Goal: Task Accomplishment & Management: Manage account settings

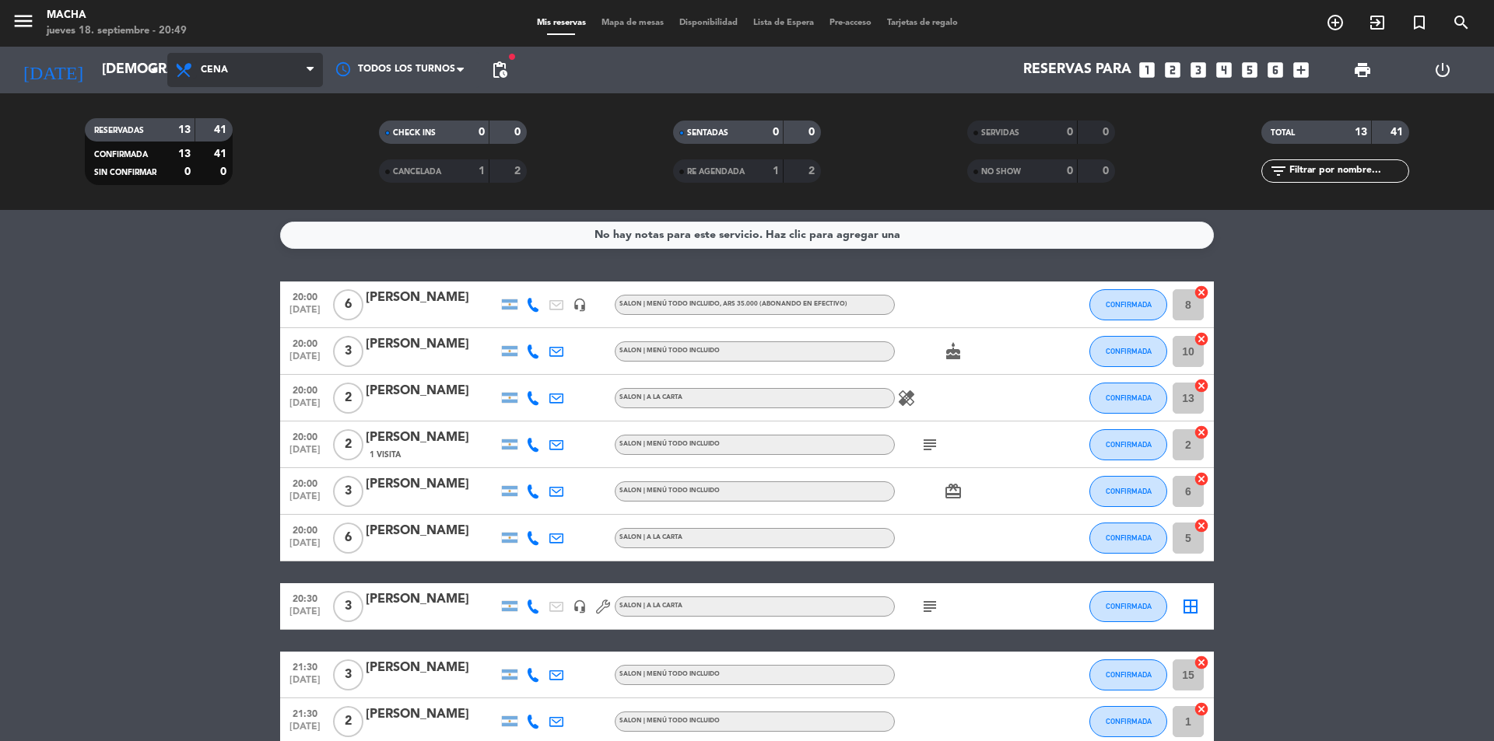
scroll to position [290, 0]
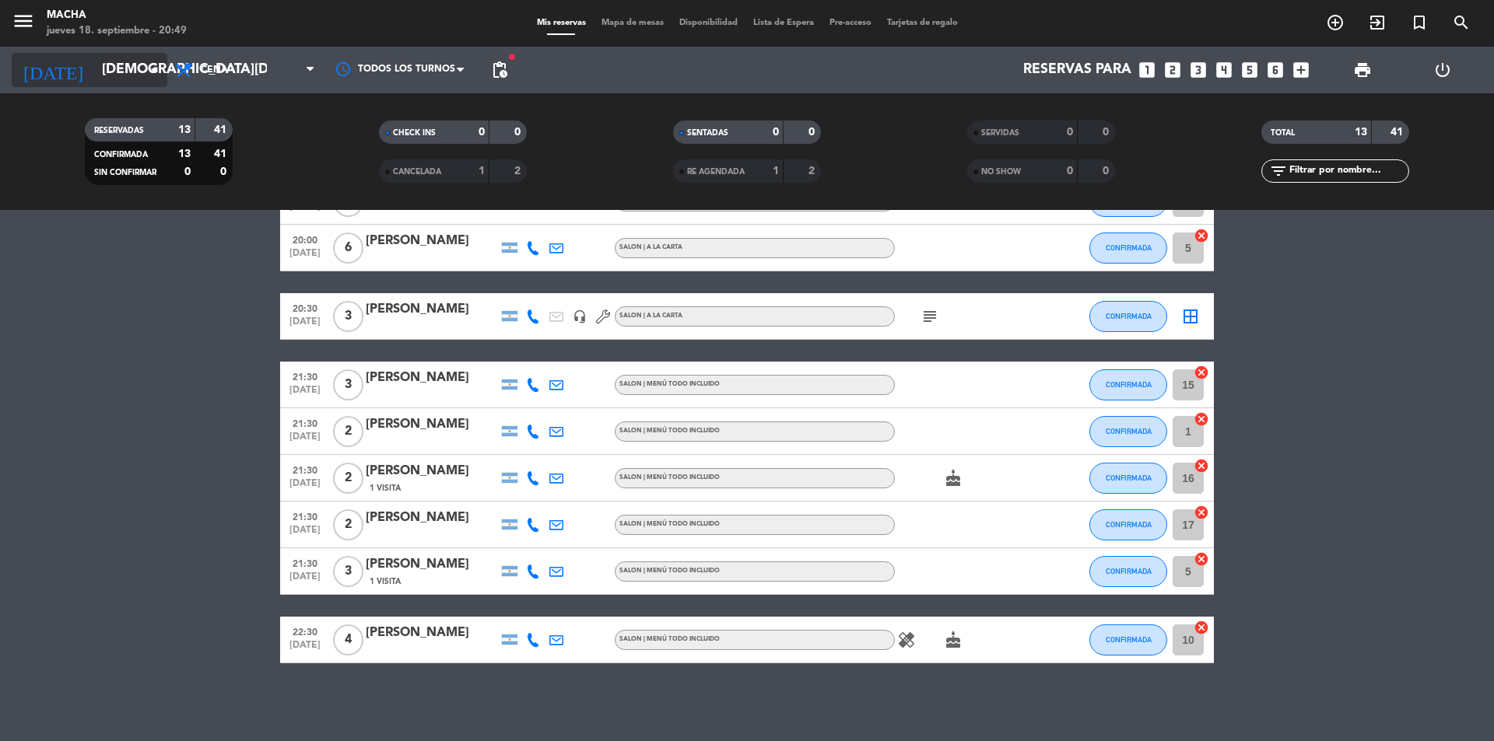
click at [148, 70] on icon "arrow_drop_down" at bounding box center [154, 70] width 19 height 19
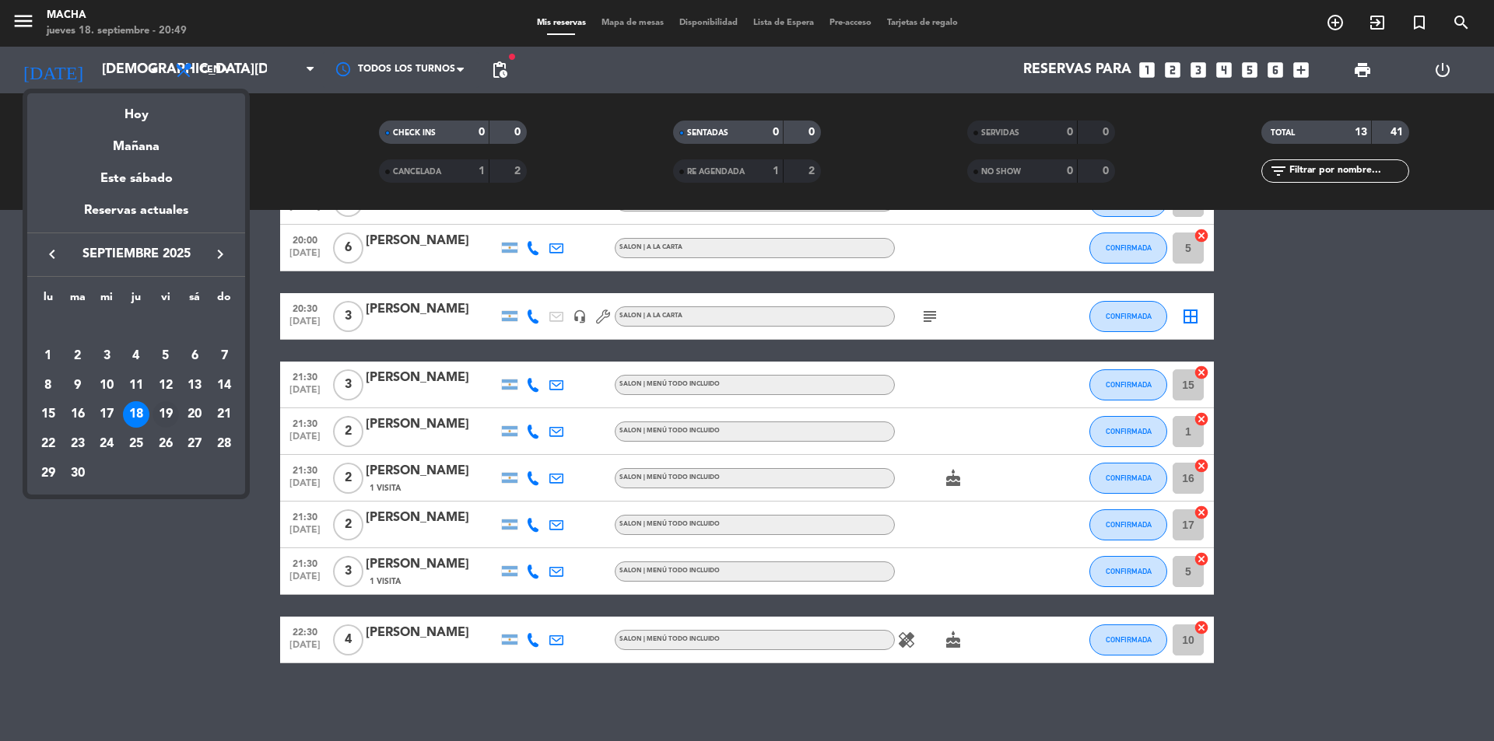
click at [167, 423] on div "19" at bounding box center [165, 414] width 26 height 26
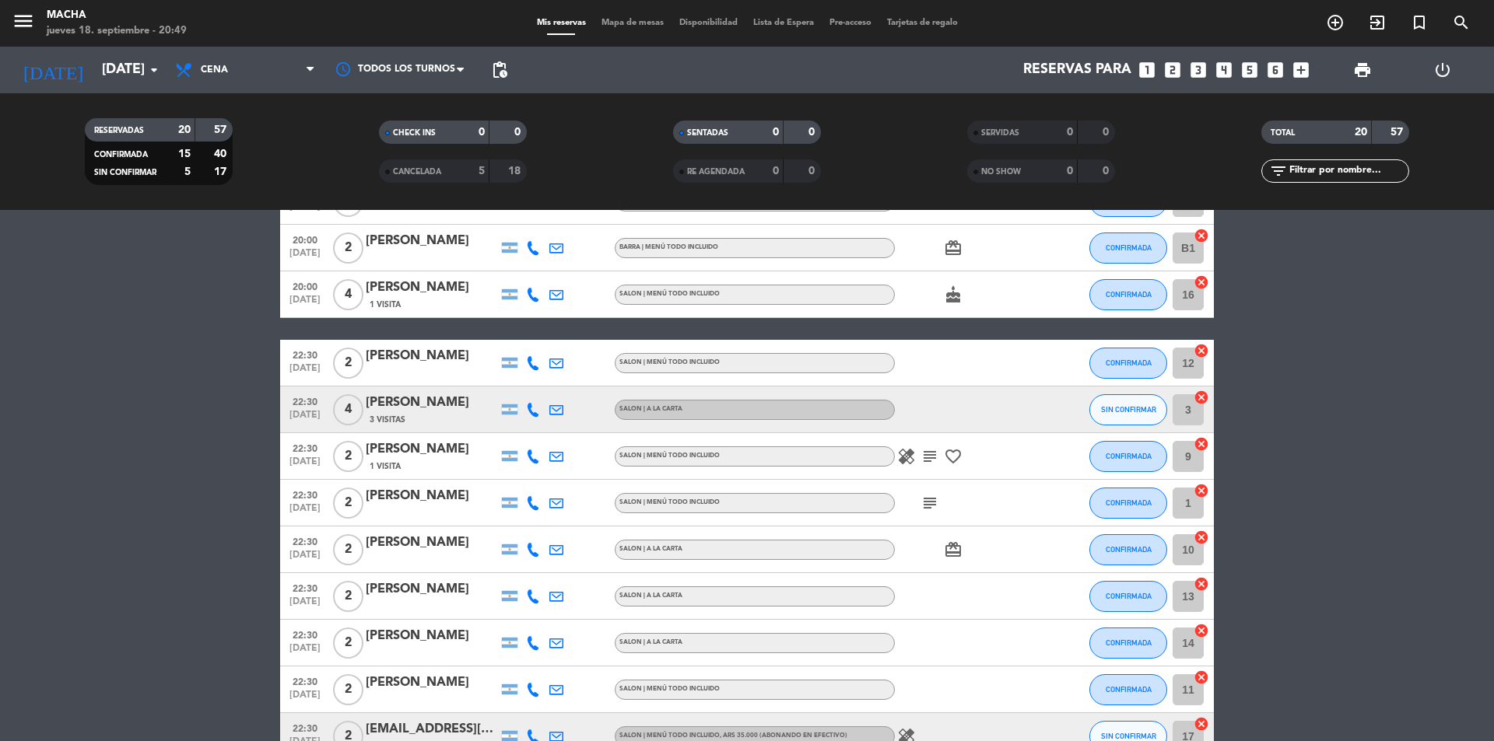
click at [281, 57] on span "Cena" at bounding box center [245, 70] width 156 height 34
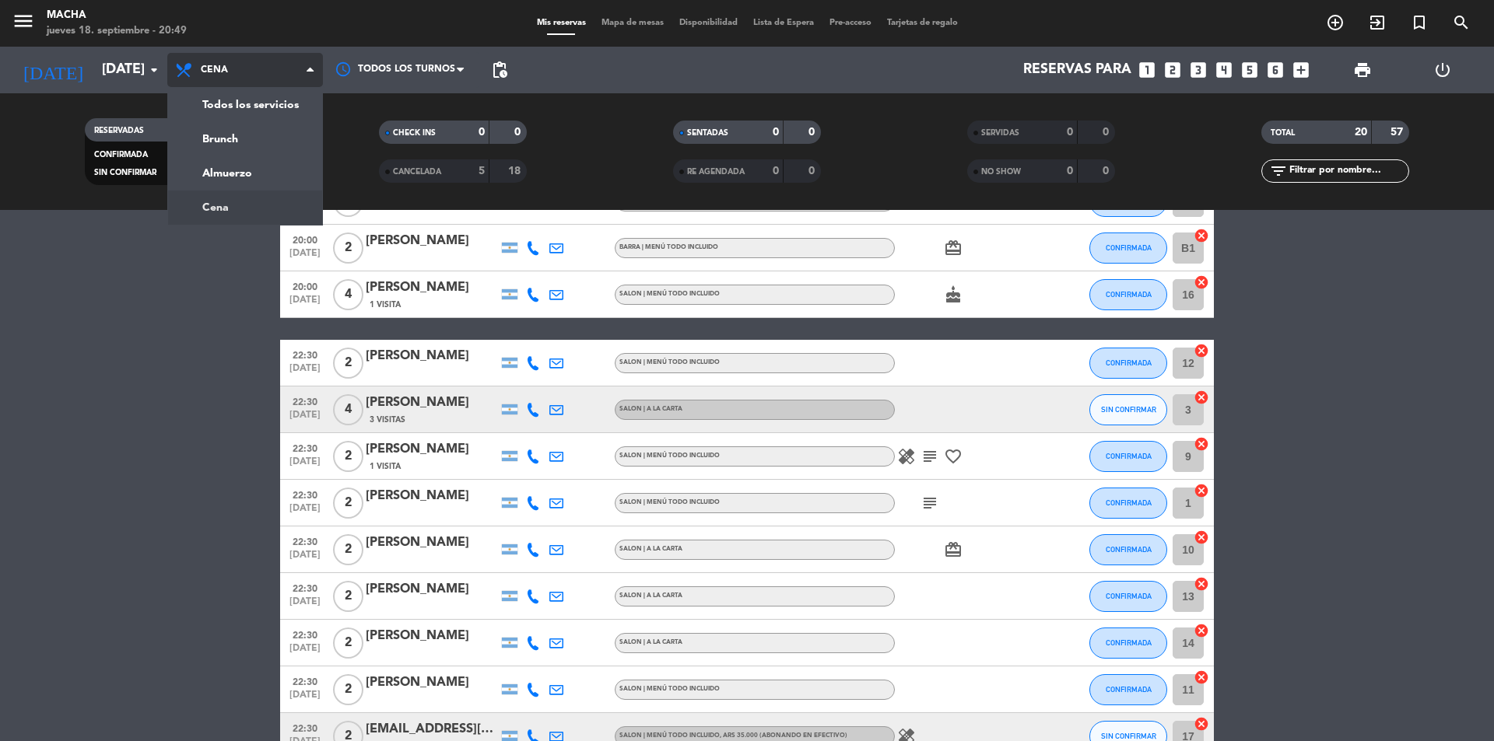
click at [230, 210] on ng-component "menu Macha [DATE] 18. septiembre - 20:49 Mis reservas Mapa de mesas Disponibili…" at bounding box center [747, 370] width 1494 height 741
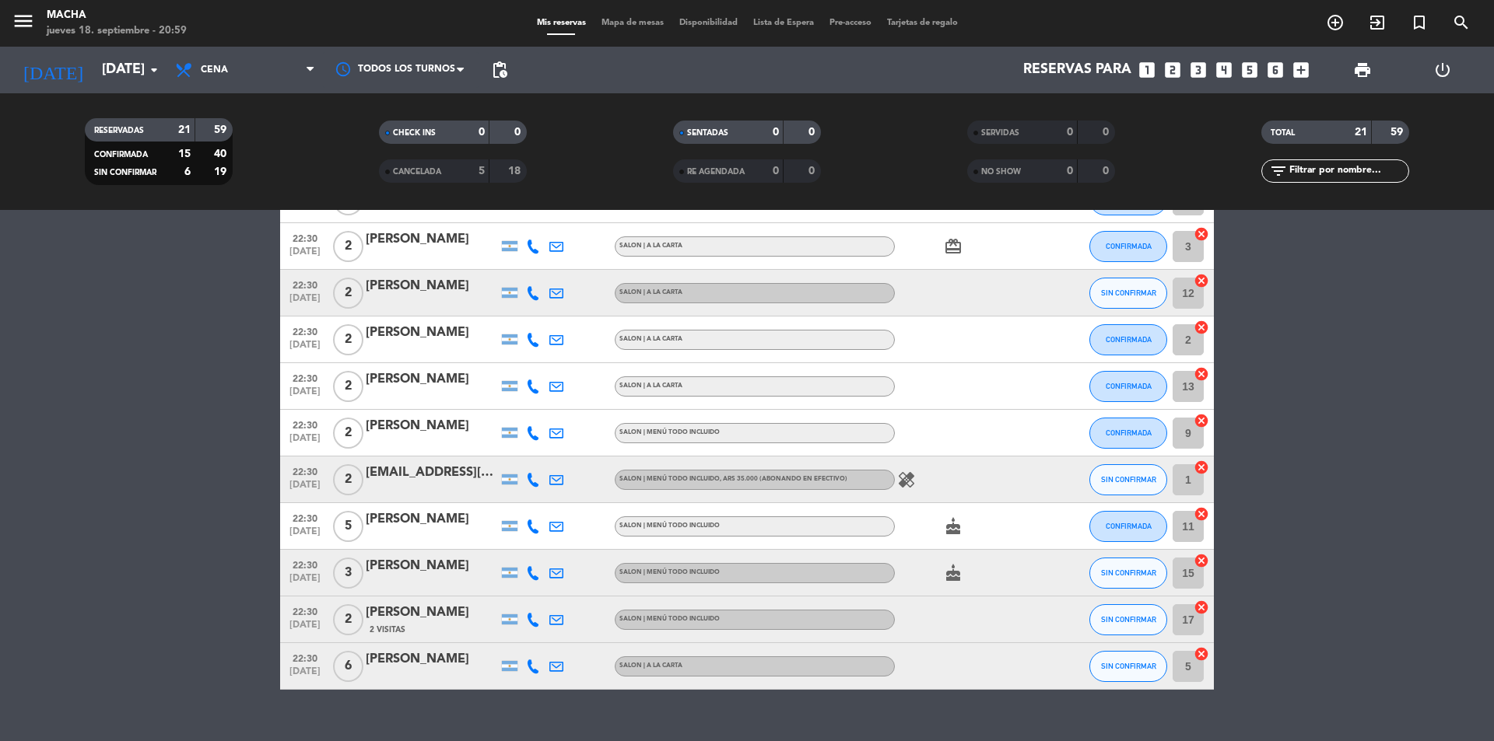
scroll to position [620, 0]
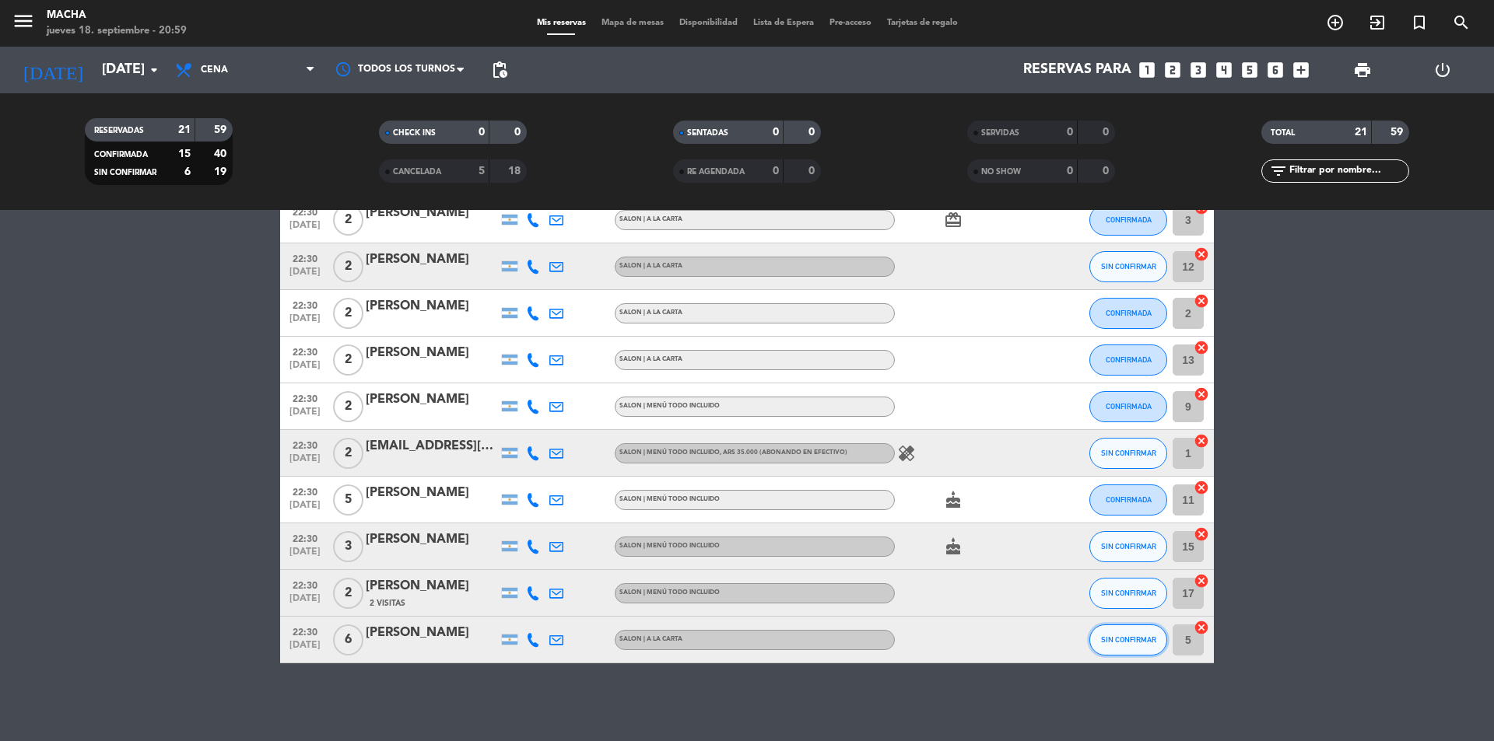
click at [1122, 640] on span "SIN CONFIRMAR" at bounding box center [1128, 640] width 55 height 9
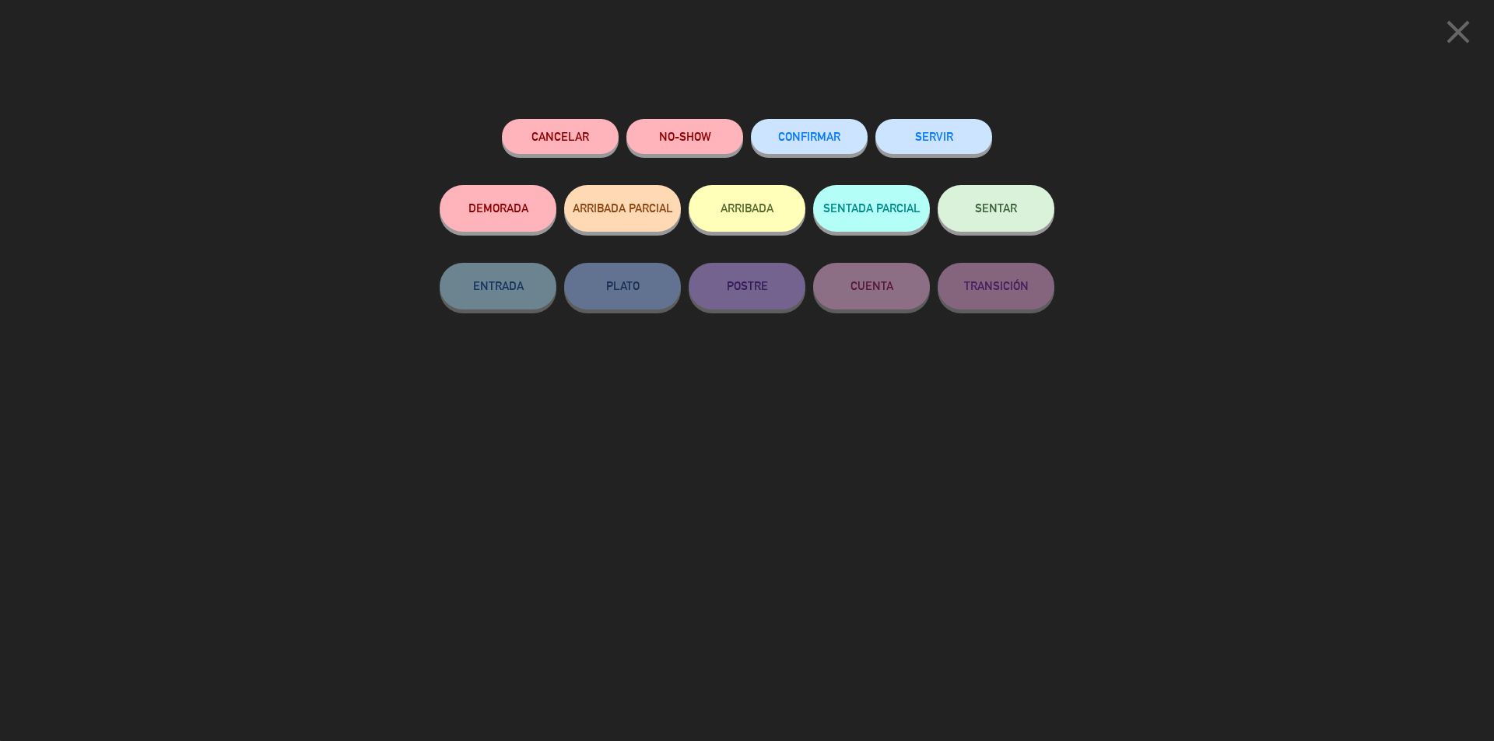
click at [811, 148] on button "CONFIRMAR" at bounding box center [809, 136] width 117 height 35
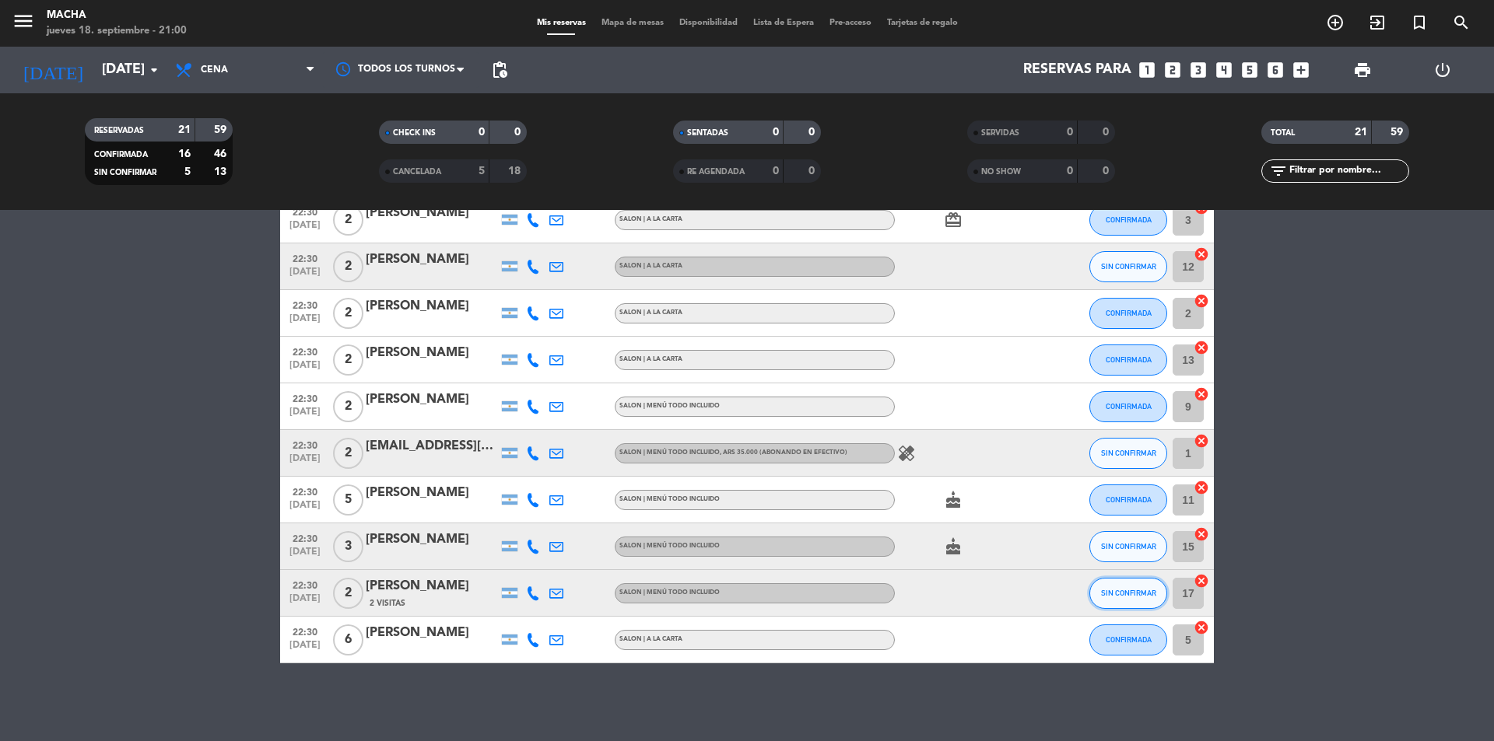
click at [1106, 586] on button "SIN CONFIRMAR" at bounding box center [1128, 593] width 78 height 31
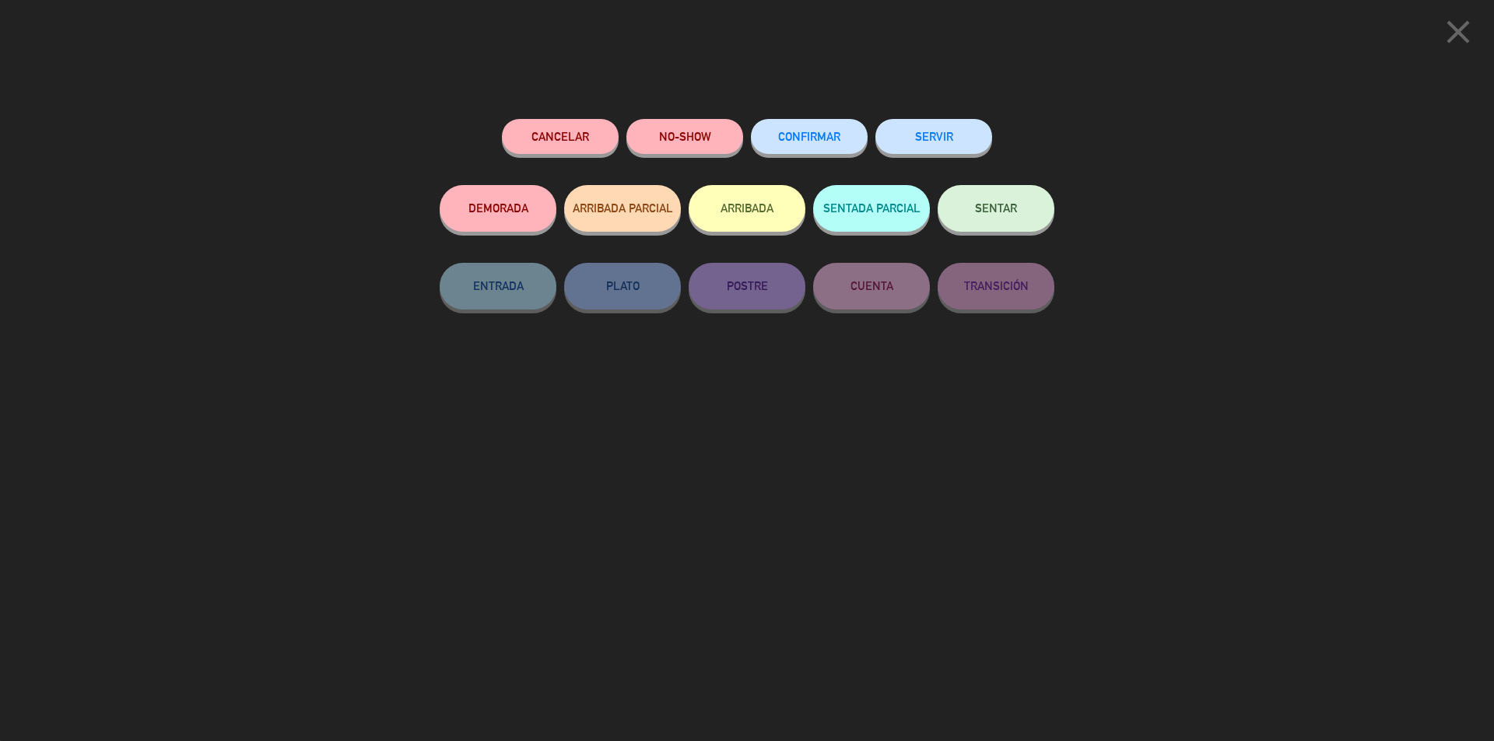
click at [818, 115] on div "Cancelar NO-SHOW CONFIRMAR SERVIR DEMORADA ARRIBADA PARCIAL ARRIBADA SENTADA PA…" at bounding box center [747, 424] width 636 height 633
click at [804, 135] on span "CONFIRMAR" at bounding box center [809, 136] width 62 height 13
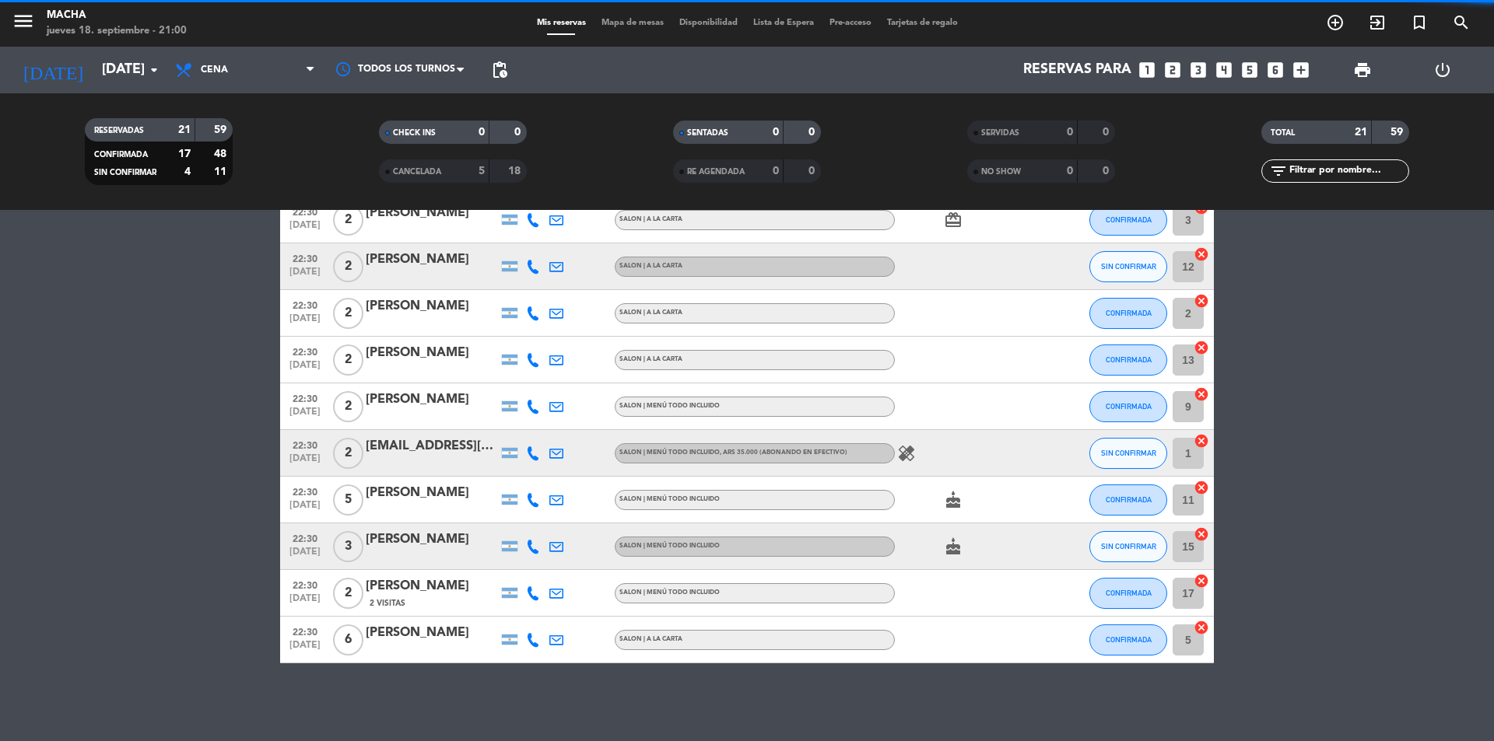
click at [1111, 554] on button "SIN CONFIRMAR" at bounding box center [1128, 546] width 78 height 31
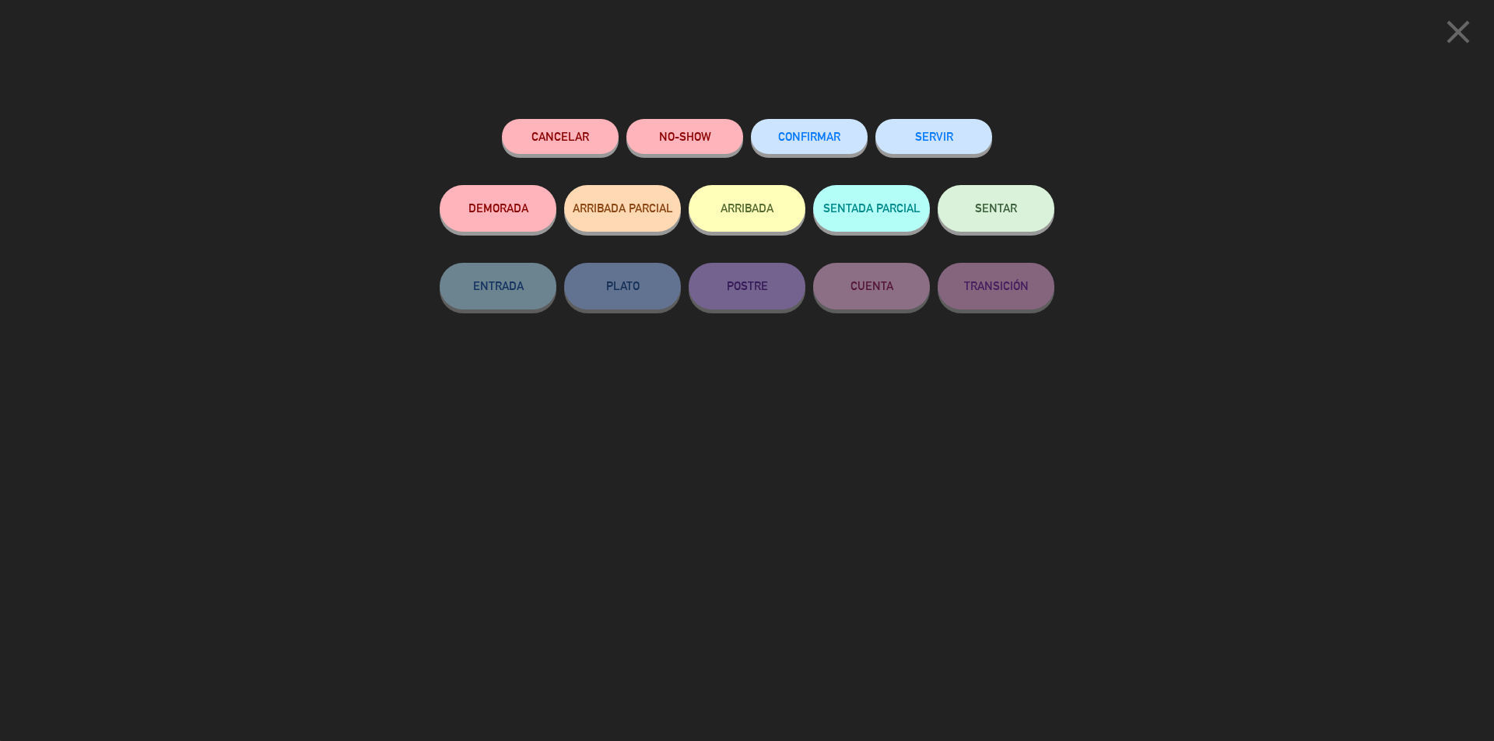
click at [804, 151] on button "CONFIRMAR" at bounding box center [809, 136] width 117 height 35
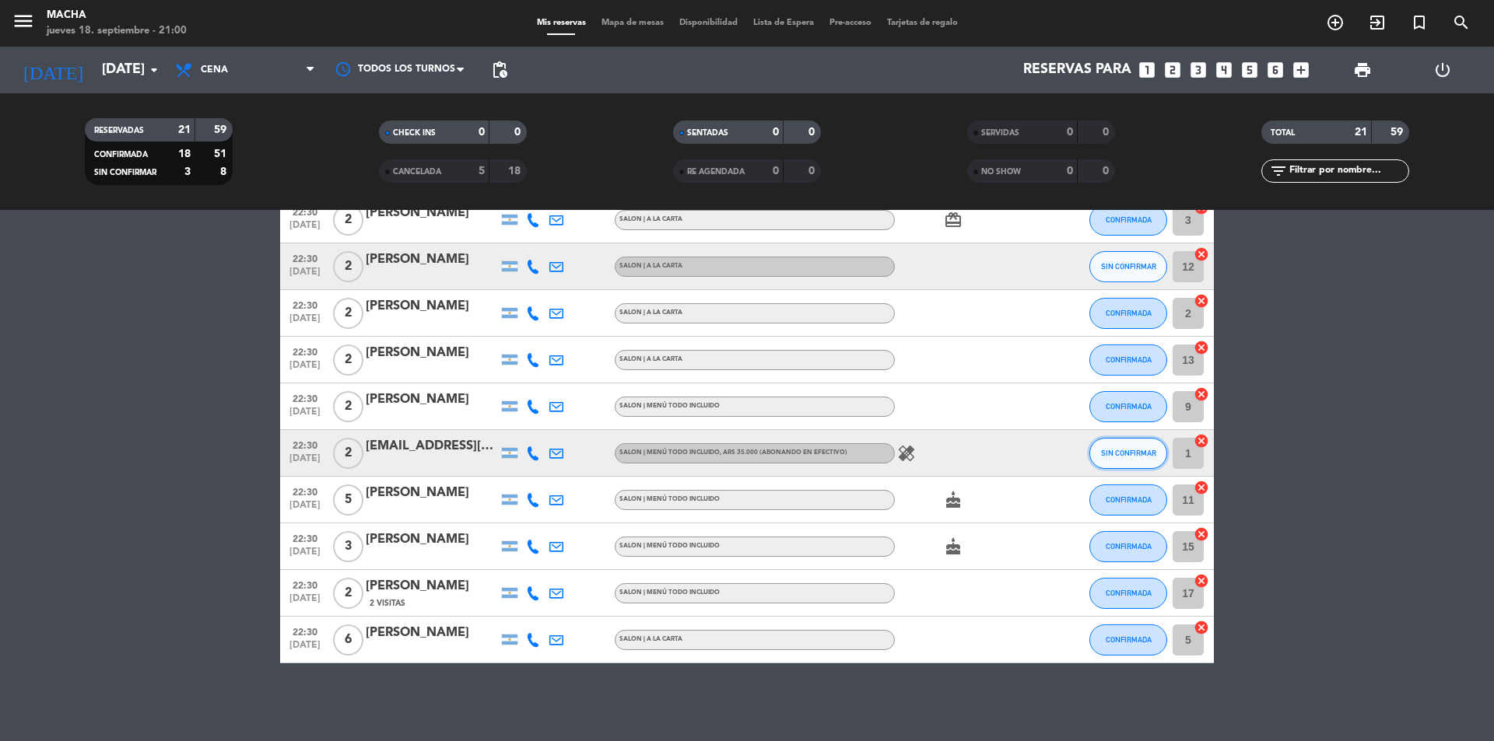
click at [1124, 446] on button "SIN CONFIRMAR" at bounding box center [1128, 453] width 78 height 31
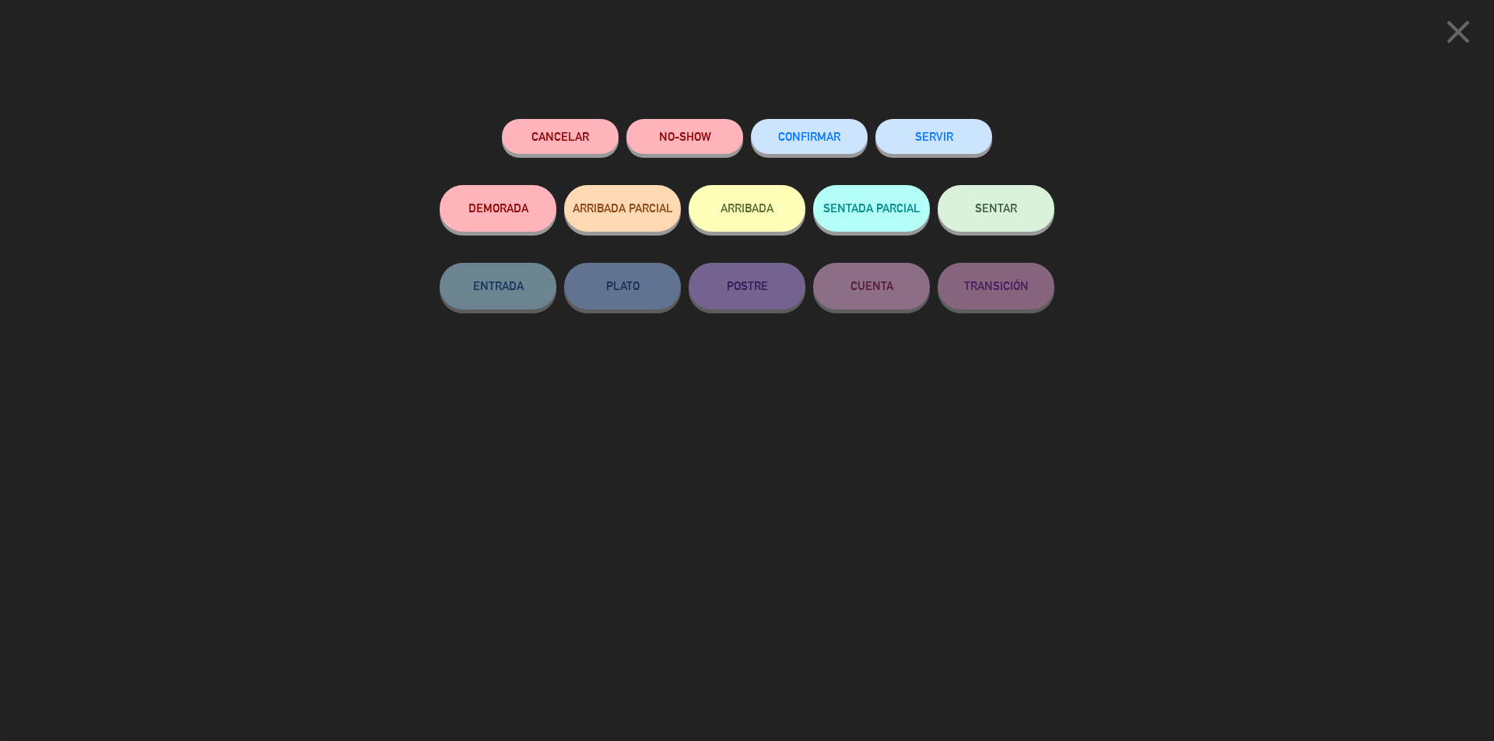
click at [832, 121] on div "CONFIRMAR" at bounding box center [809, 152] width 117 height 66
click at [797, 123] on button "CONFIRMAR" at bounding box center [809, 136] width 117 height 35
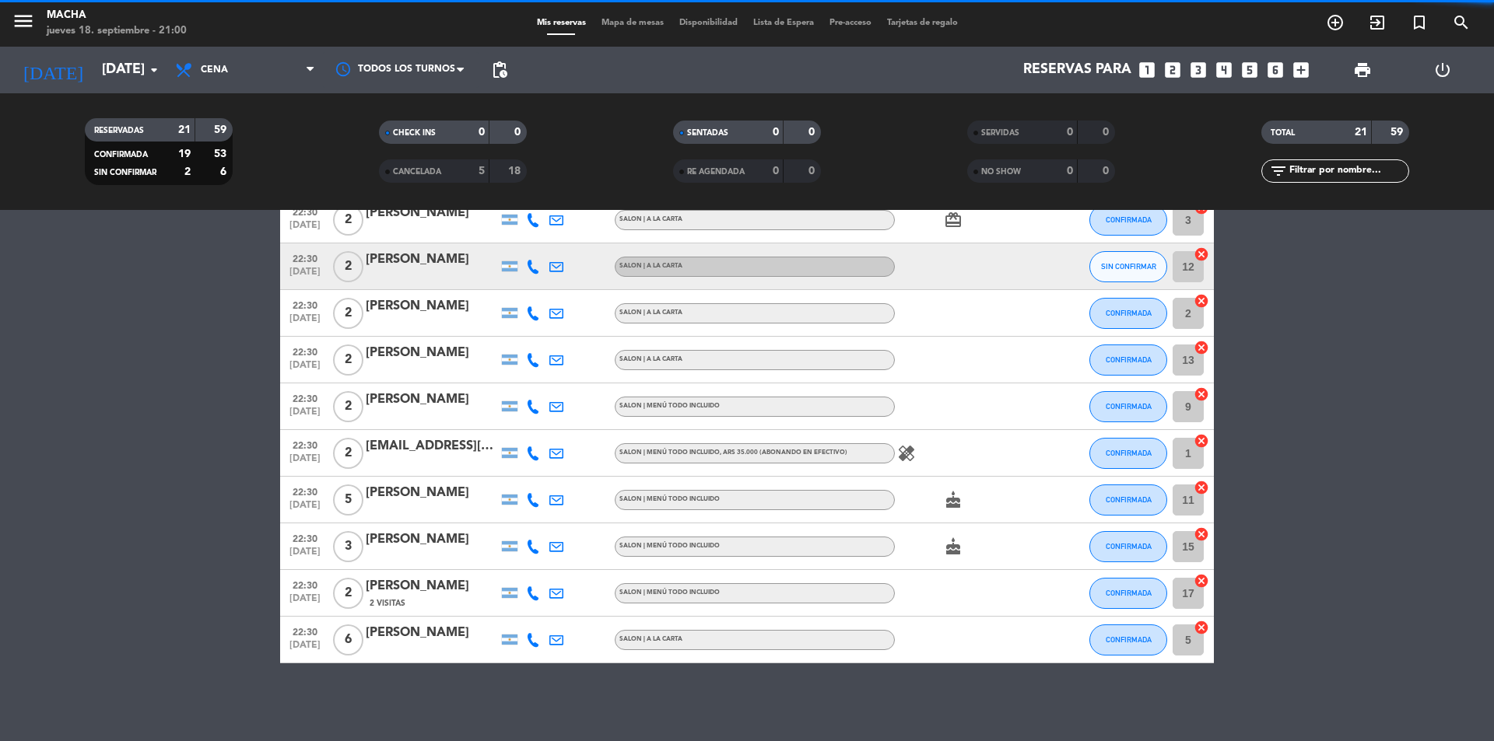
click at [1117, 263] on span "SIN CONFIRMAR" at bounding box center [1128, 266] width 55 height 9
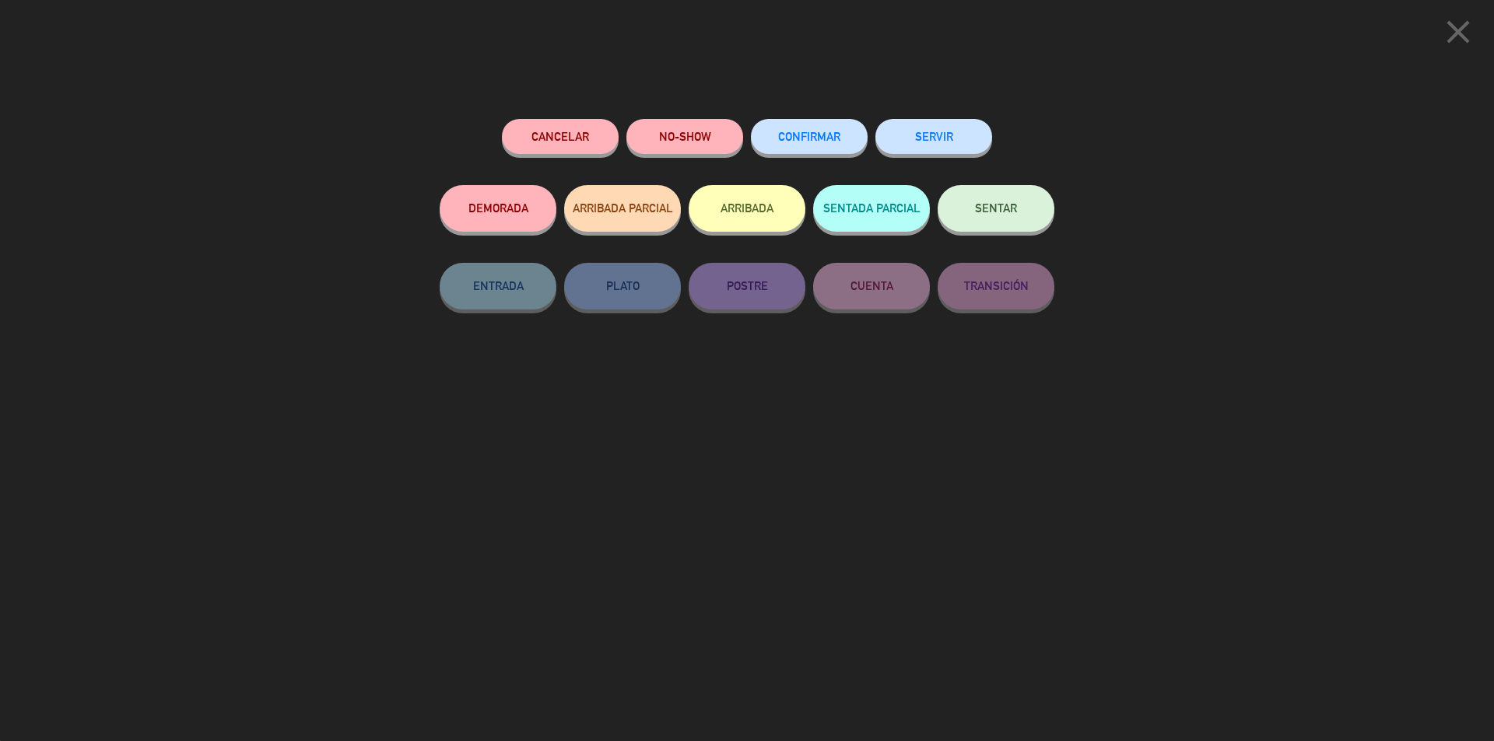
click at [807, 140] on span "CONFIRMAR" at bounding box center [809, 136] width 62 height 13
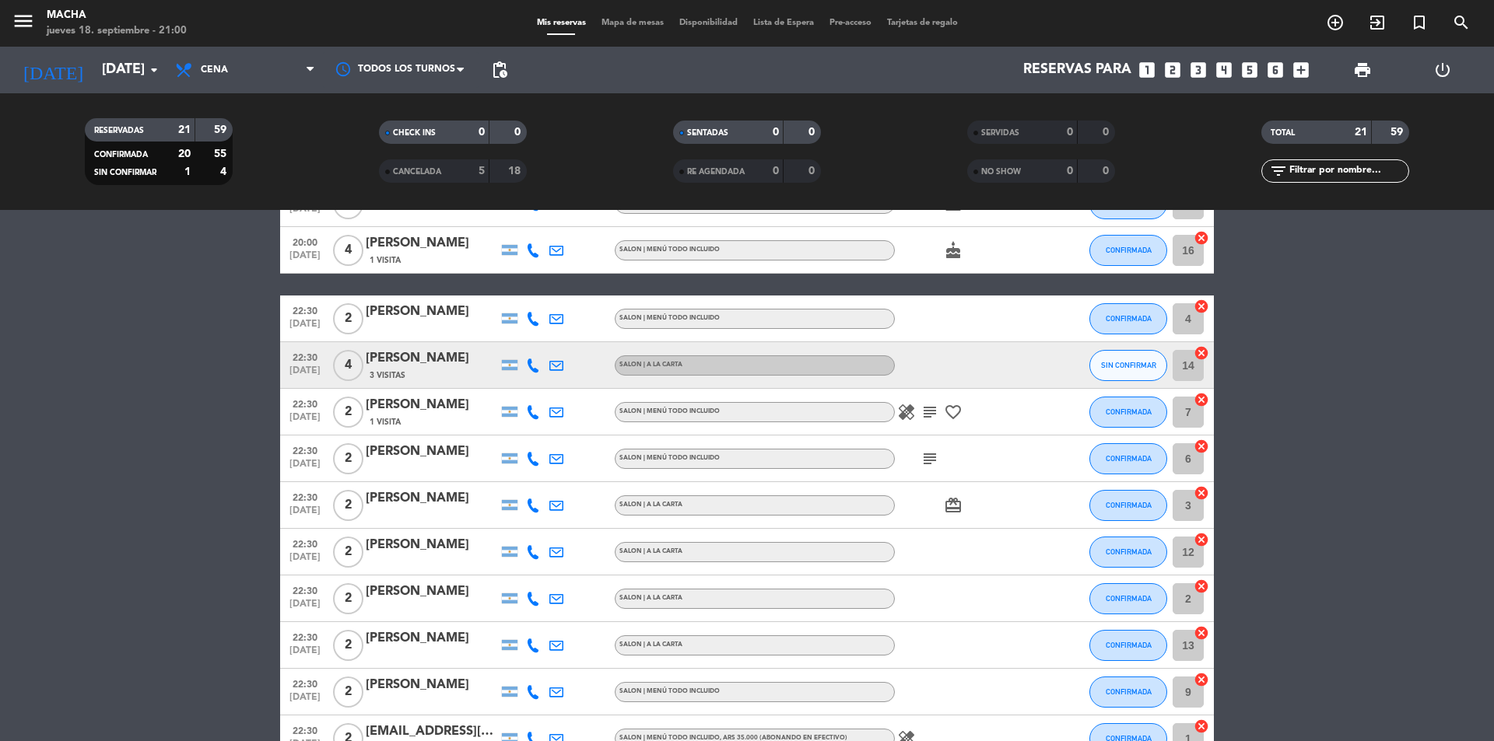
scroll to position [309, 0]
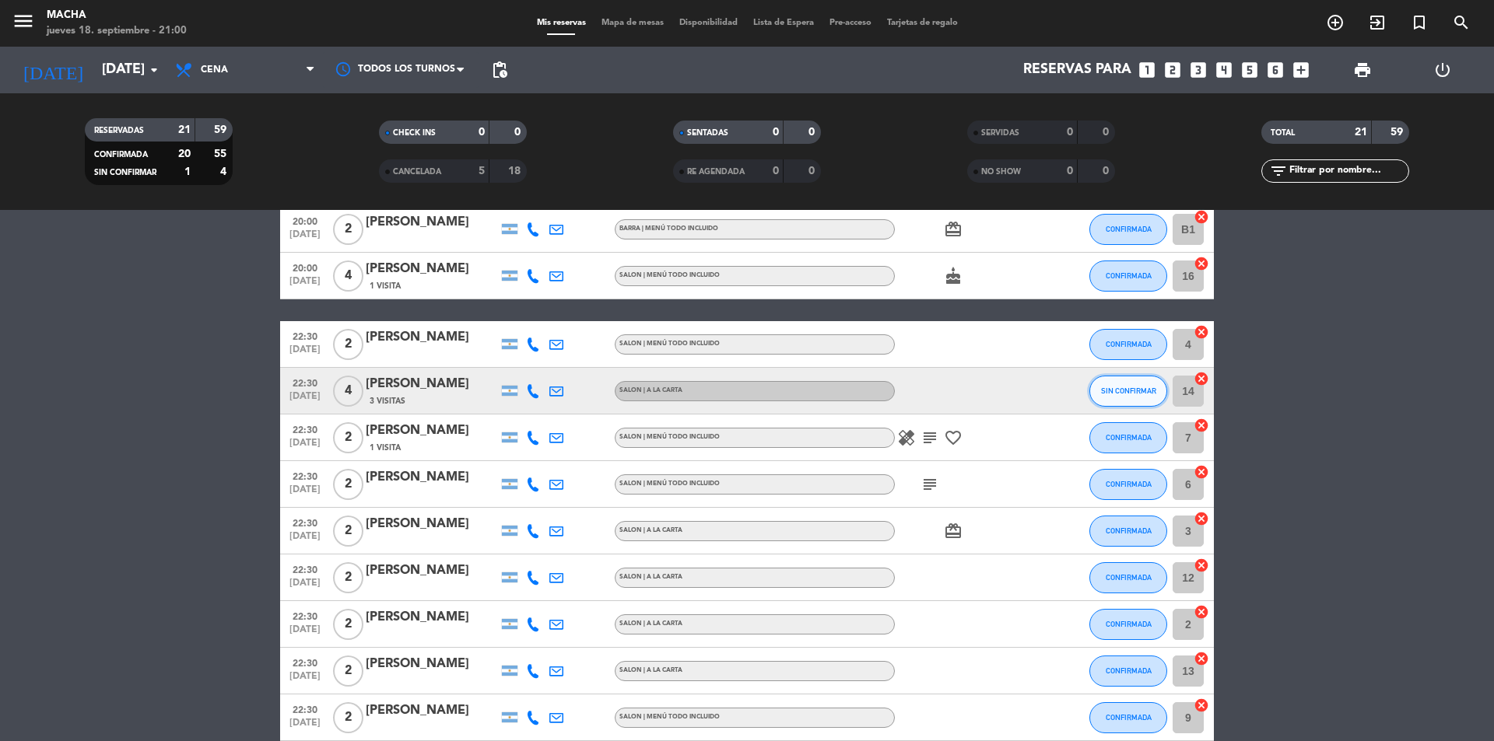
click at [1110, 390] on span "SIN CONFIRMAR" at bounding box center [1128, 391] width 55 height 9
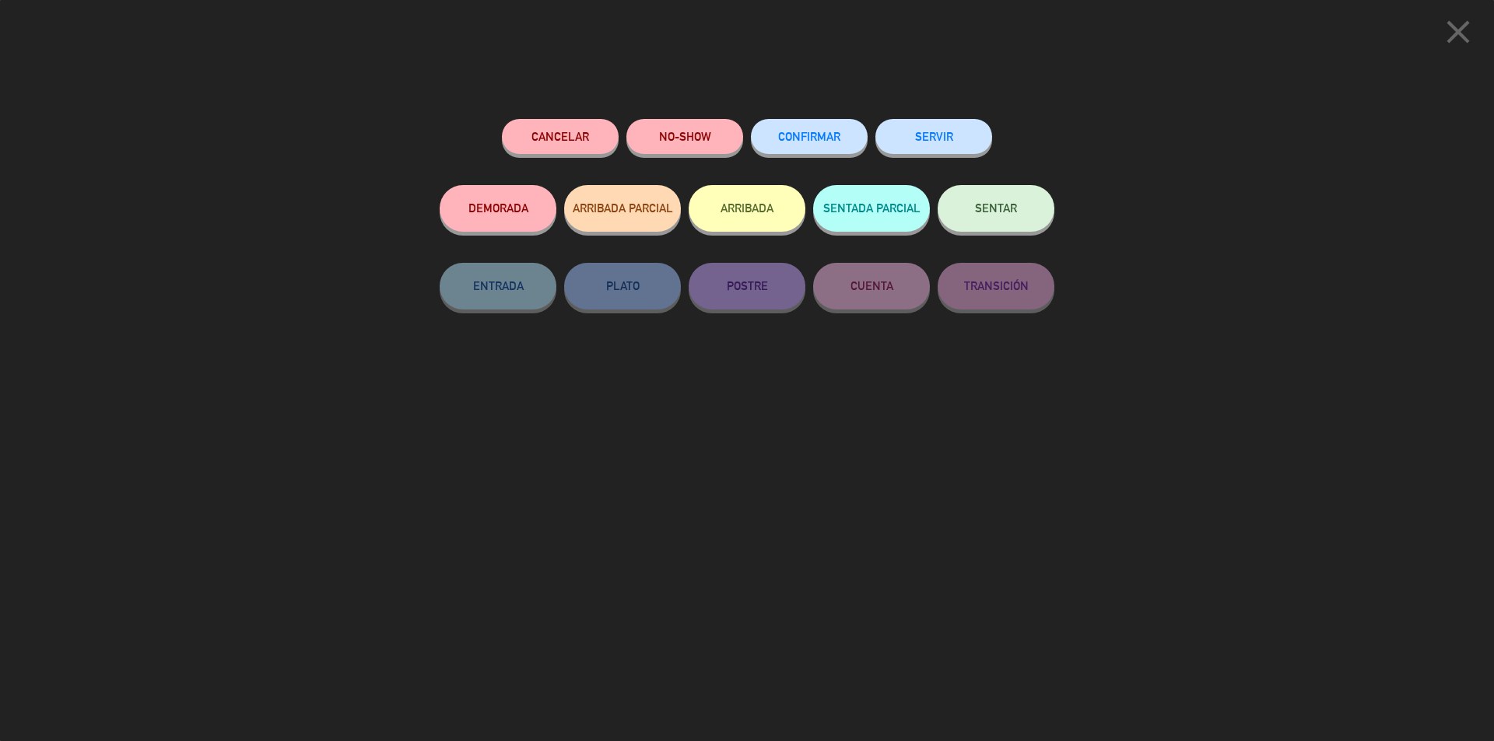
drag, startPoint x: 806, startPoint y: 130, endPoint x: 792, endPoint y: 122, distance: 16.0
click at [805, 129] on button "CONFIRMAR" at bounding box center [809, 136] width 117 height 35
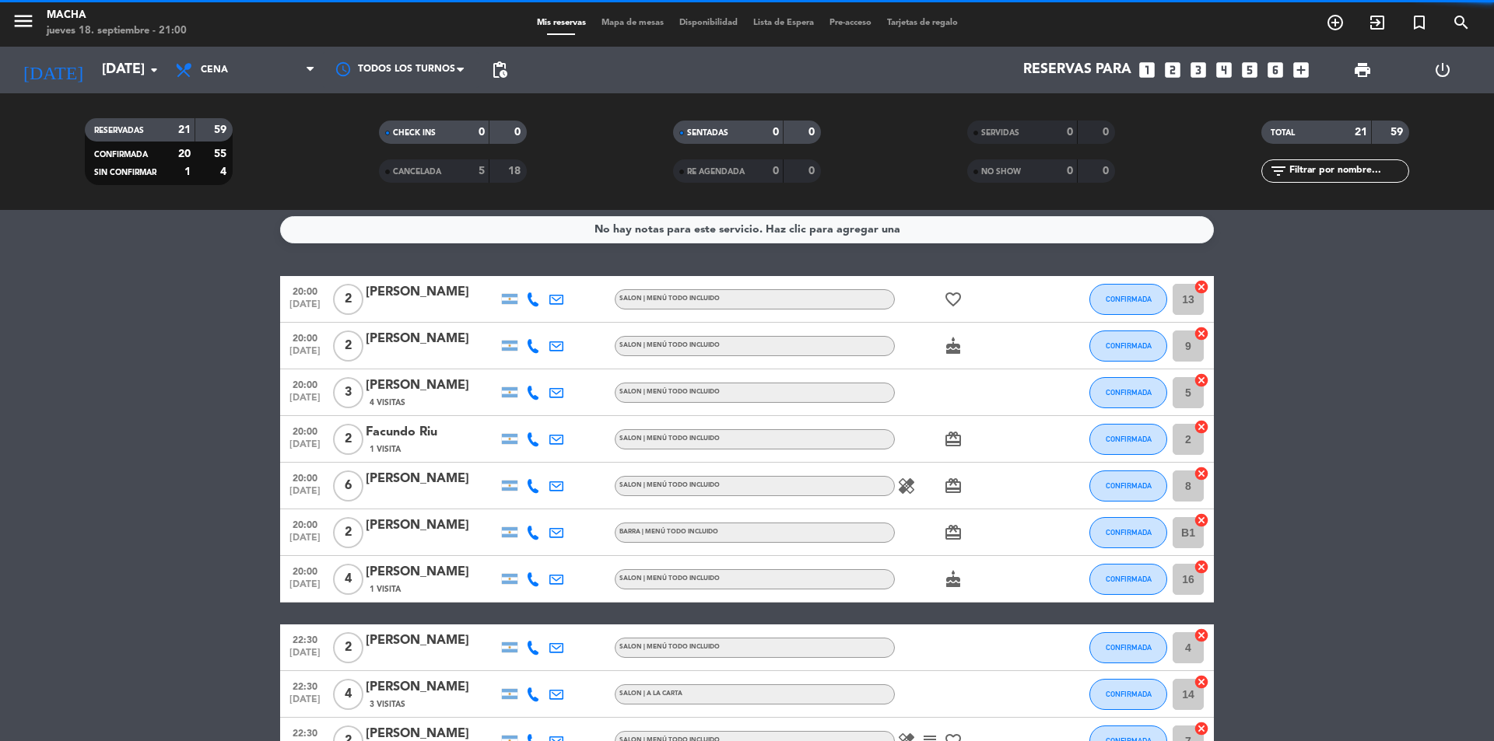
scroll to position [0, 0]
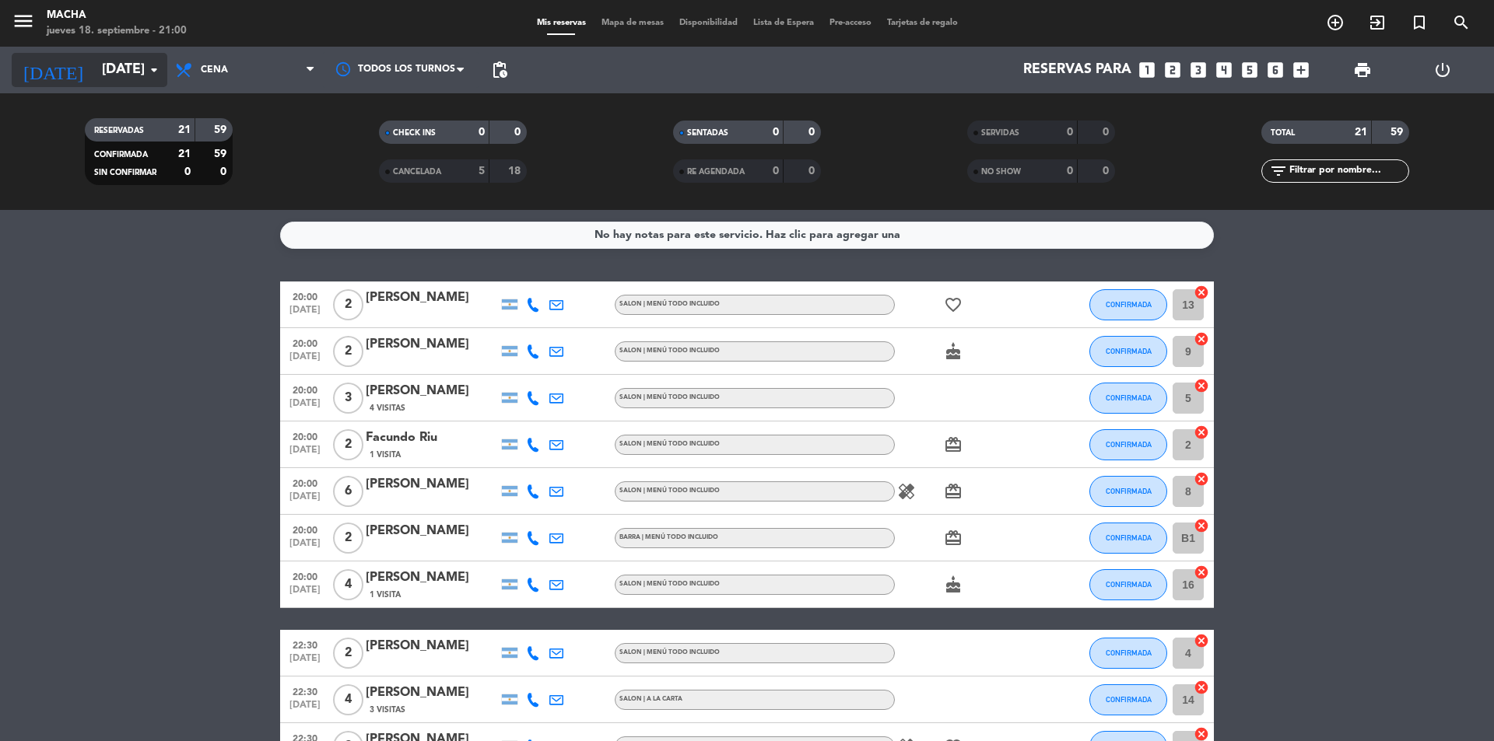
click at [104, 66] on input "[DATE]" at bounding box center [184, 69] width 181 height 31
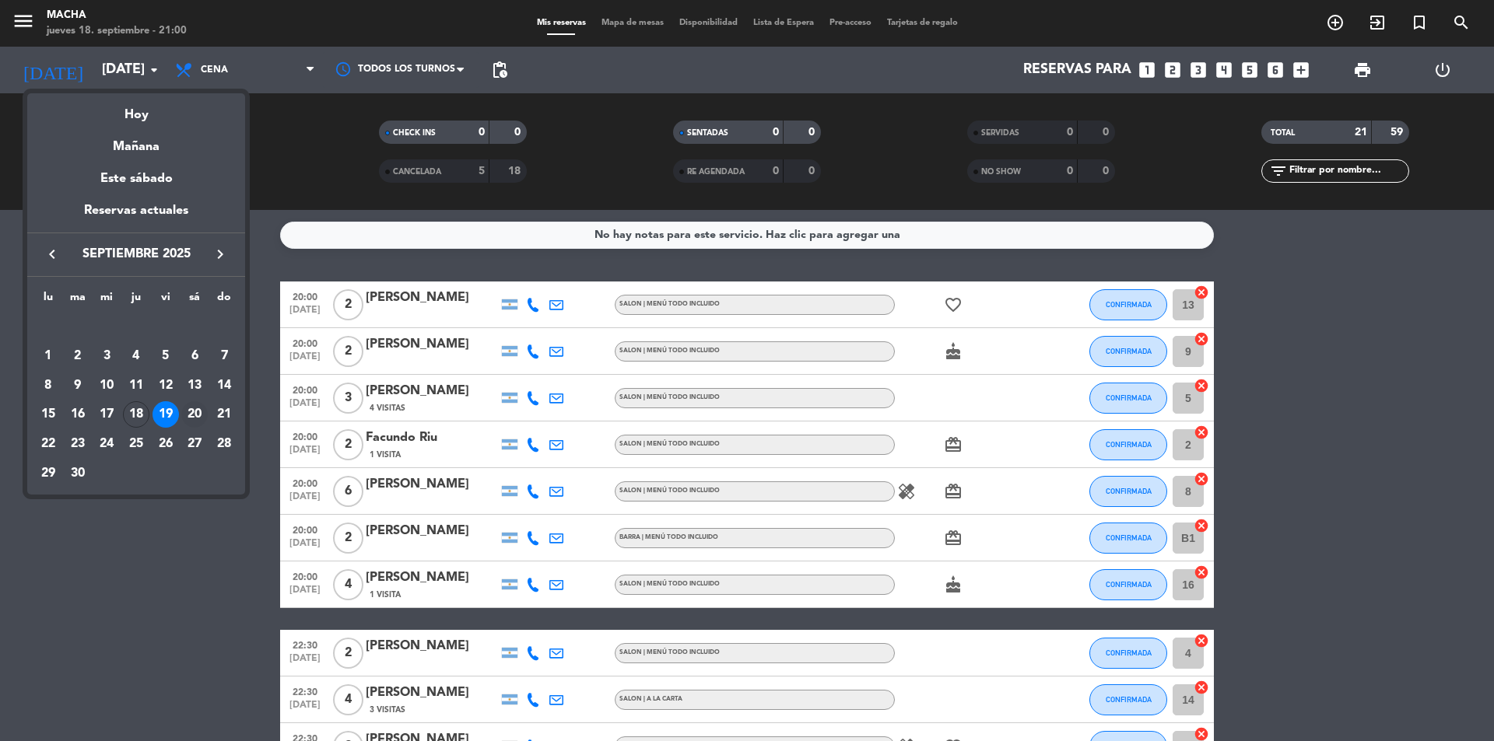
click at [191, 408] on div "20" at bounding box center [194, 414] width 26 height 26
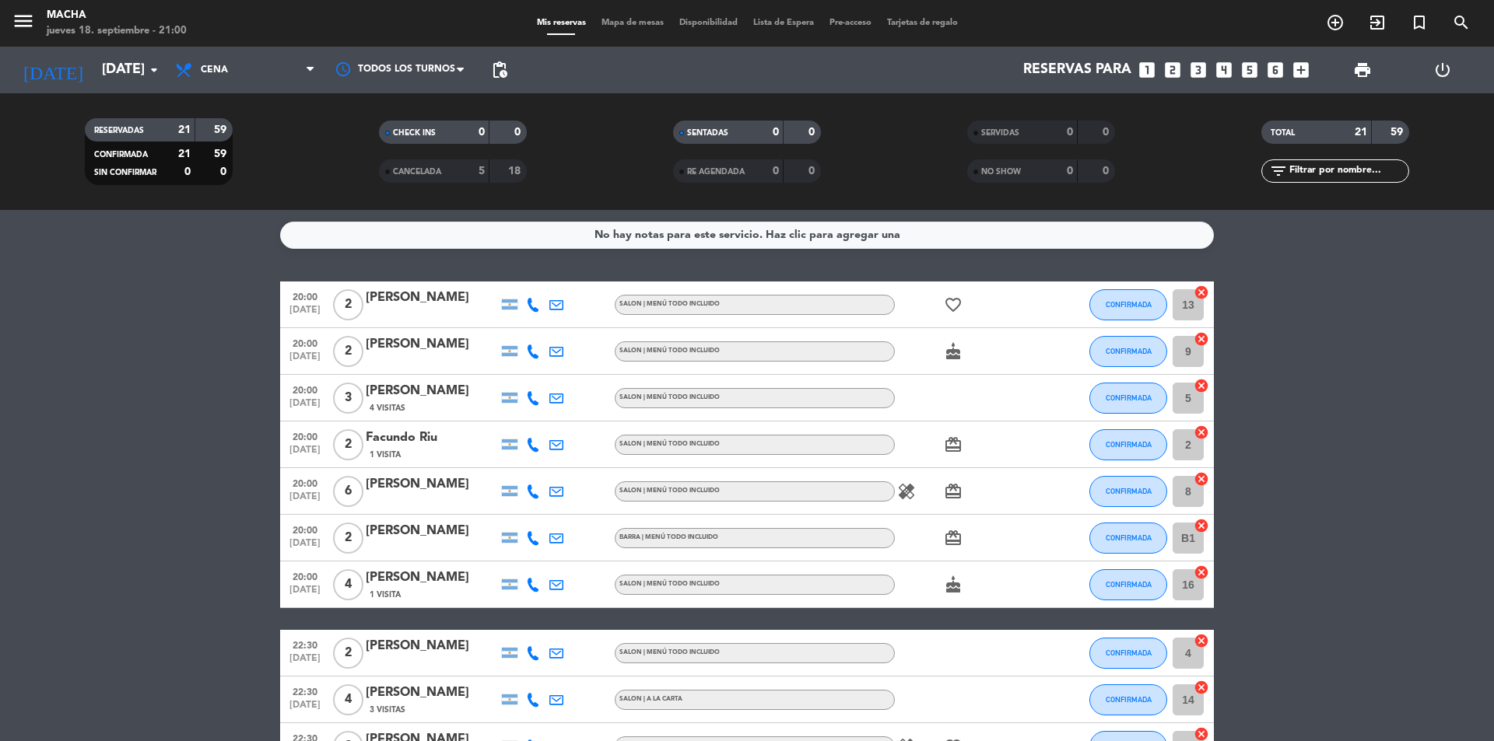
type input "[DATE]"
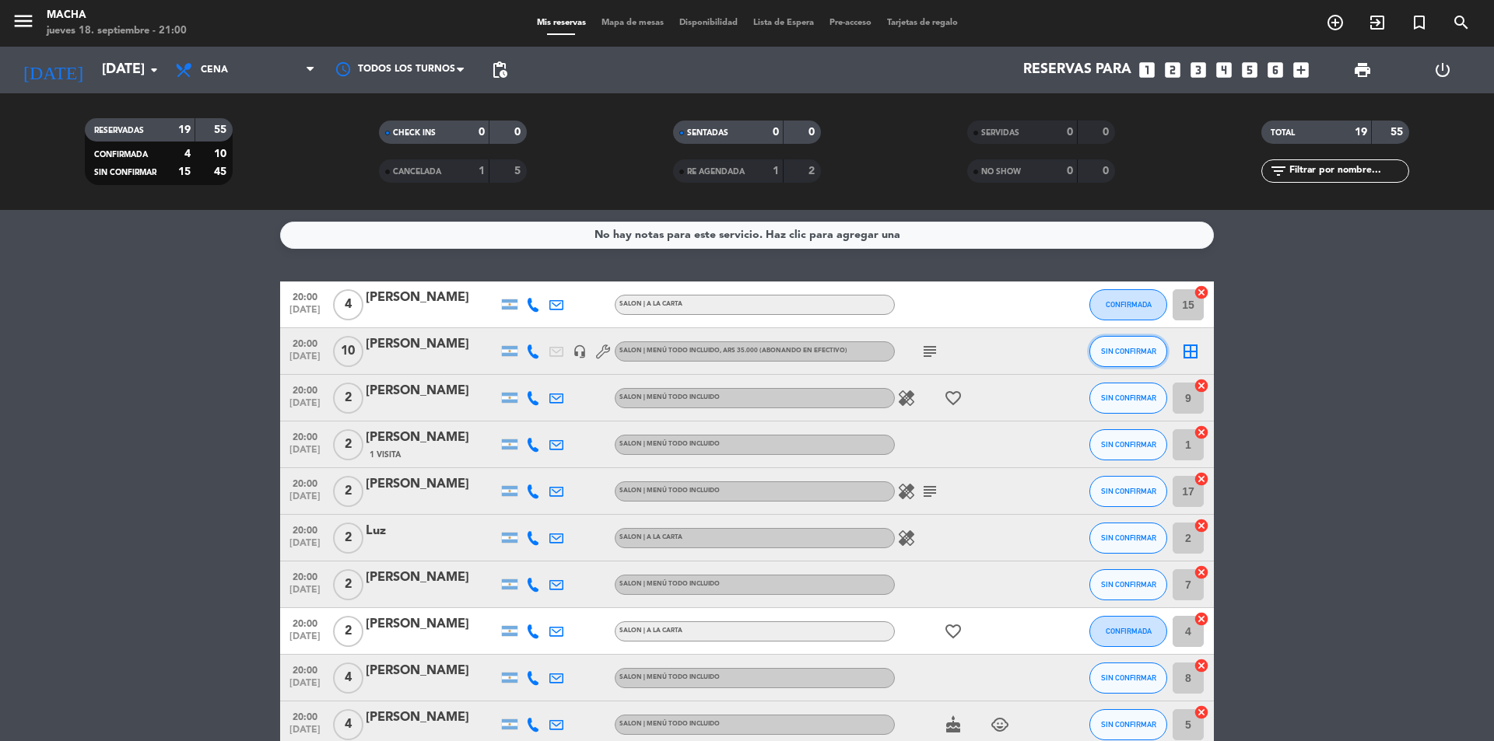
click at [1113, 358] on button "SIN CONFIRMAR" at bounding box center [1128, 351] width 78 height 31
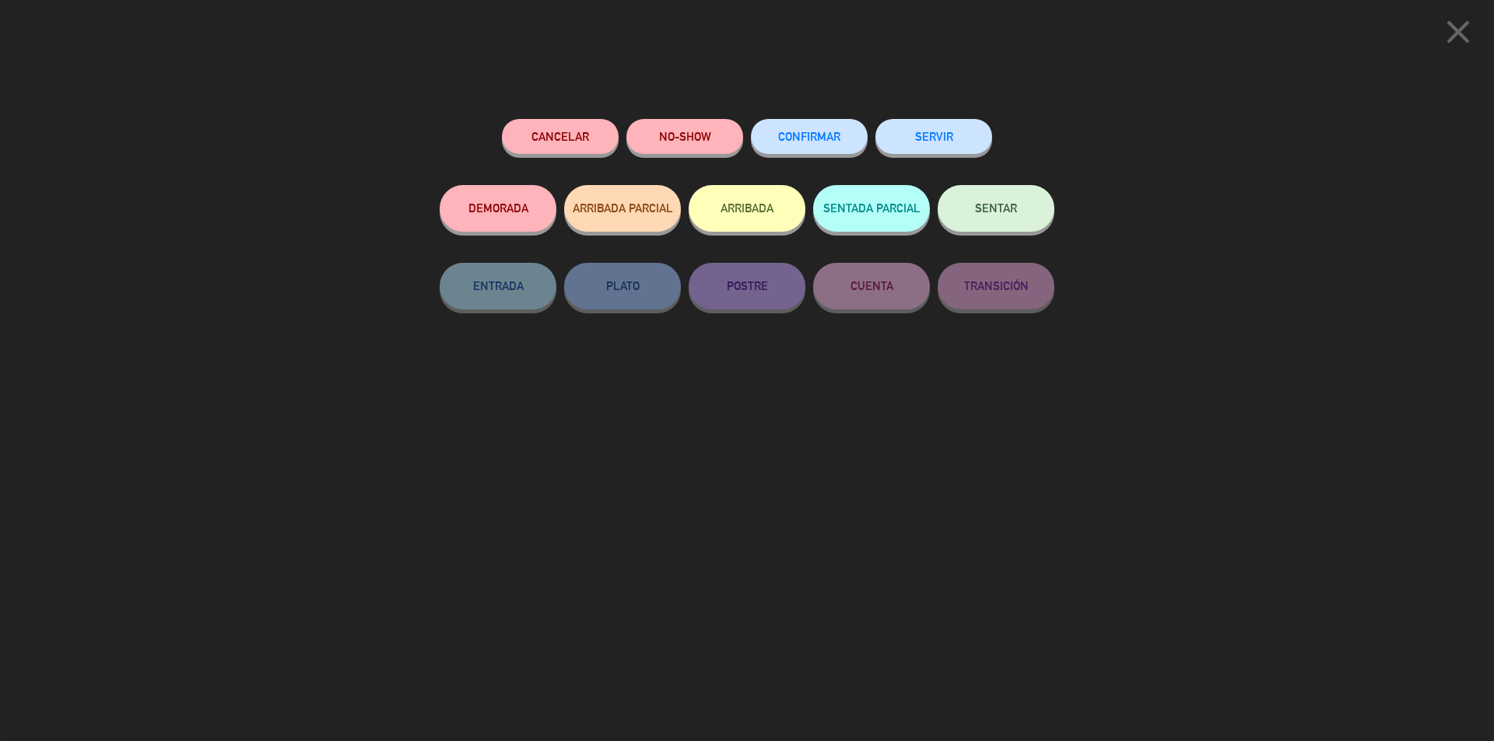
drag, startPoint x: 821, startPoint y: 150, endPoint x: 795, endPoint y: 131, distance: 31.7
click at [816, 149] on button "CONFIRMAR" at bounding box center [809, 136] width 117 height 35
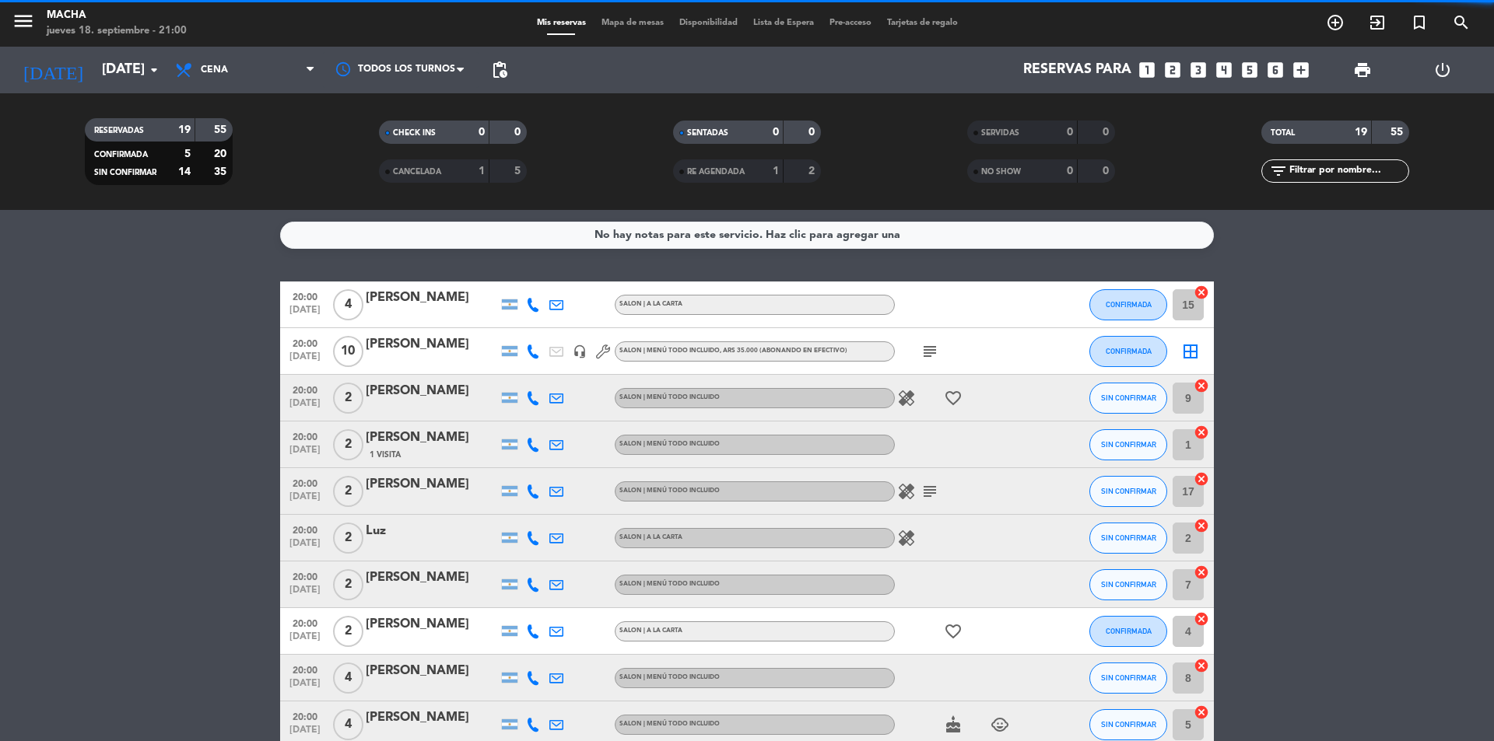
drag, startPoint x: 1116, startPoint y: 398, endPoint x: 1118, endPoint y: 390, distance: 8.7
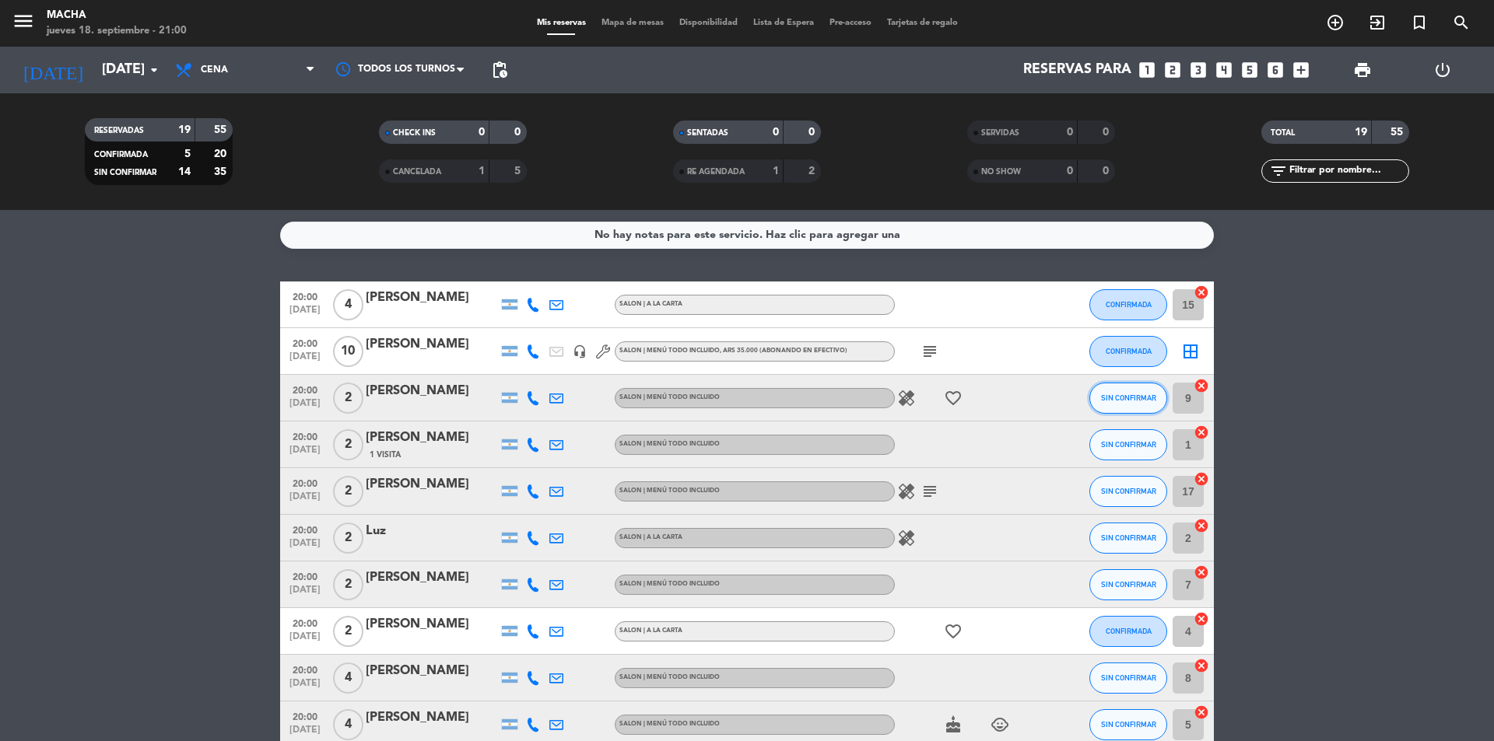
click at [1127, 401] on span "SIN CONFIRMAR" at bounding box center [1128, 398] width 55 height 9
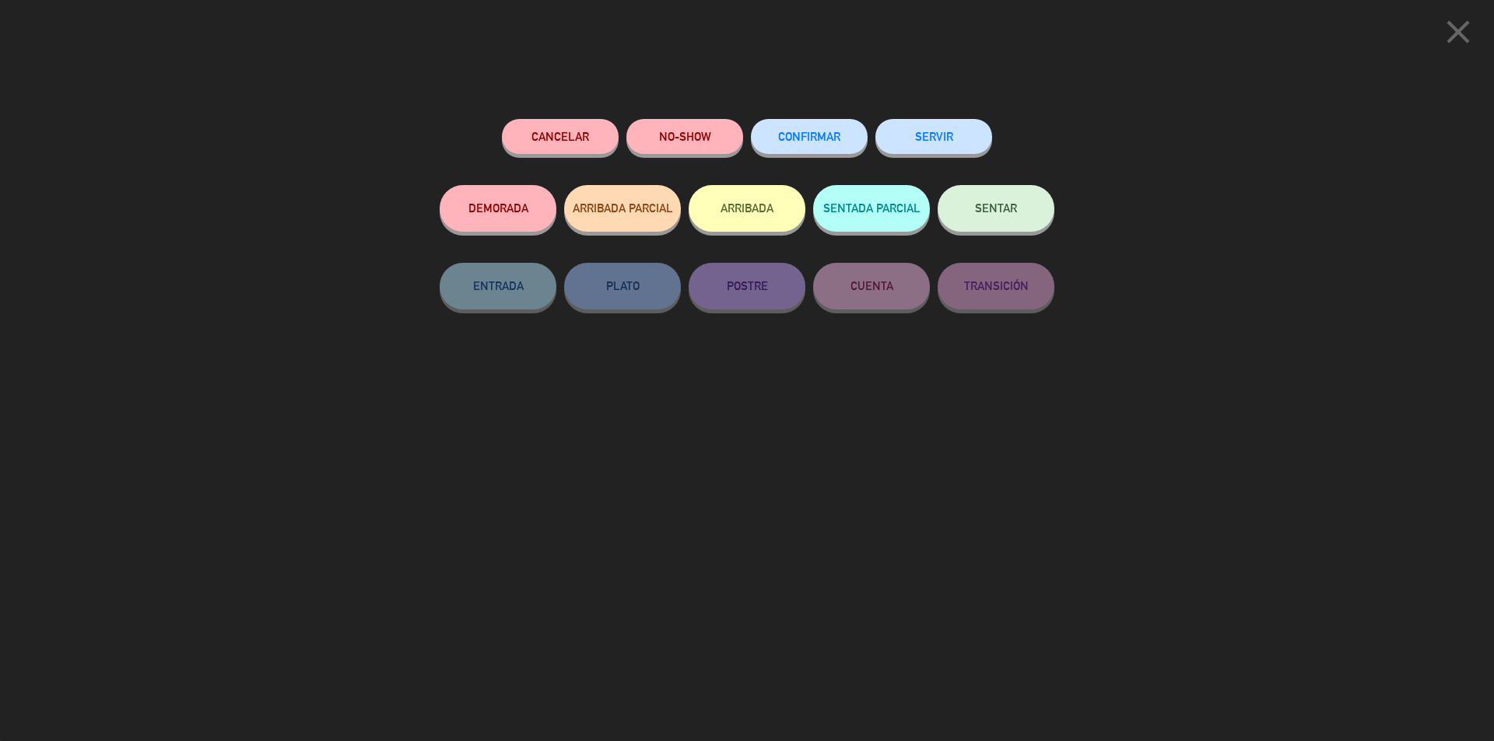
click at [798, 140] on span "CONFIRMAR" at bounding box center [809, 136] width 62 height 13
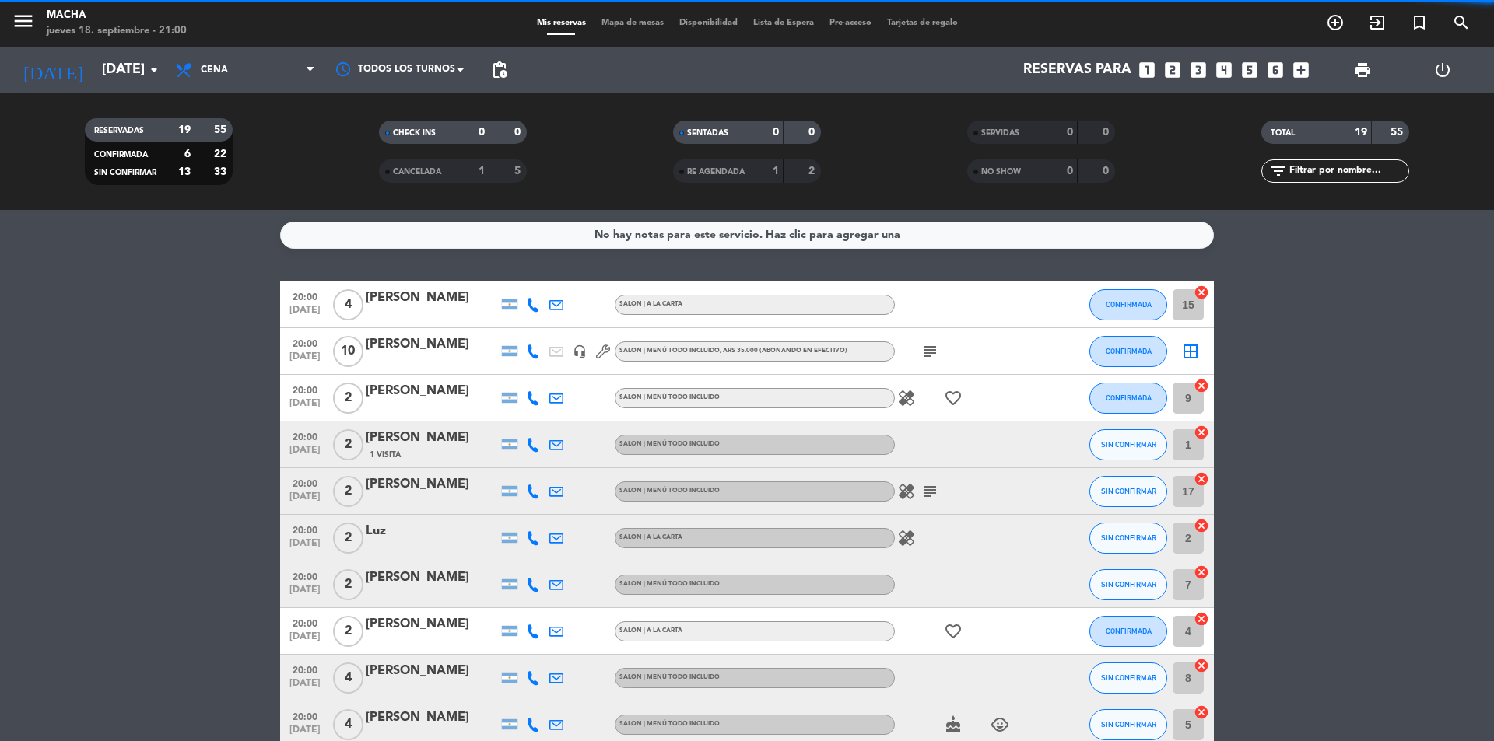
click at [1135, 448] on span "SIN CONFIRMAR" at bounding box center [1128, 444] width 55 height 9
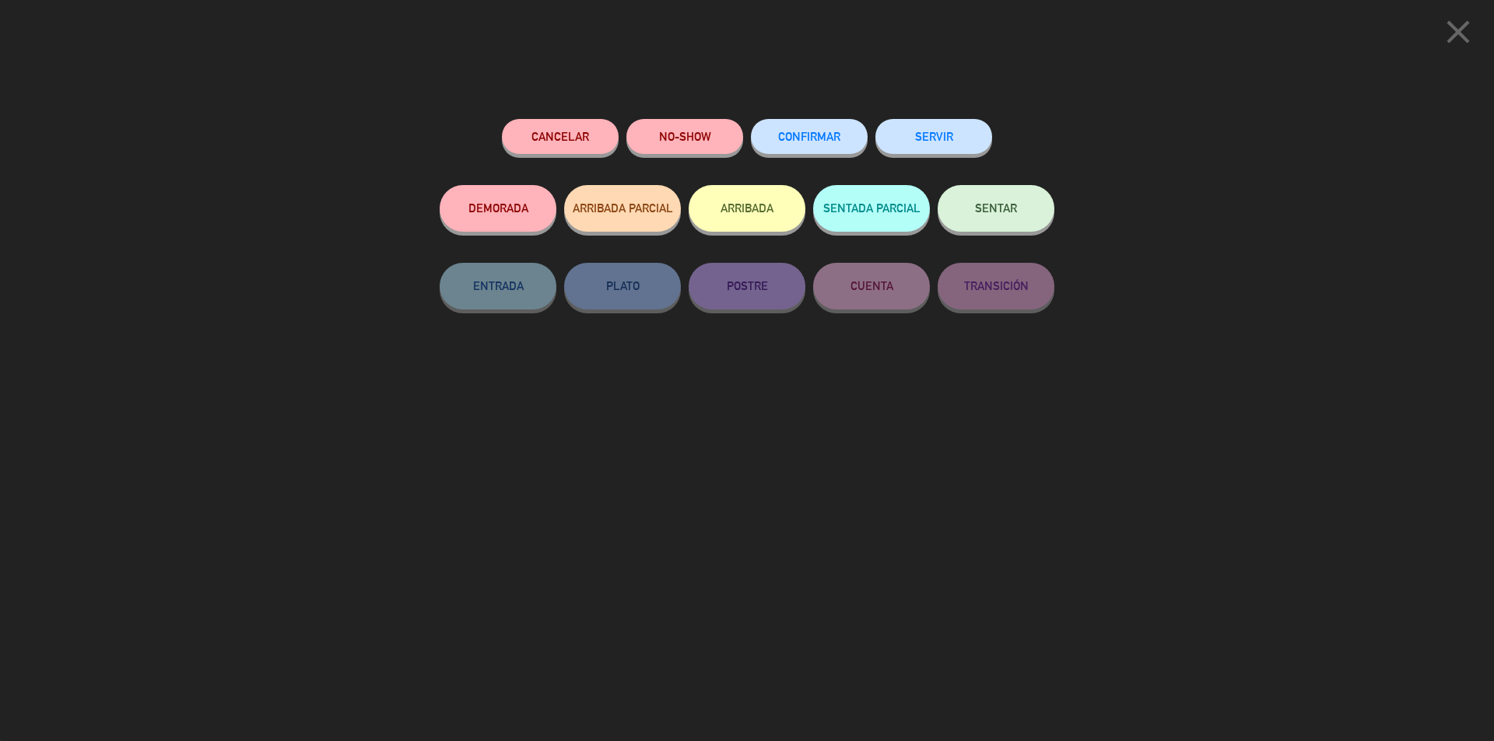
drag, startPoint x: 810, startPoint y: 145, endPoint x: 794, endPoint y: 124, distance: 25.5
click at [808, 142] on button "CONFIRMAR" at bounding box center [809, 136] width 117 height 35
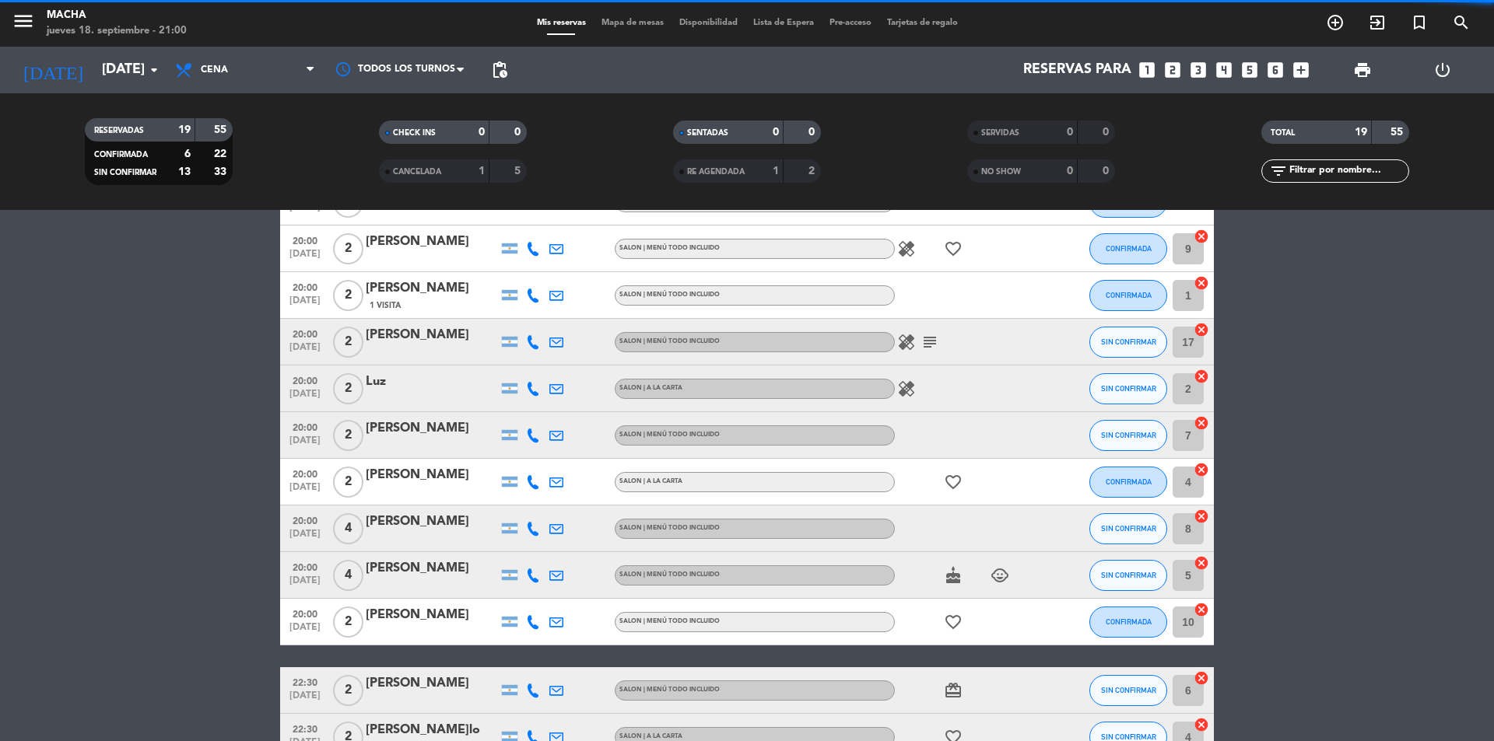
scroll to position [156, 0]
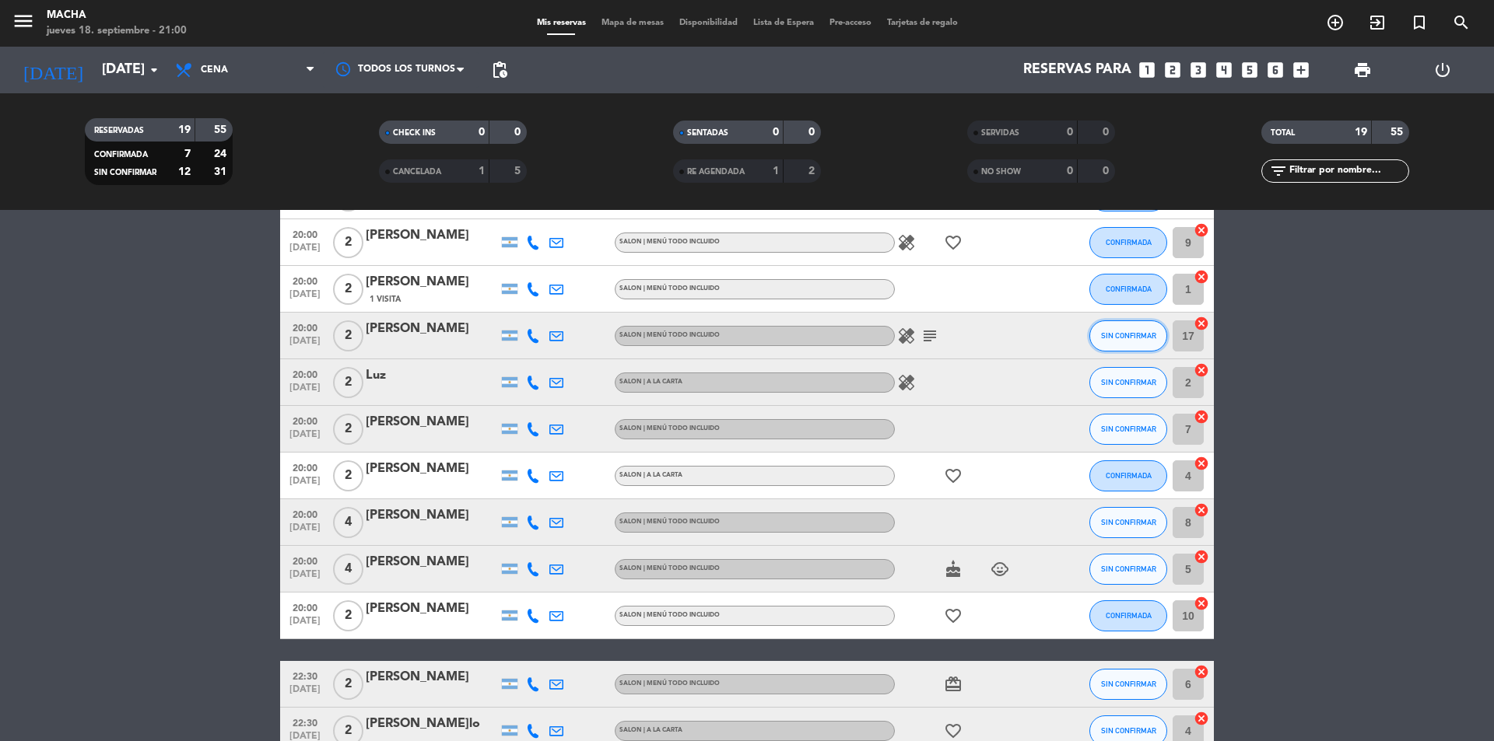
click at [1119, 335] on span "SIN CONFIRMAR" at bounding box center [1128, 335] width 55 height 9
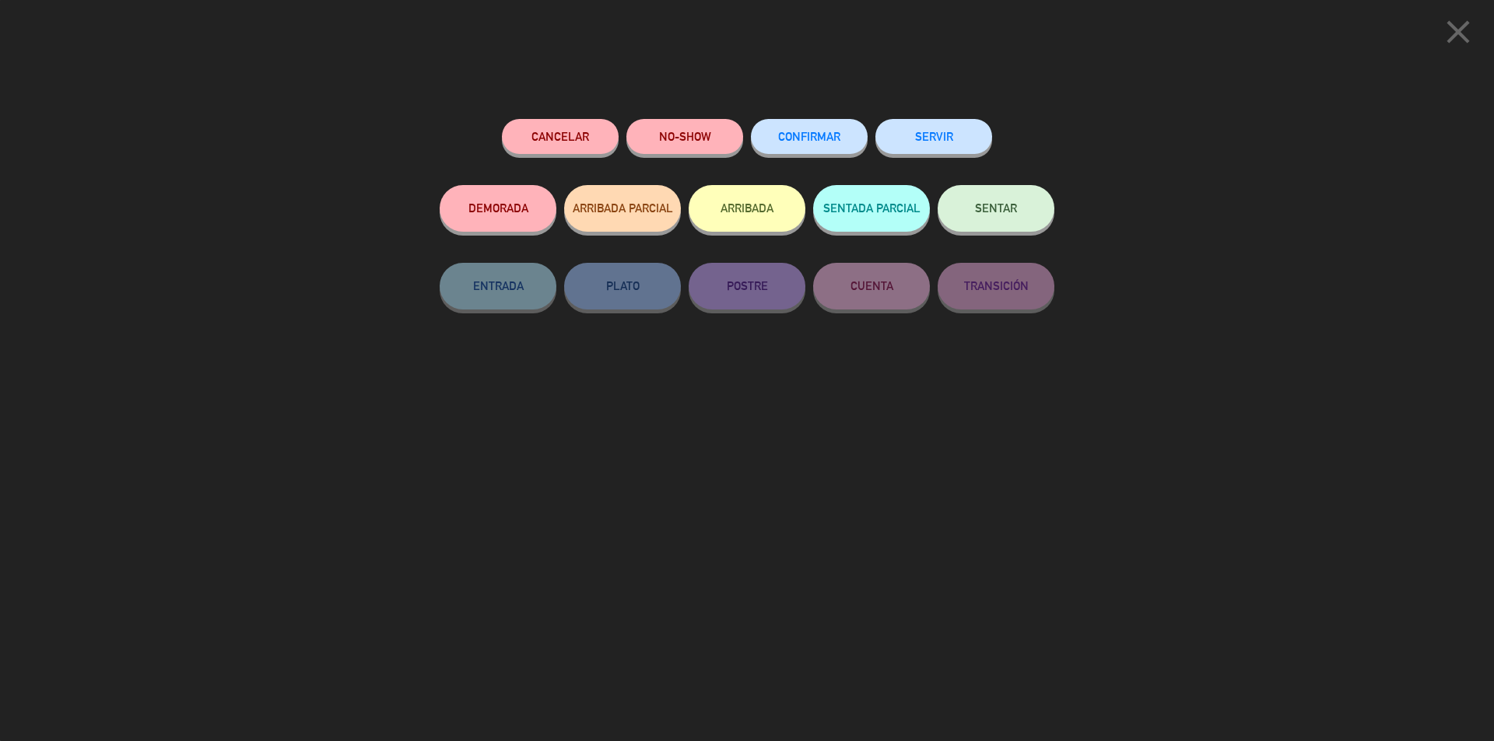
drag, startPoint x: 790, startPoint y: 131, endPoint x: 795, endPoint y: 119, distance: 12.9
click at [791, 130] on button "CONFIRMAR" at bounding box center [809, 136] width 117 height 35
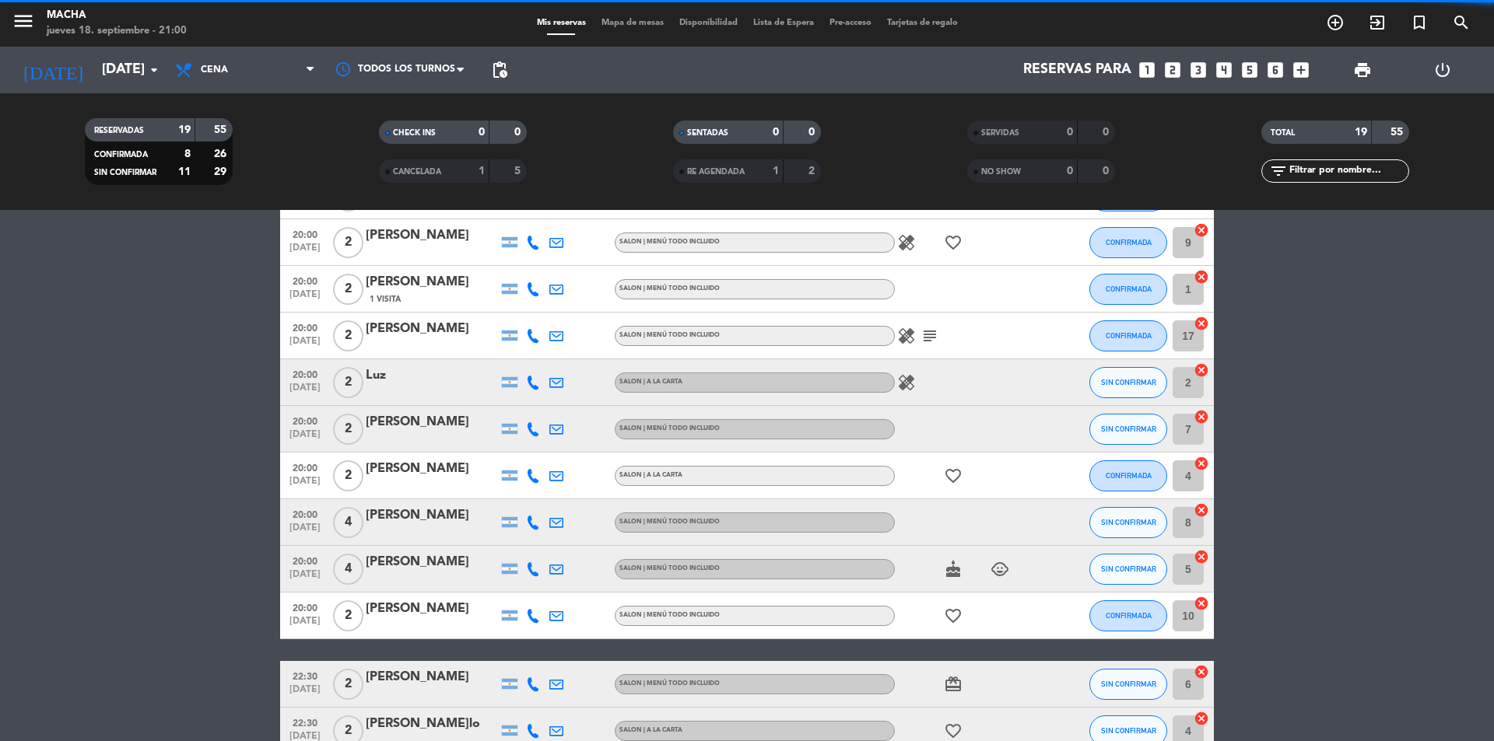
drag, startPoint x: 1131, startPoint y: 380, endPoint x: 1130, endPoint y: 372, distance: 7.9
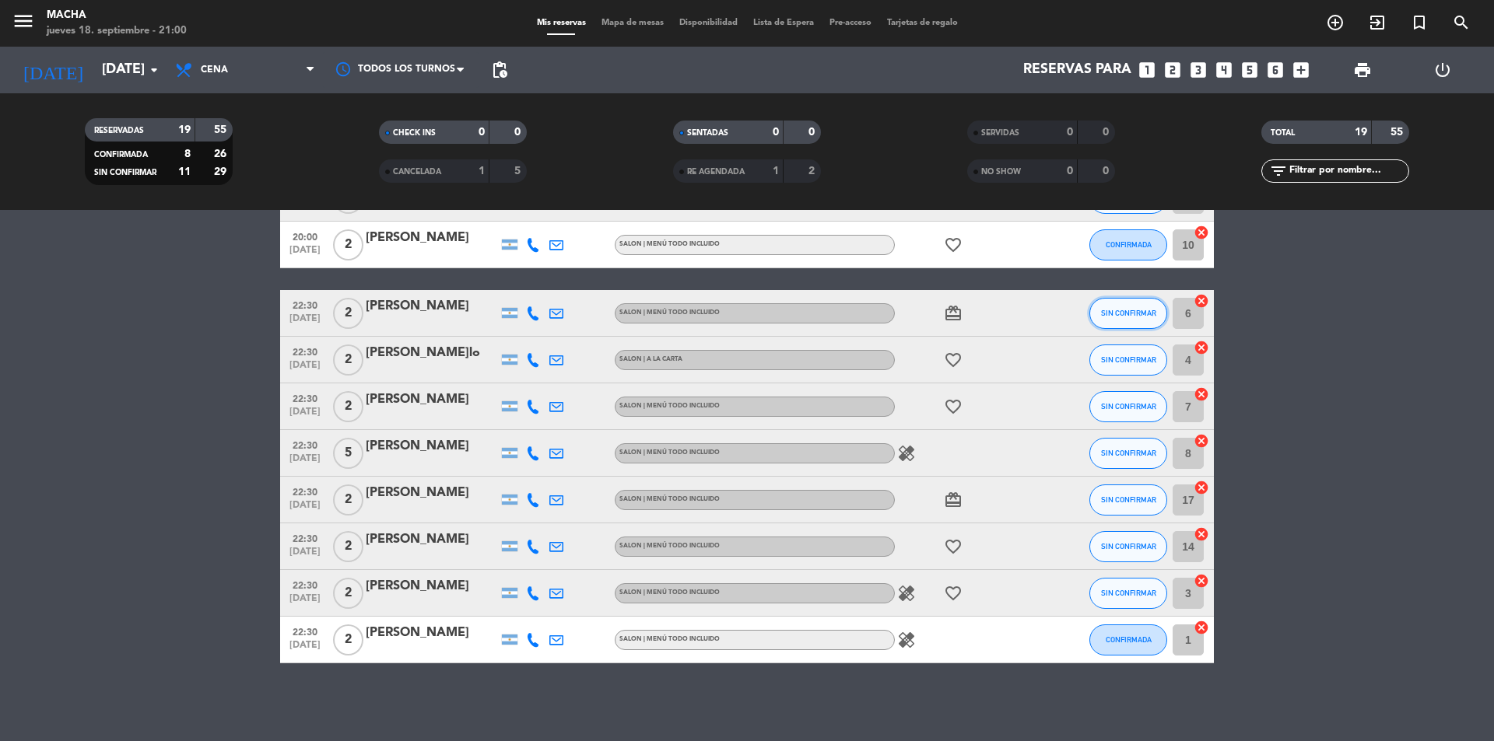
click at [1120, 310] on span "SIN CONFIRMAR" at bounding box center [1128, 313] width 55 height 9
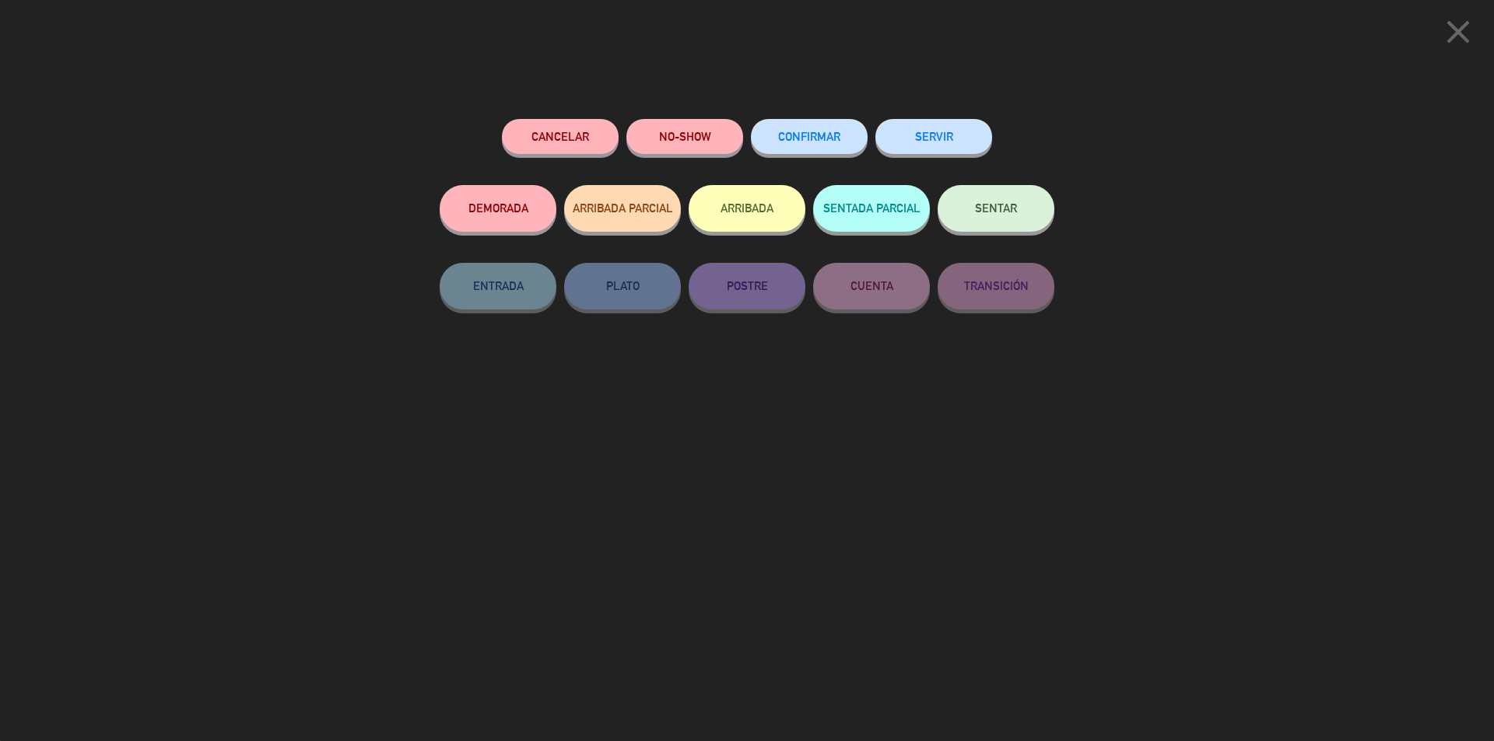
drag, startPoint x: 831, startPoint y: 145, endPoint x: 804, endPoint y: 118, distance: 38.0
click at [826, 143] on button "CONFIRMAR" at bounding box center [809, 136] width 117 height 35
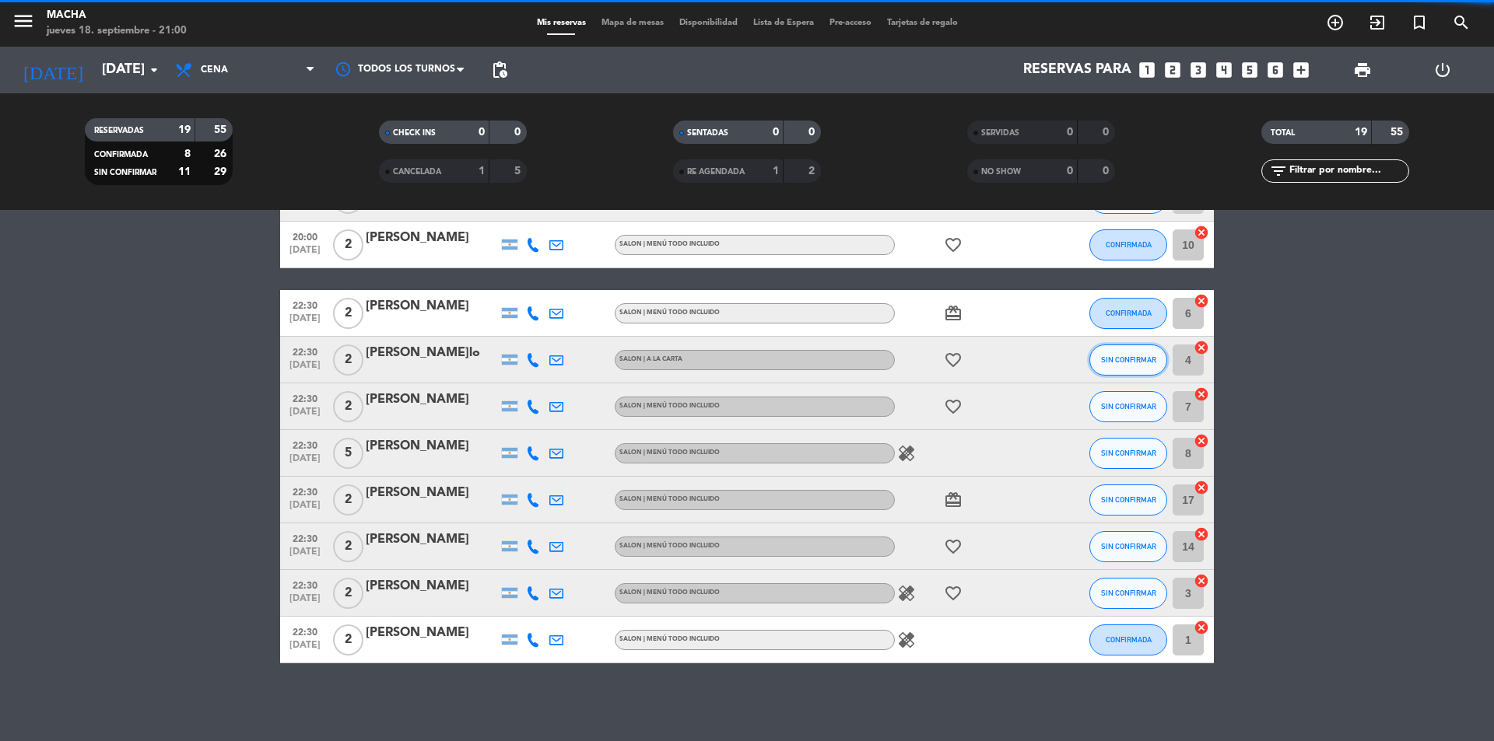
drag, startPoint x: 1115, startPoint y: 363, endPoint x: 1116, endPoint y: 355, distance: 7.8
click at [1116, 355] on button "SIN CONFIRMAR" at bounding box center [1128, 360] width 78 height 31
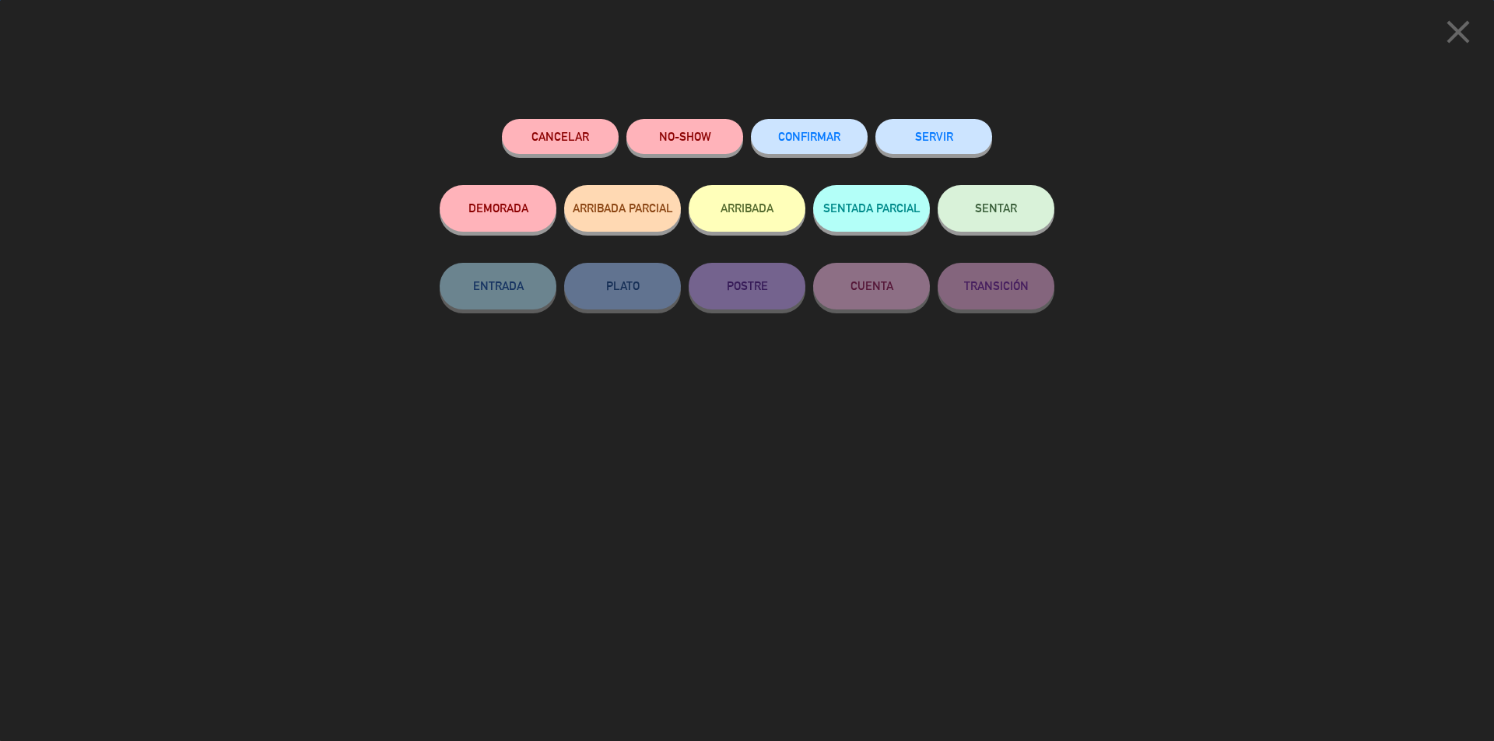
click at [790, 128] on button "CONFIRMAR" at bounding box center [809, 136] width 117 height 35
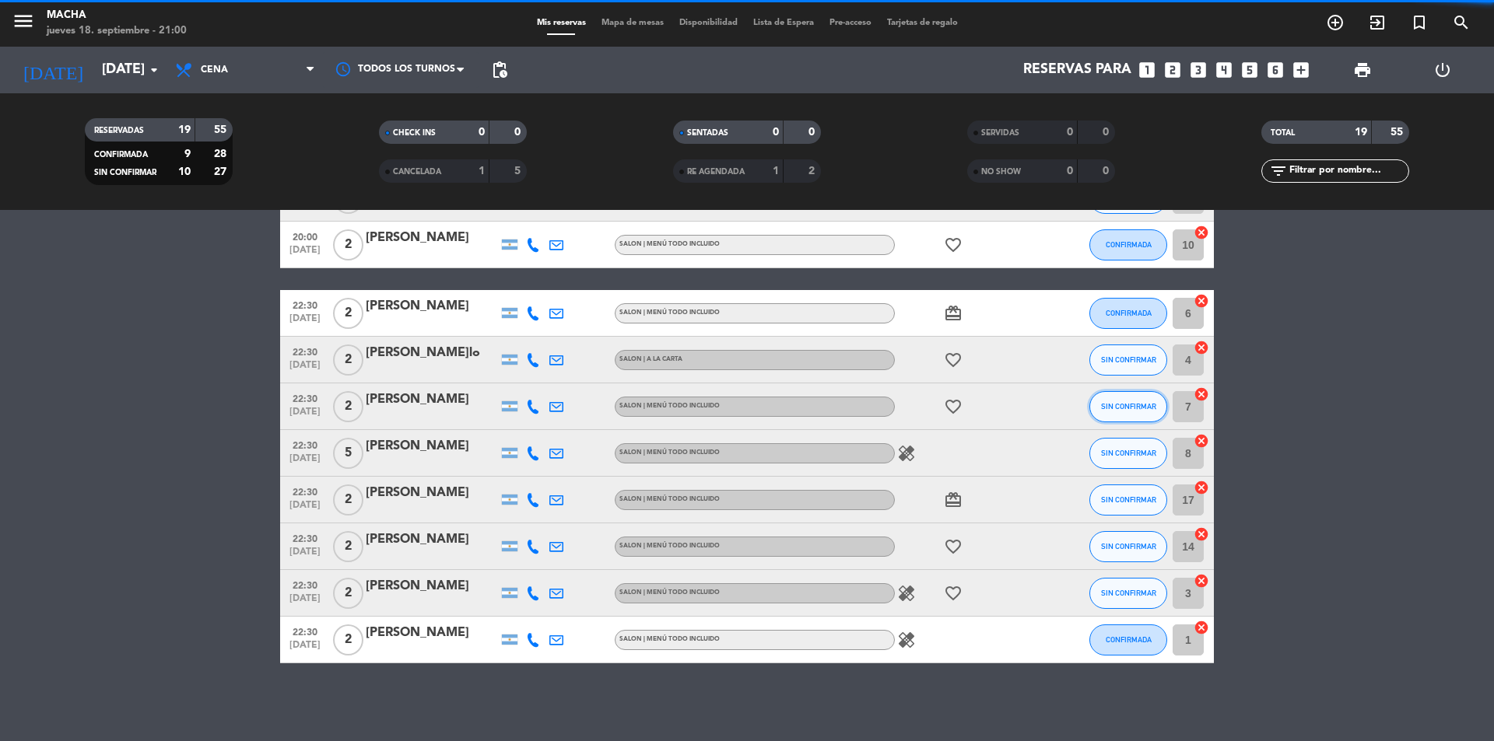
click at [1127, 398] on button "SIN CONFIRMAR" at bounding box center [1128, 406] width 78 height 31
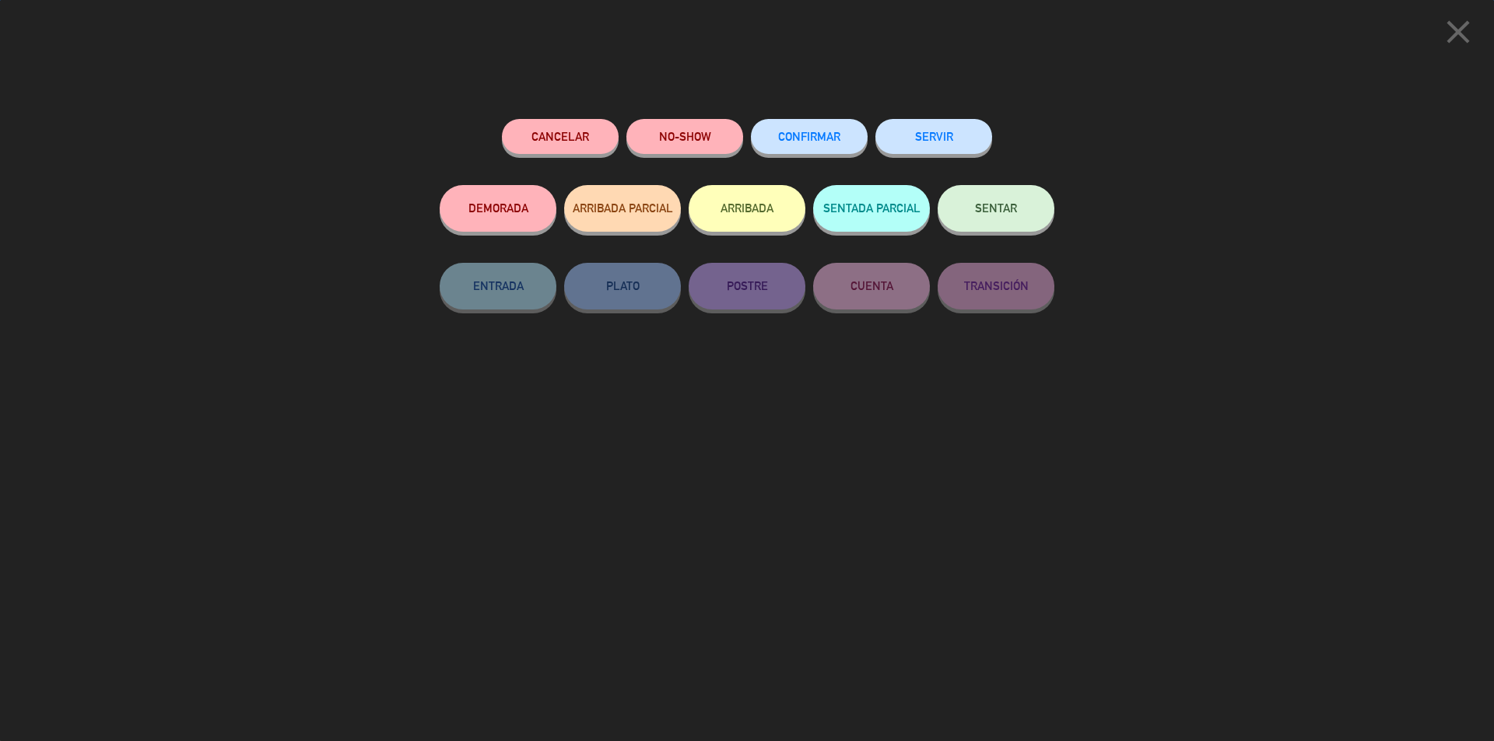
click at [816, 108] on div "Cancelar NO-SHOW CONFIRMAR SERVIR DEMORADA ARRIBADA PARCIAL ARRIBADA SENTADA PA…" at bounding box center [747, 424] width 636 height 633
drag, startPoint x: 811, startPoint y: 132, endPoint x: 804, endPoint y: 119, distance: 14.6
click at [811, 135] on span "CONFIRMAR" at bounding box center [809, 136] width 62 height 13
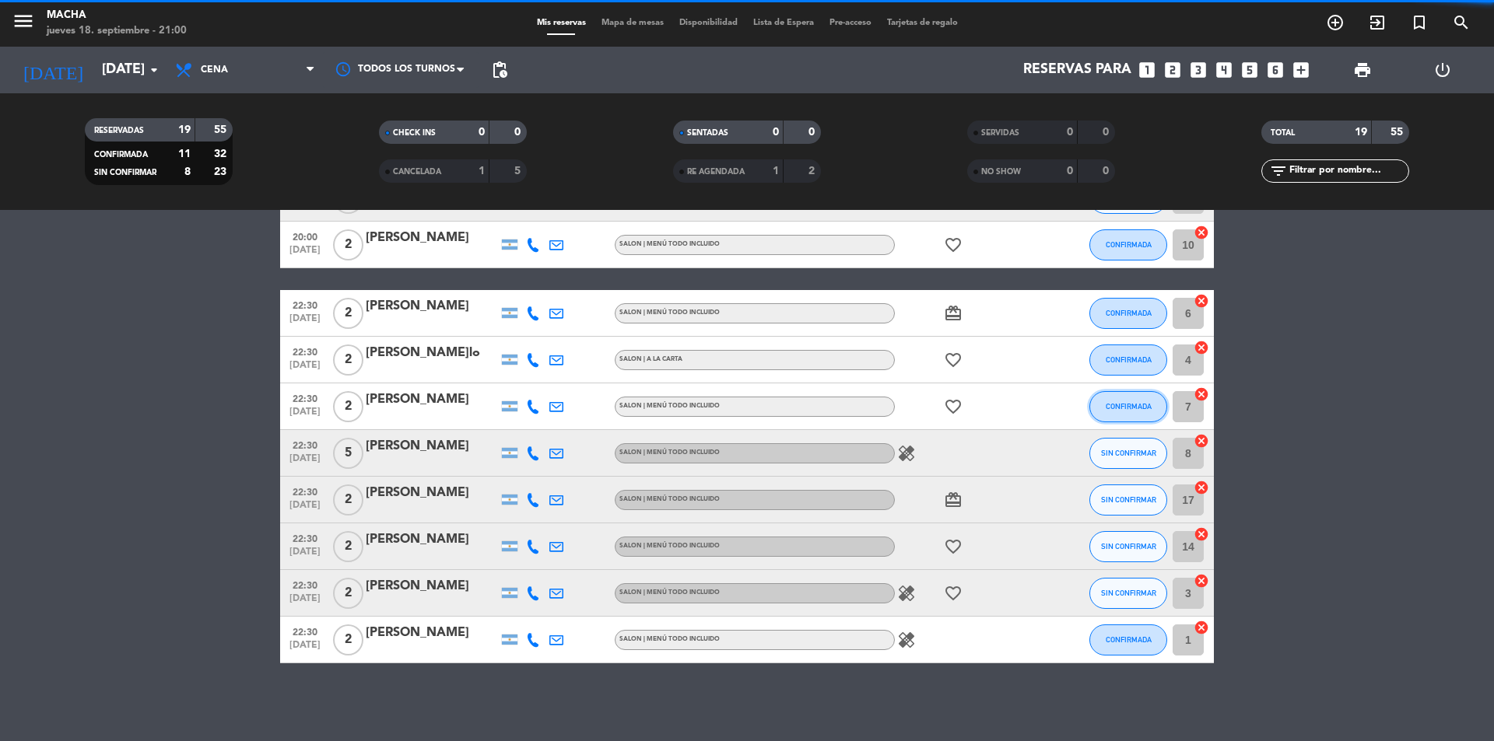
click at [1125, 398] on button "CONFIRMADA" at bounding box center [1128, 406] width 78 height 31
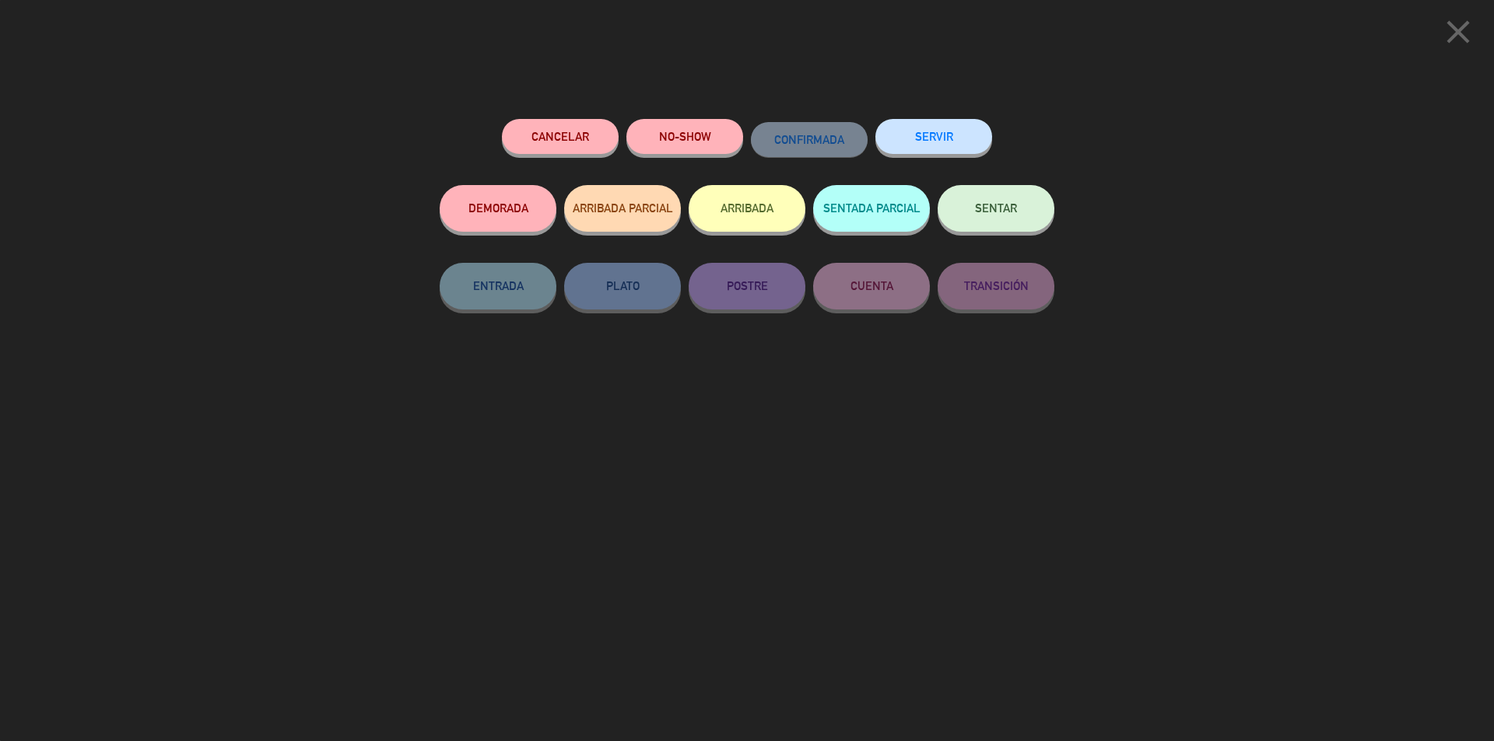
drag, startPoint x: 982, startPoint y: 436, endPoint x: 982, endPoint y: 419, distance: 17.1
click at [982, 434] on div "Cancelar NO-SHOW CONFIRMADA SERVIR DEMORADA ARRIBADA PARCIAL ARRIBADA SENTADA P…" at bounding box center [747, 424] width 636 height 633
click at [1463, 40] on icon "close" at bounding box center [1458, 31] width 39 height 39
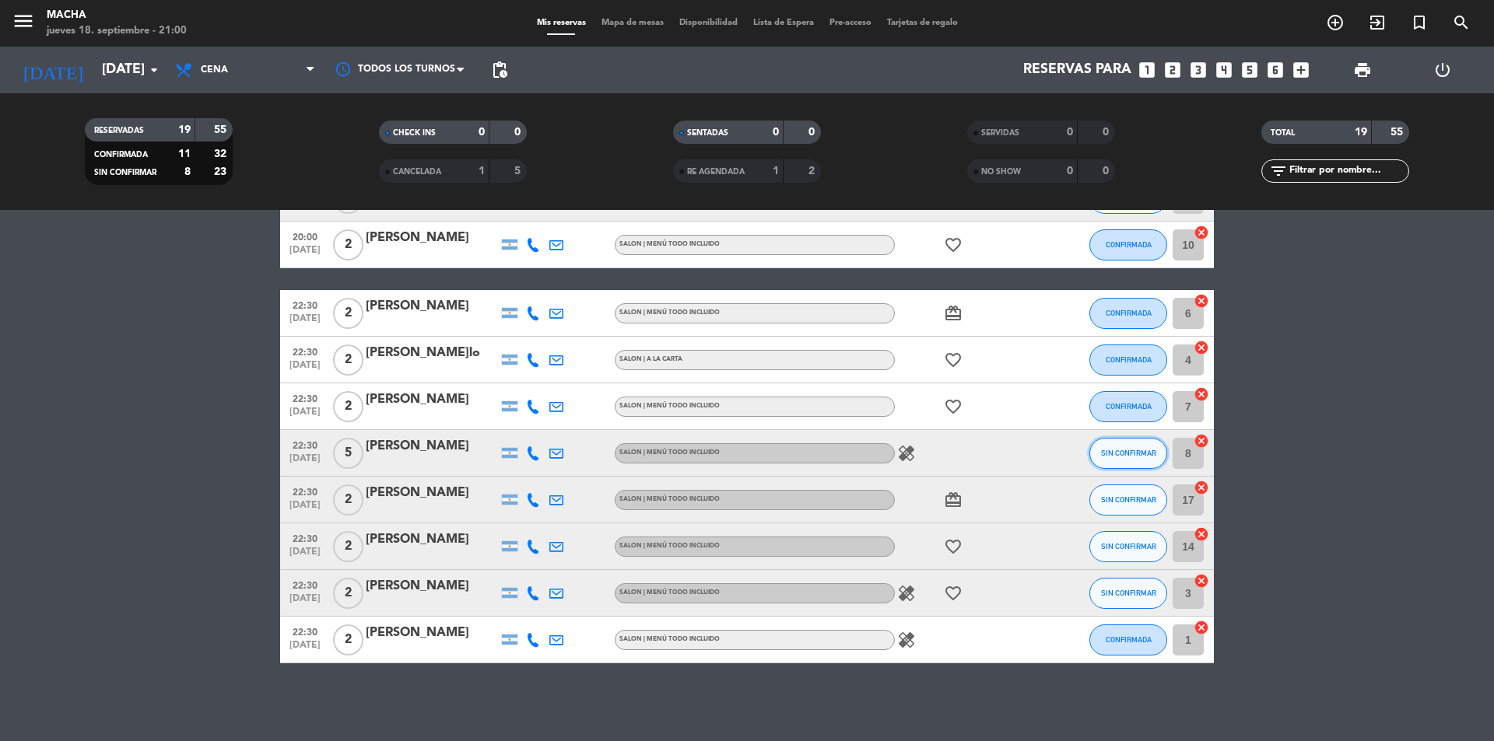
click at [1123, 446] on button "SIN CONFIRMAR" at bounding box center [1128, 453] width 78 height 31
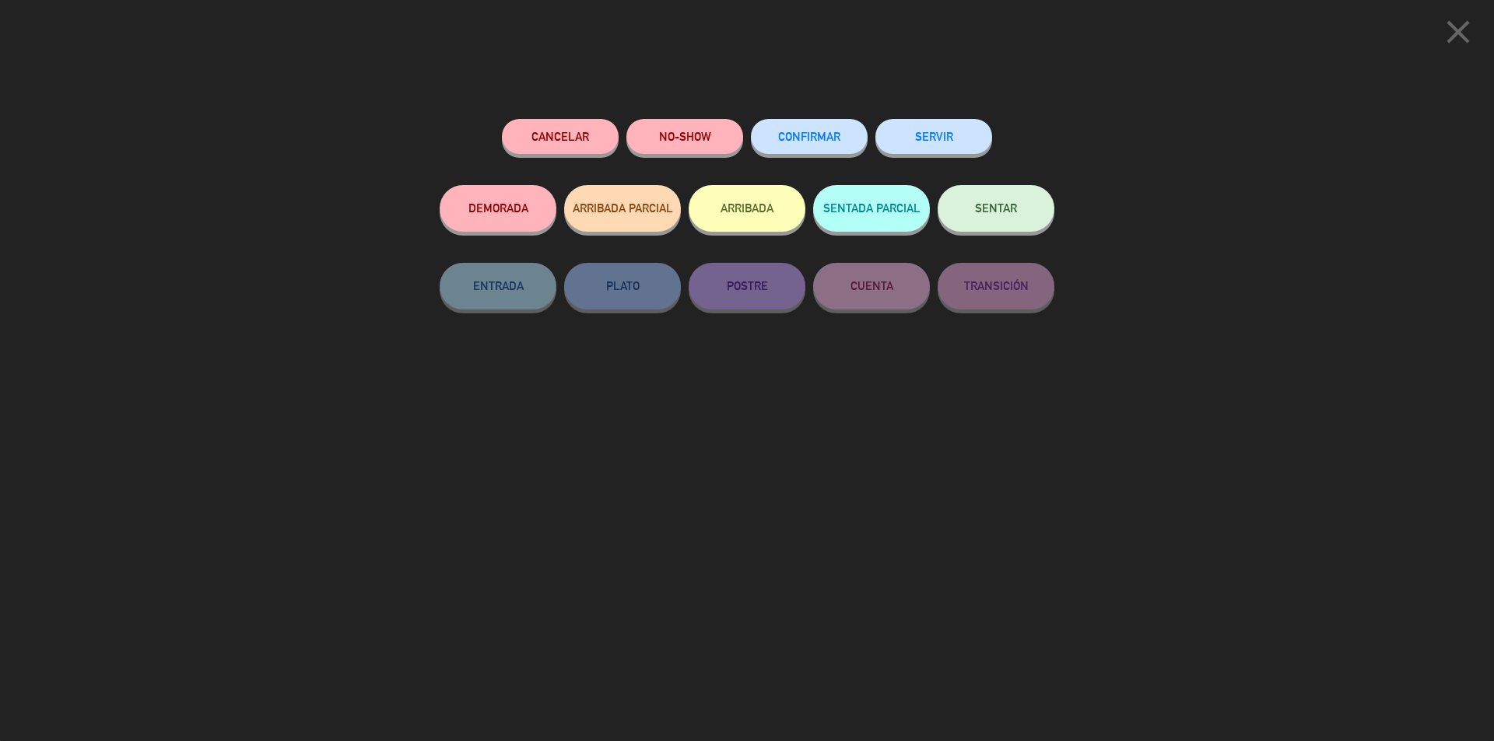
drag, startPoint x: 793, startPoint y: 136, endPoint x: 784, endPoint y: 126, distance: 13.2
click at [792, 136] on span "CONFIRMAR" at bounding box center [809, 136] width 62 height 13
click at [823, 149] on button "CONFIRMAR" at bounding box center [809, 136] width 117 height 35
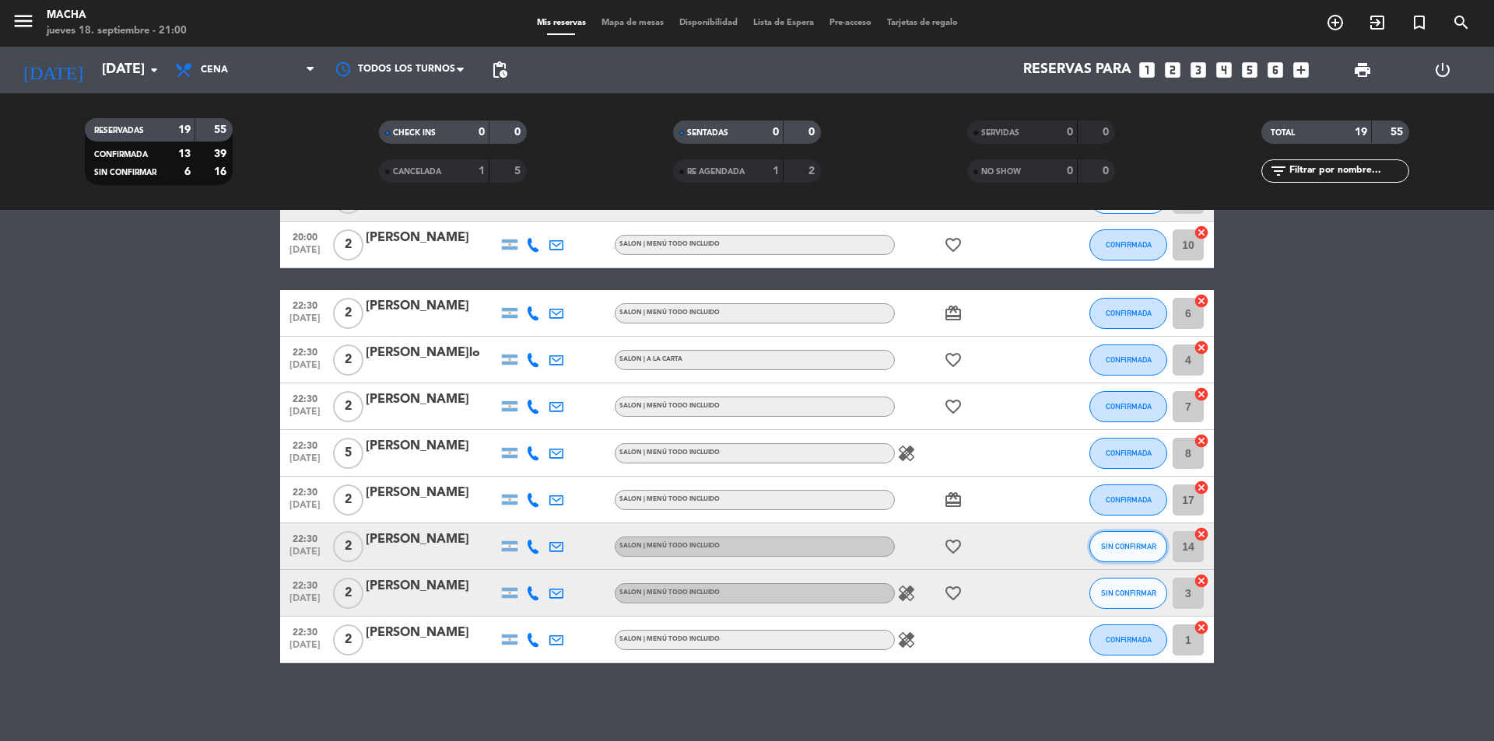
click at [1113, 552] on button "SIN CONFIRMAR" at bounding box center [1128, 546] width 78 height 31
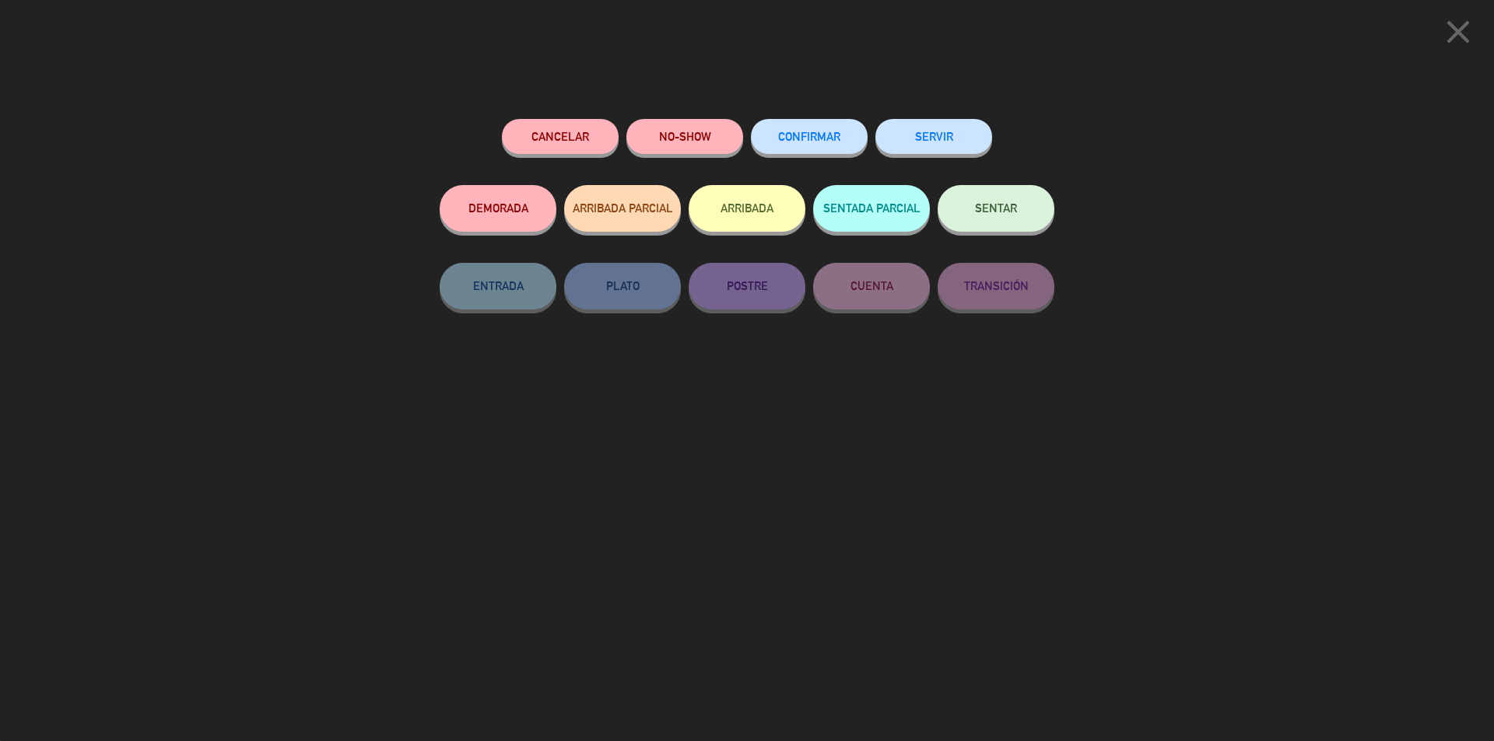
click at [808, 149] on button "CONFIRMAR" at bounding box center [809, 136] width 117 height 35
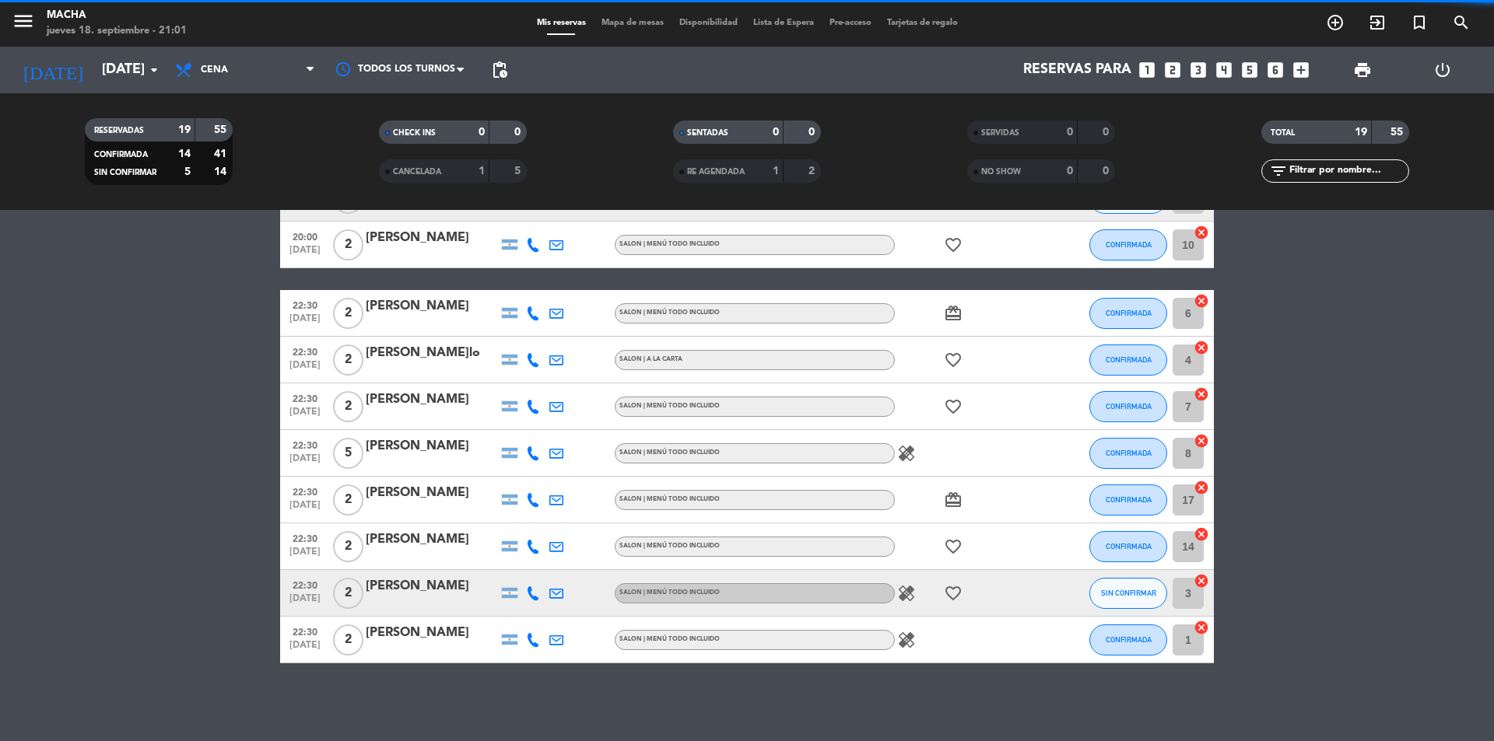
click at [1121, 589] on span "SIN CONFIRMAR" at bounding box center [1128, 593] width 55 height 9
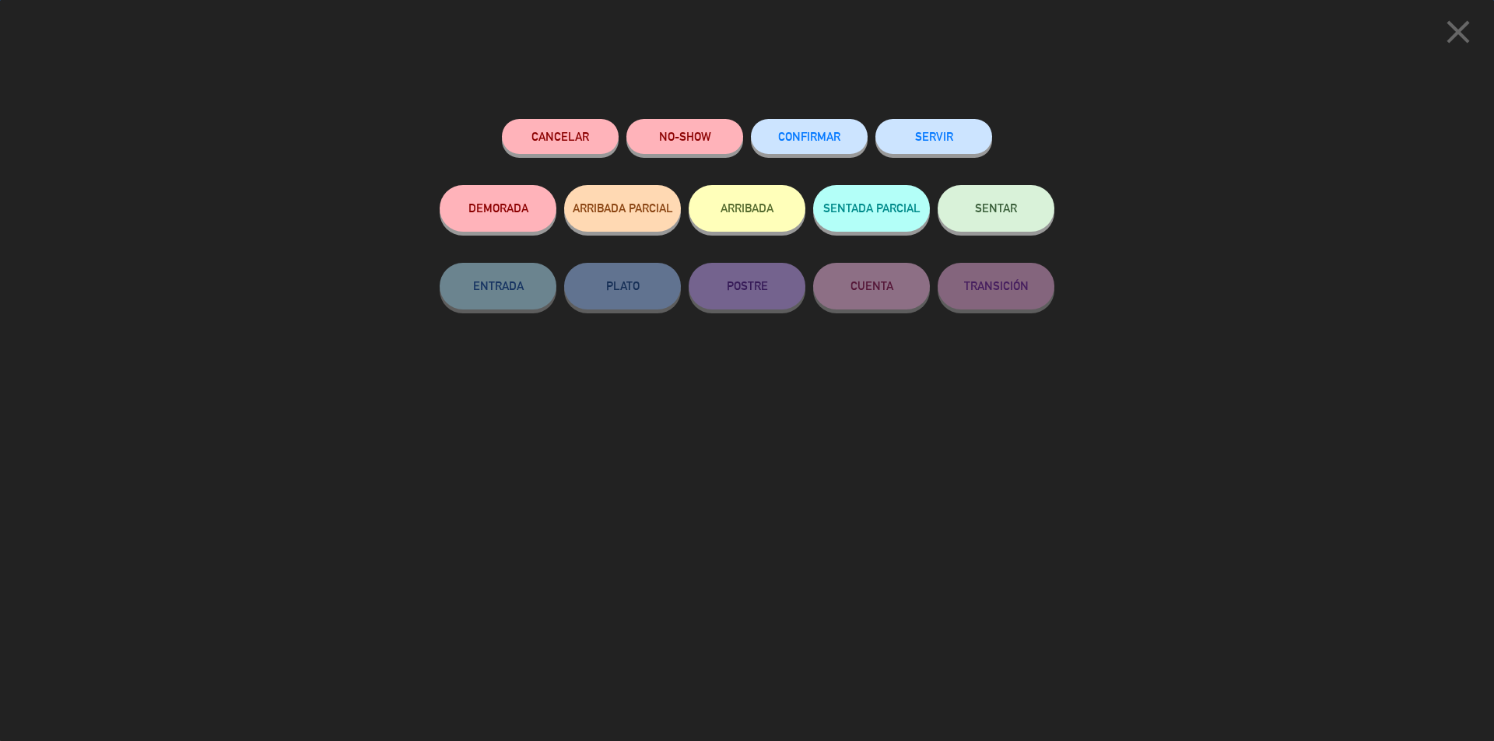
click at [808, 138] on span "CONFIRMAR" at bounding box center [809, 136] width 62 height 13
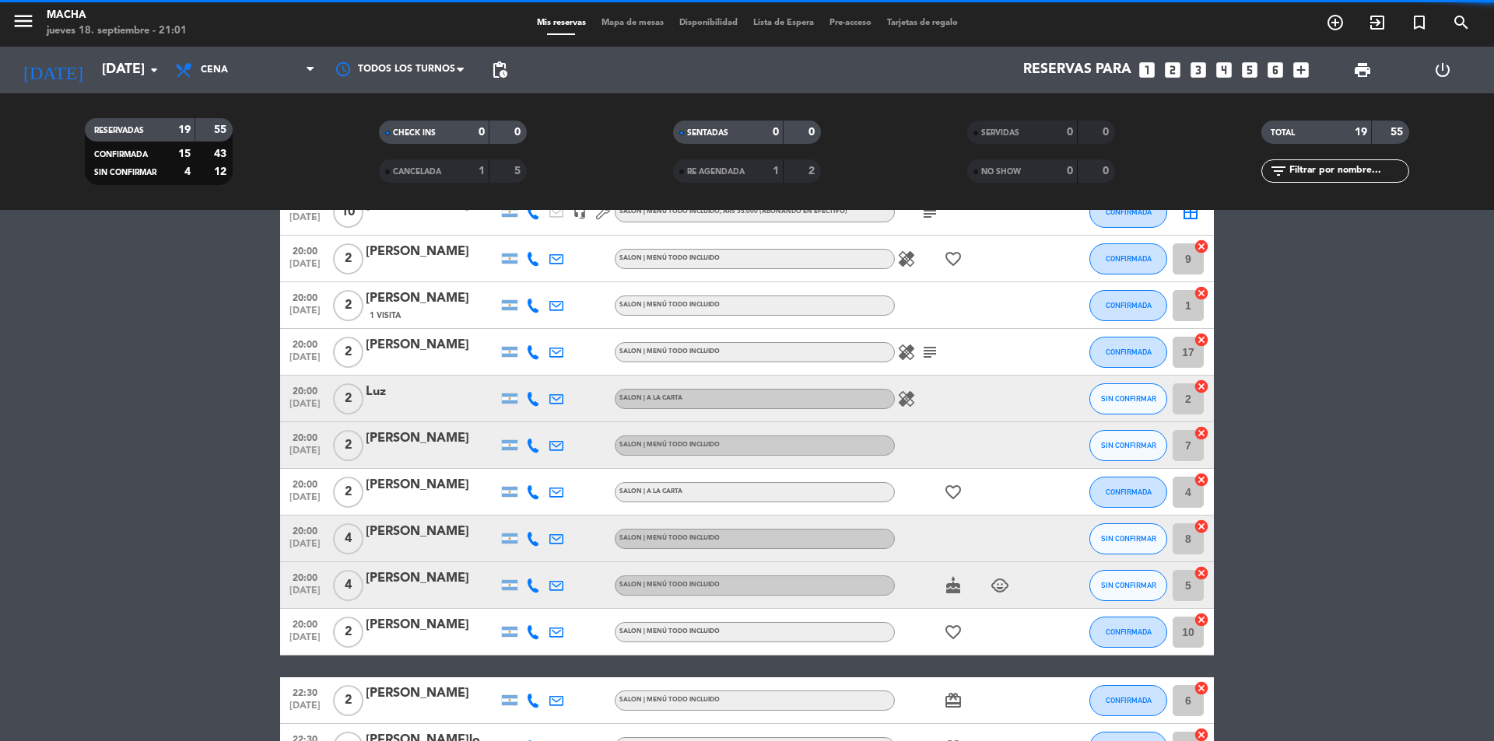
scroll to position [138, 0]
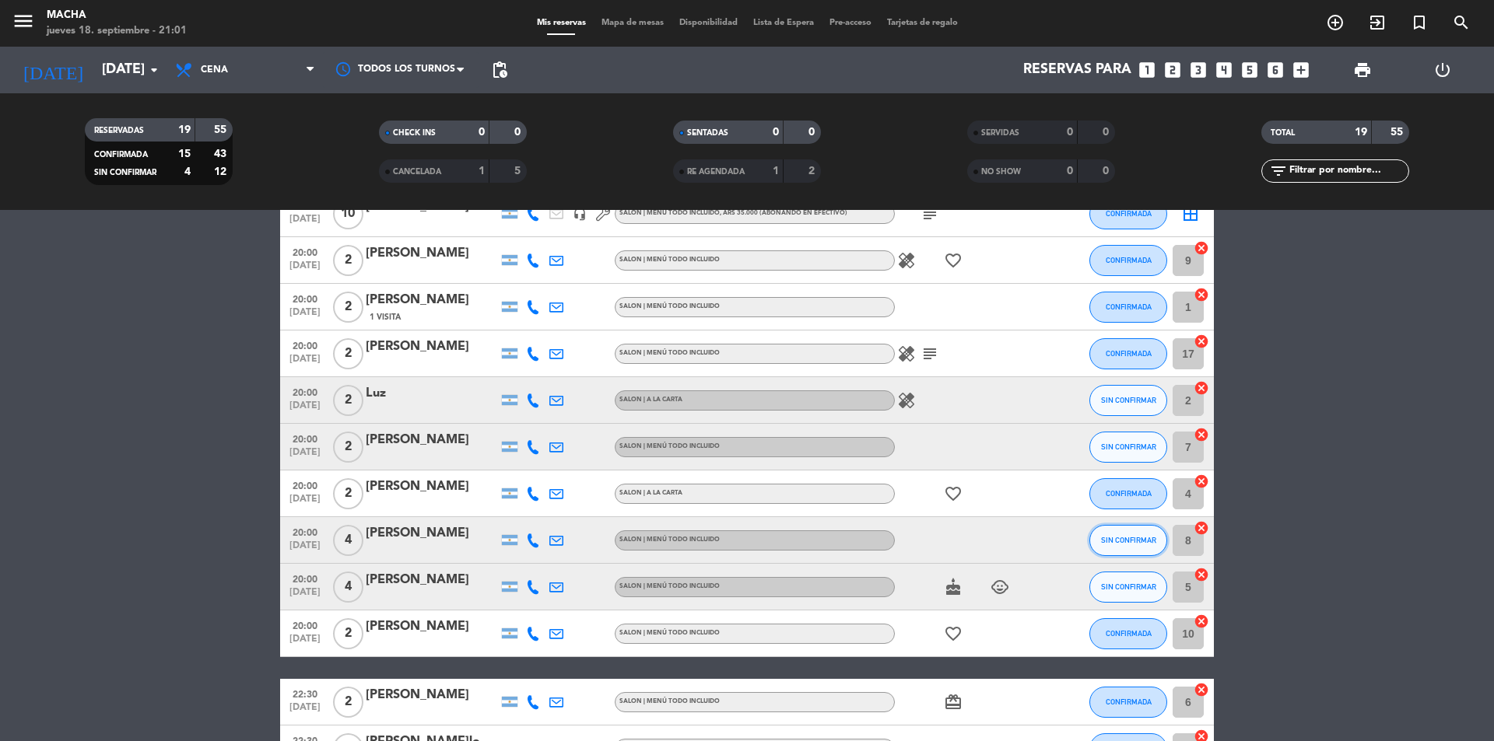
click at [1123, 542] on span "SIN CONFIRMAR" at bounding box center [1128, 540] width 55 height 9
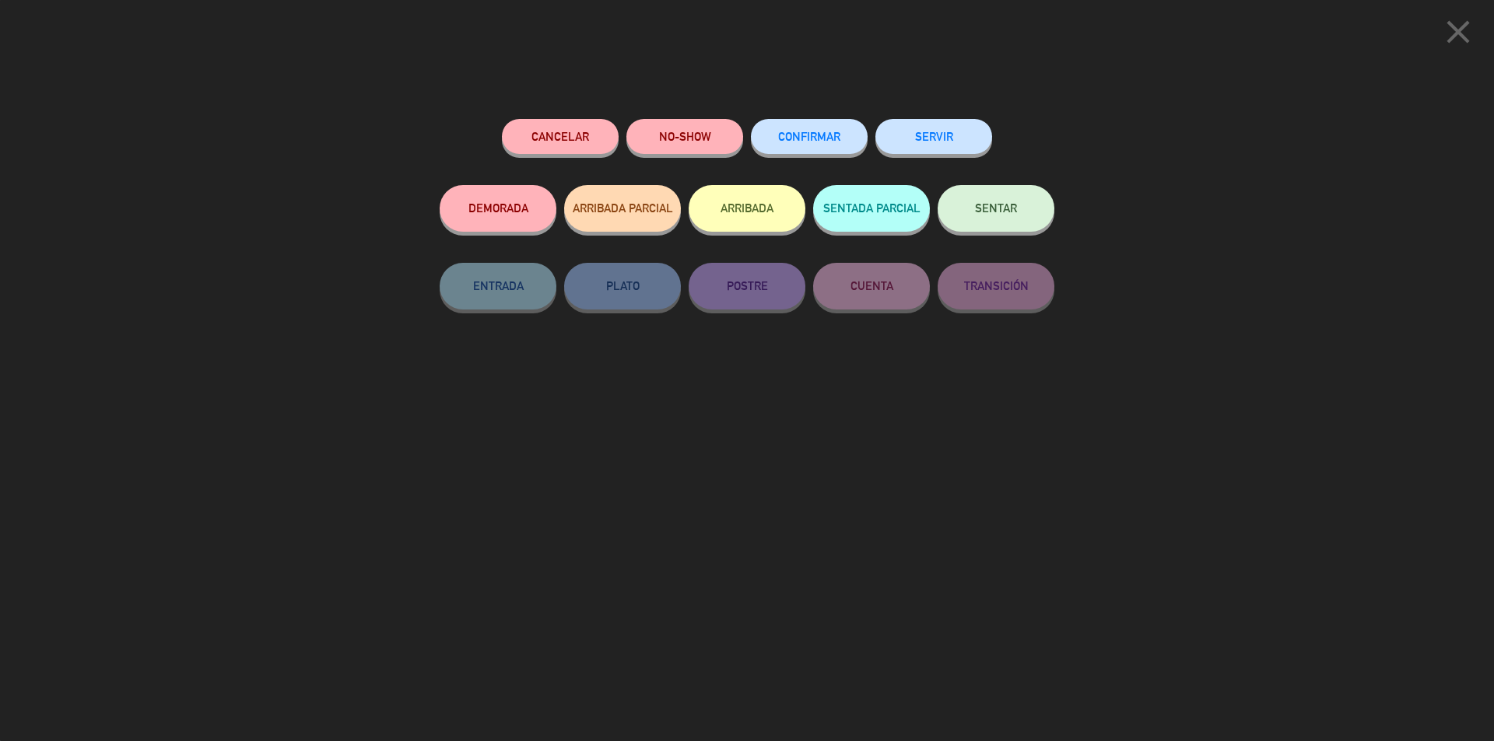
click at [806, 155] on div "CONFIRMAR" at bounding box center [809, 152] width 117 height 66
drag, startPoint x: 804, startPoint y: 138, endPoint x: 795, endPoint y: 124, distance: 16.4
click at [804, 138] on span "CONFIRMAR" at bounding box center [809, 136] width 62 height 13
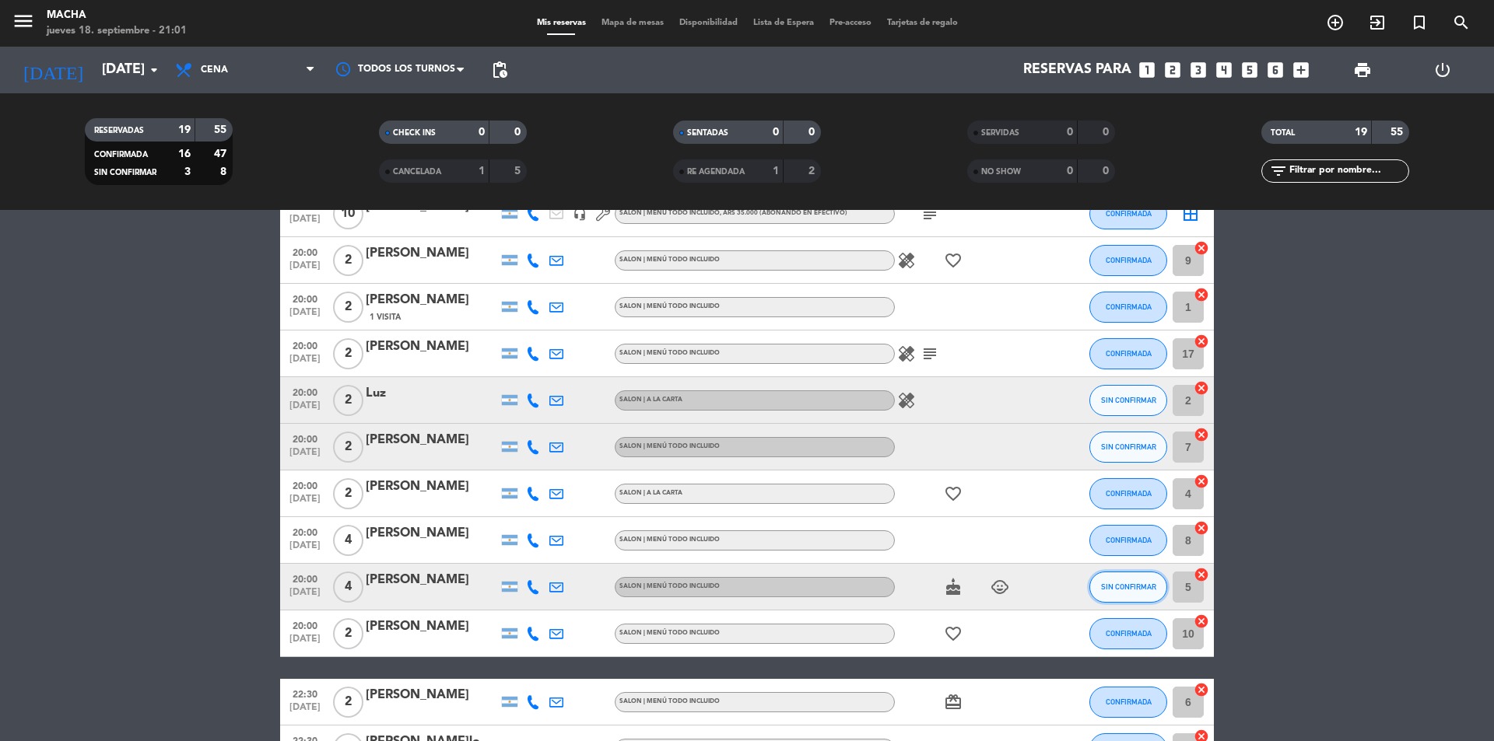
click at [1127, 596] on button "SIN CONFIRMAR" at bounding box center [1128, 587] width 78 height 31
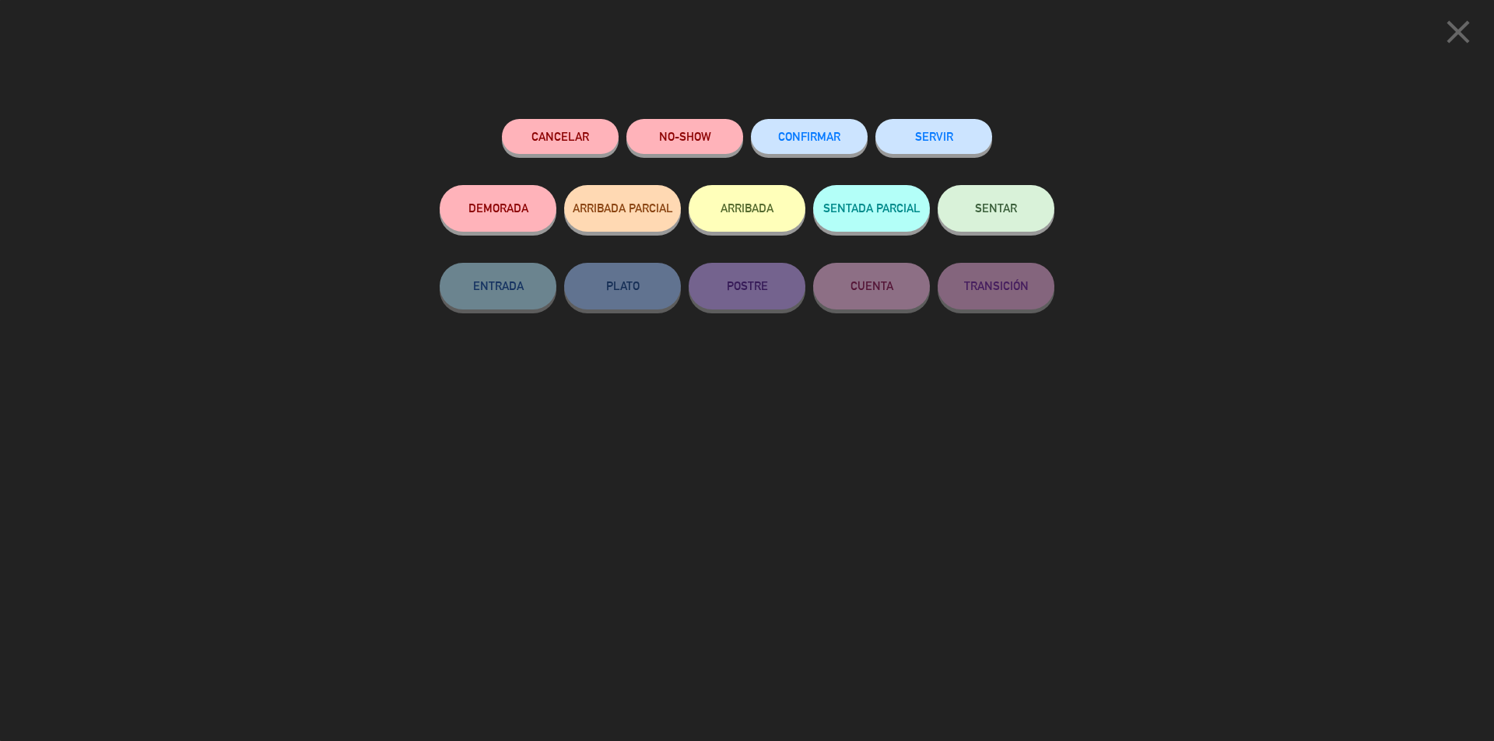
click at [803, 163] on div "CONFIRMAR" at bounding box center [809, 152] width 117 height 66
click at [805, 138] on span "CONFIRMAR" at bounding box center [809, 136] width 62 height 13
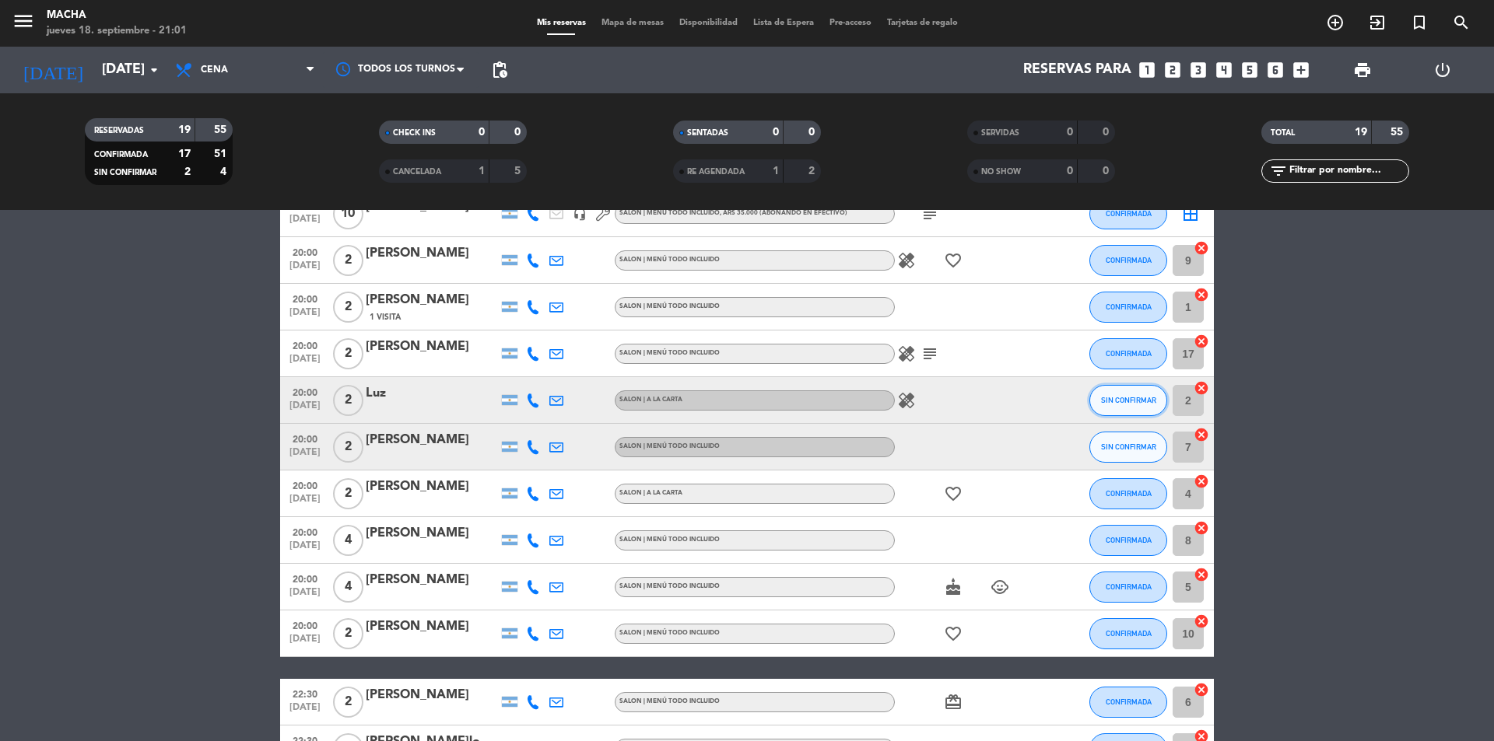
click at [1140, 403] on span "SIN CONFIRMAR" at bounding box center [1128, 400] width 55 height 9
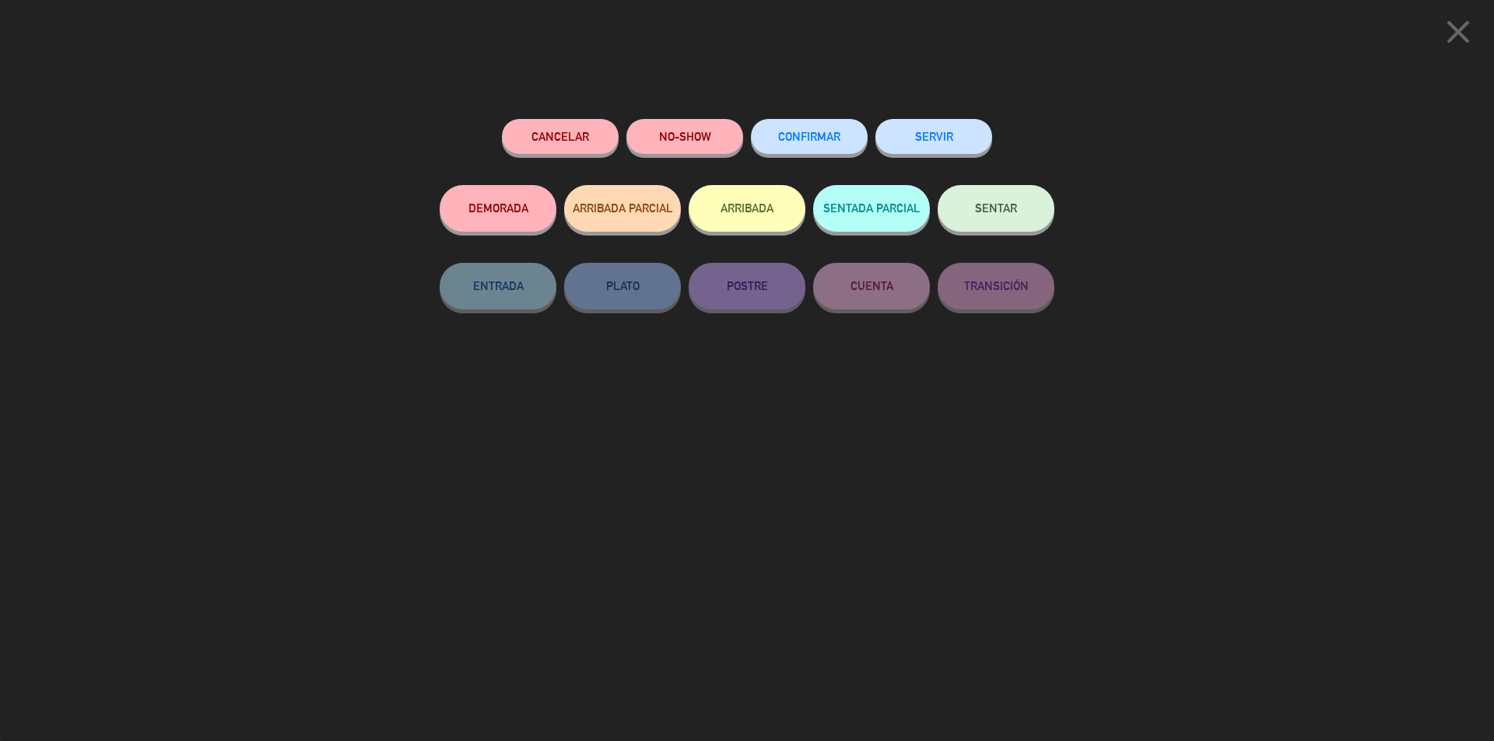
drag, startPoint x: 833, startPoint y: 142, endPoint x: 825, endPoint y: 141, distance: 7.8
click at [829, 143] on span "CONFIRMAR" at bounding box center [809, 136] width 62 height 13
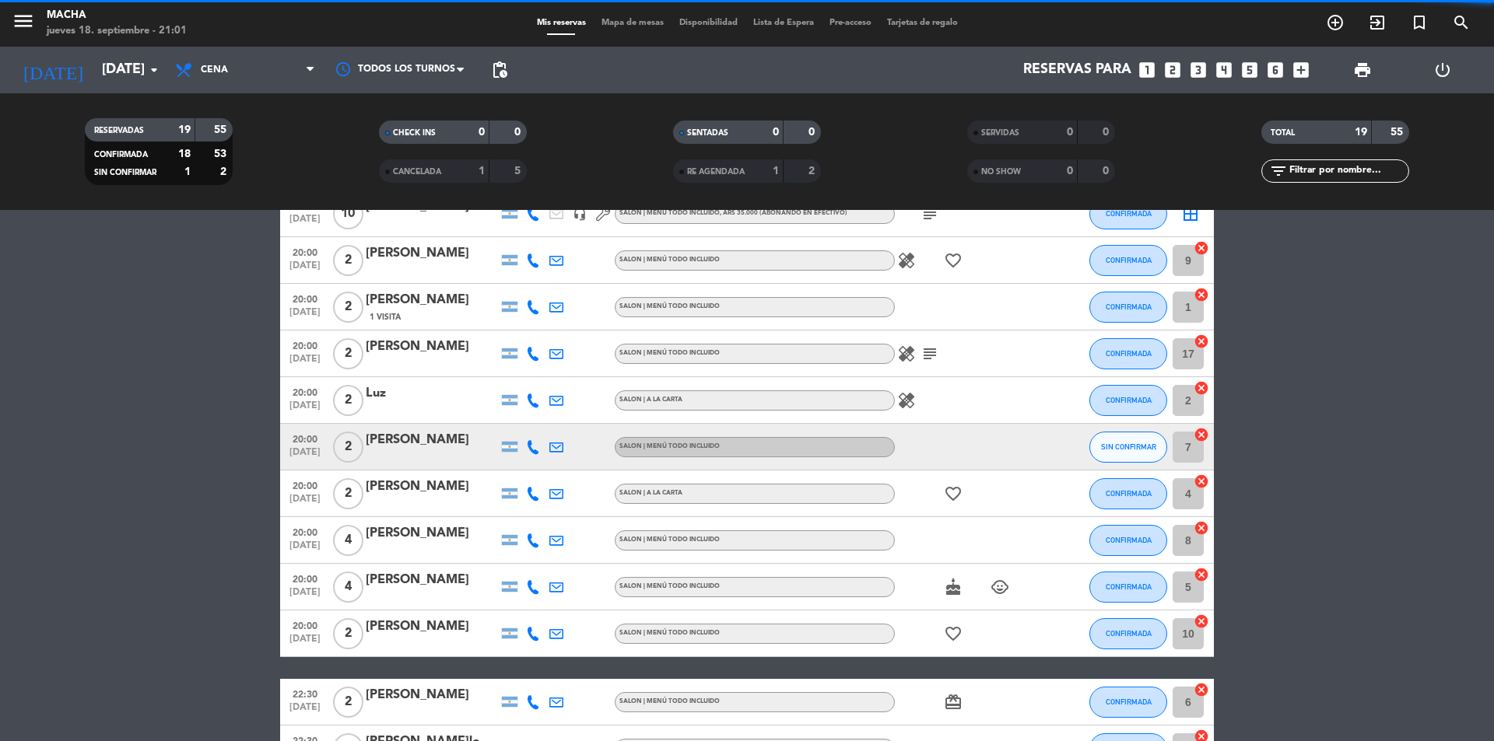
click at [1136, 454] on button "SIN CONFIRMAR" at bounding box center [1128, 447] width 78 height 31
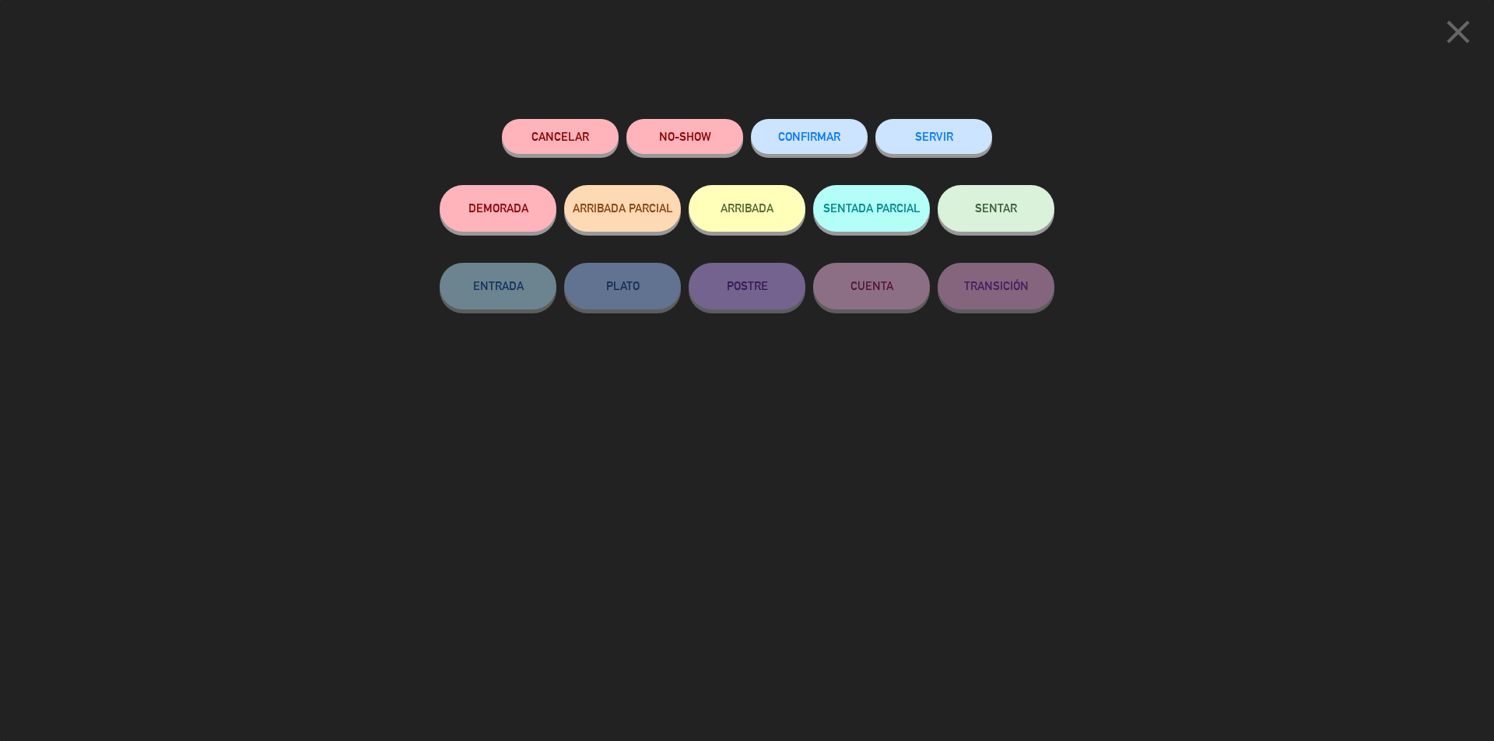
click at [781, 142] on span "CONFIRMAR" at bounding box center [809, 136] width 62 height 13
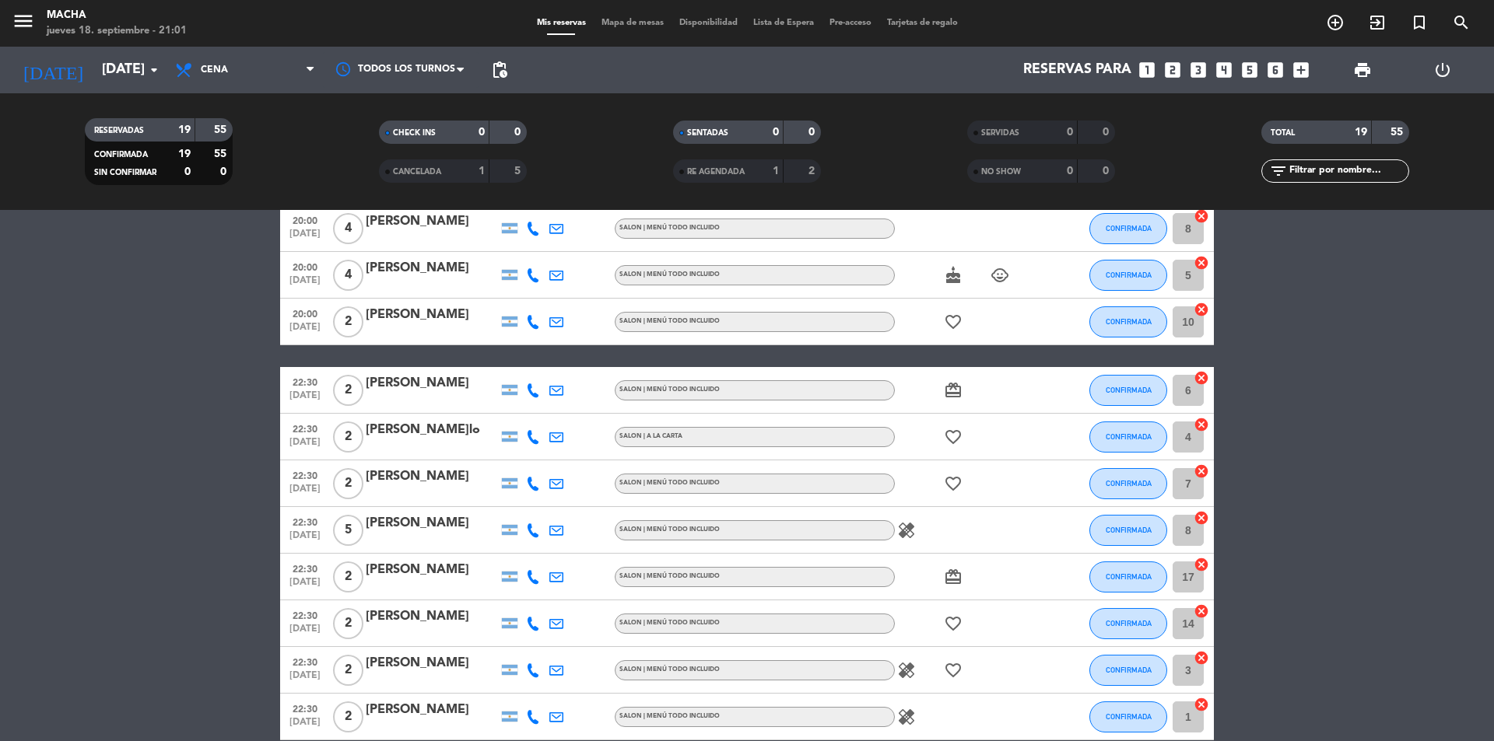
scroll to position [527, 0]
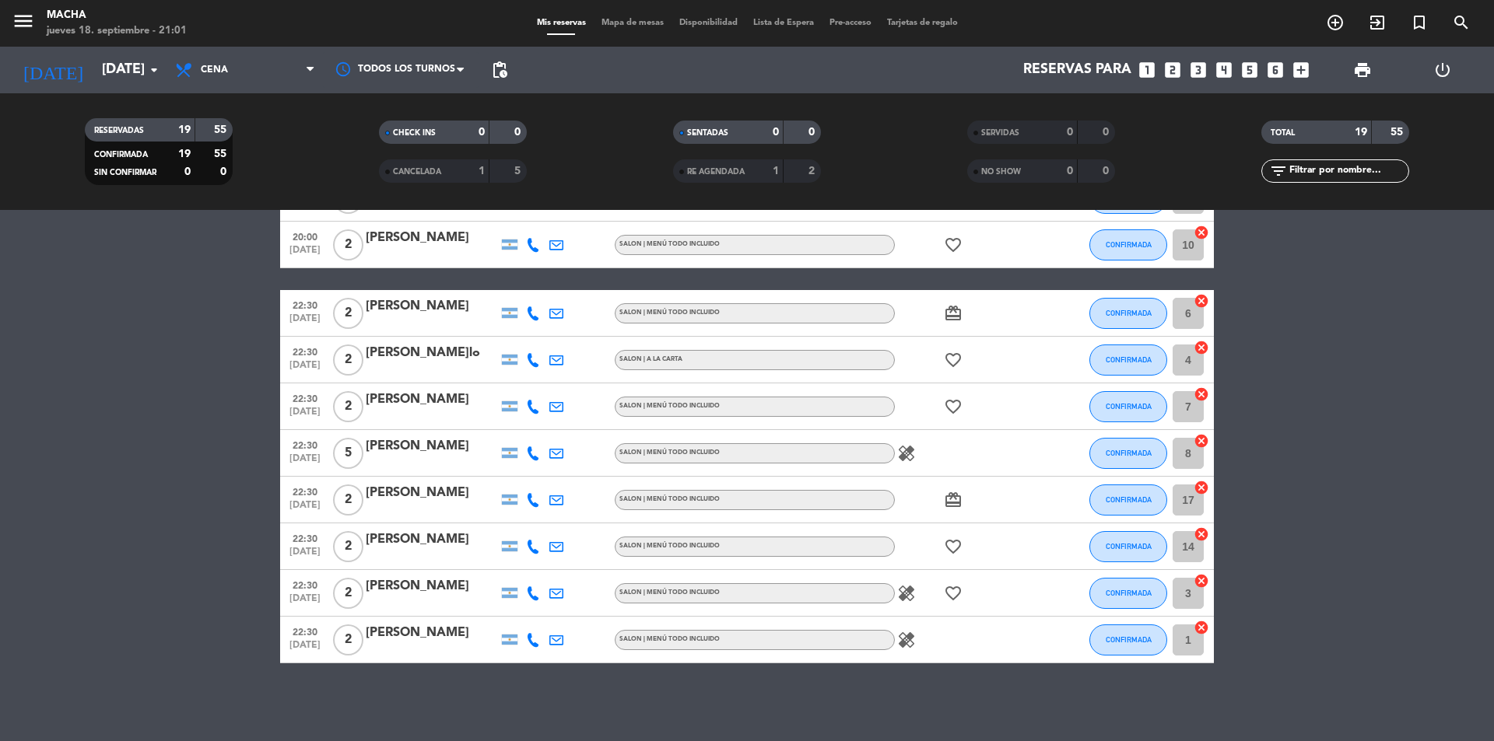
click at [720, 21] on span "Disponibilidad" at bounding box center [708, 23] width 74 height 9
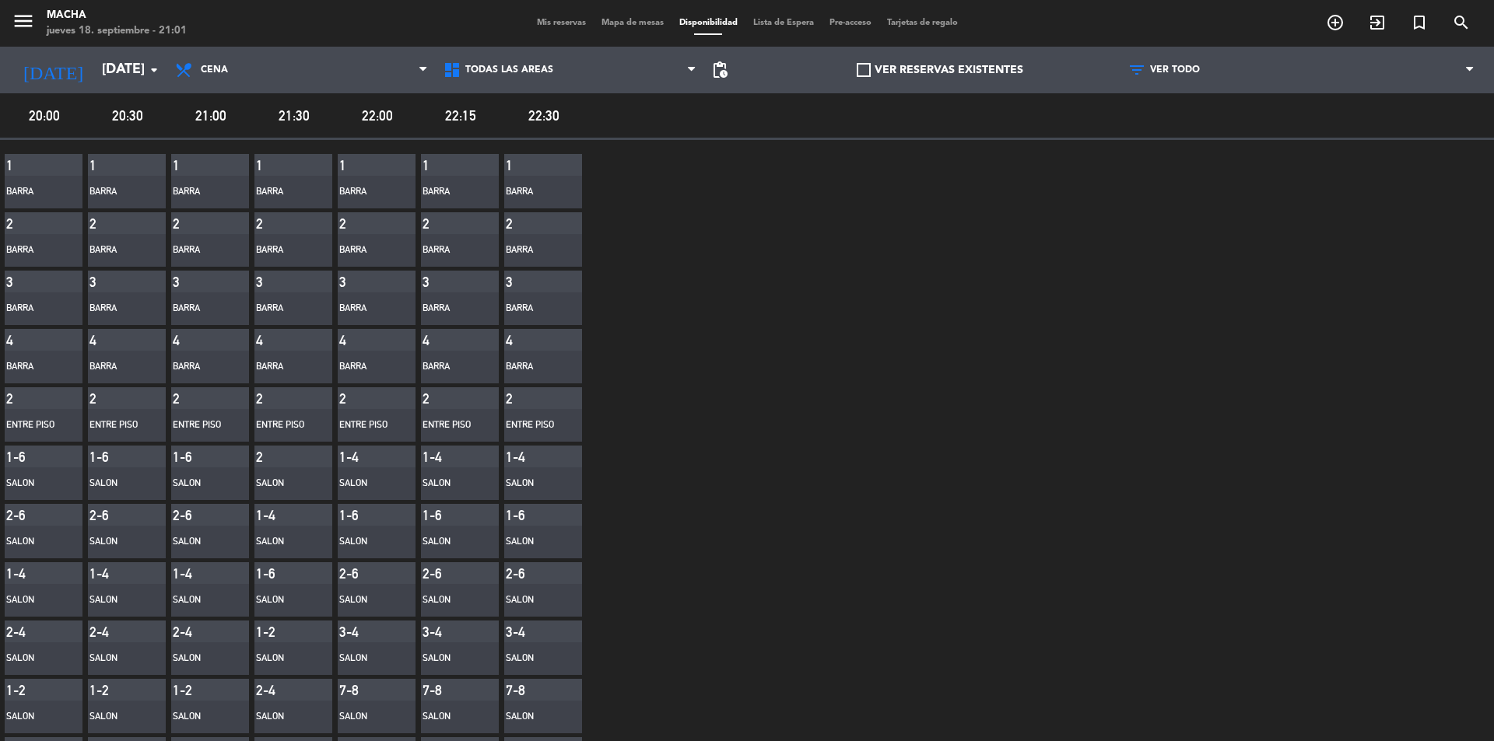
click at [544, 23] on span "Mis reservas" at bounding box center [561, 23] width 65 height 9
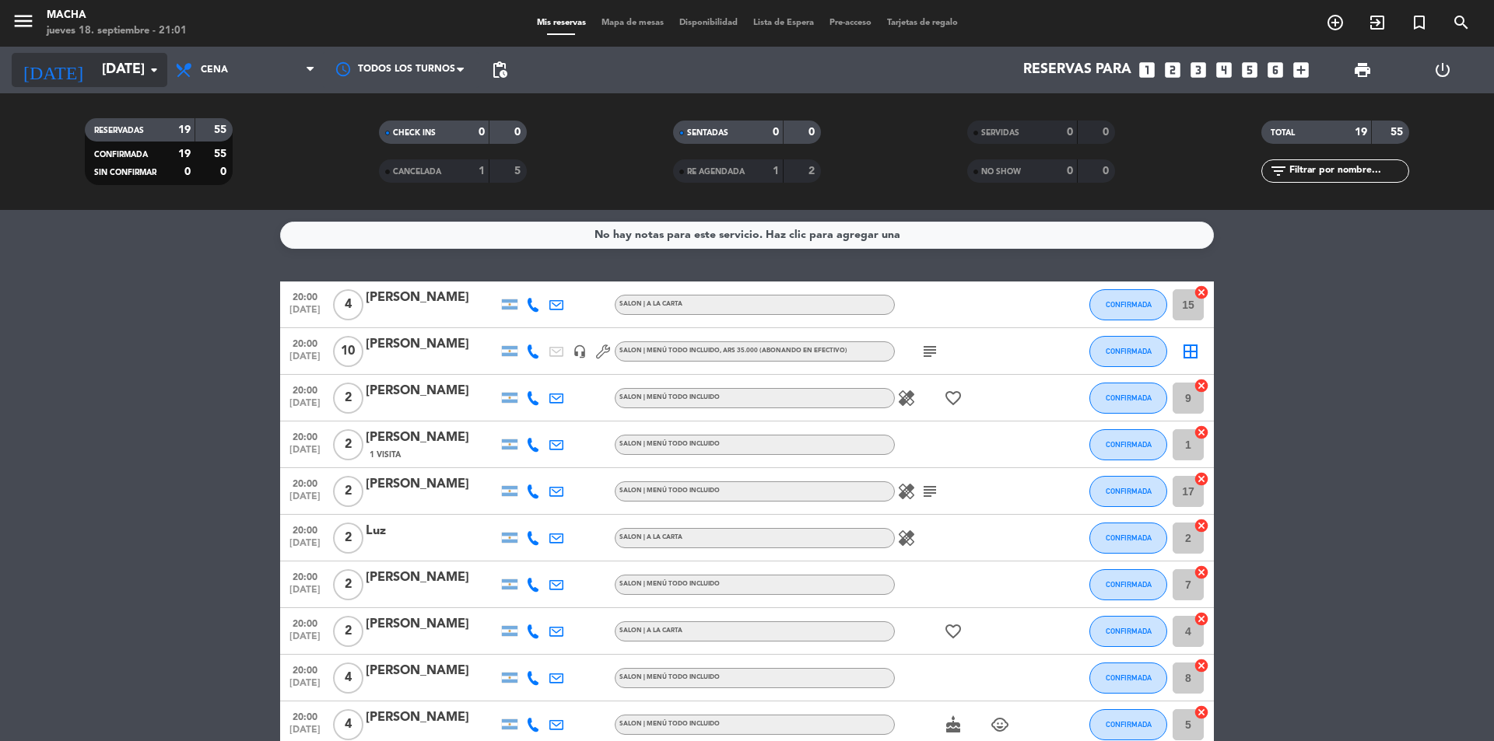
click at [138, 78] on input "[DATE]" at bounding box center [184, 69] width 181 height 31
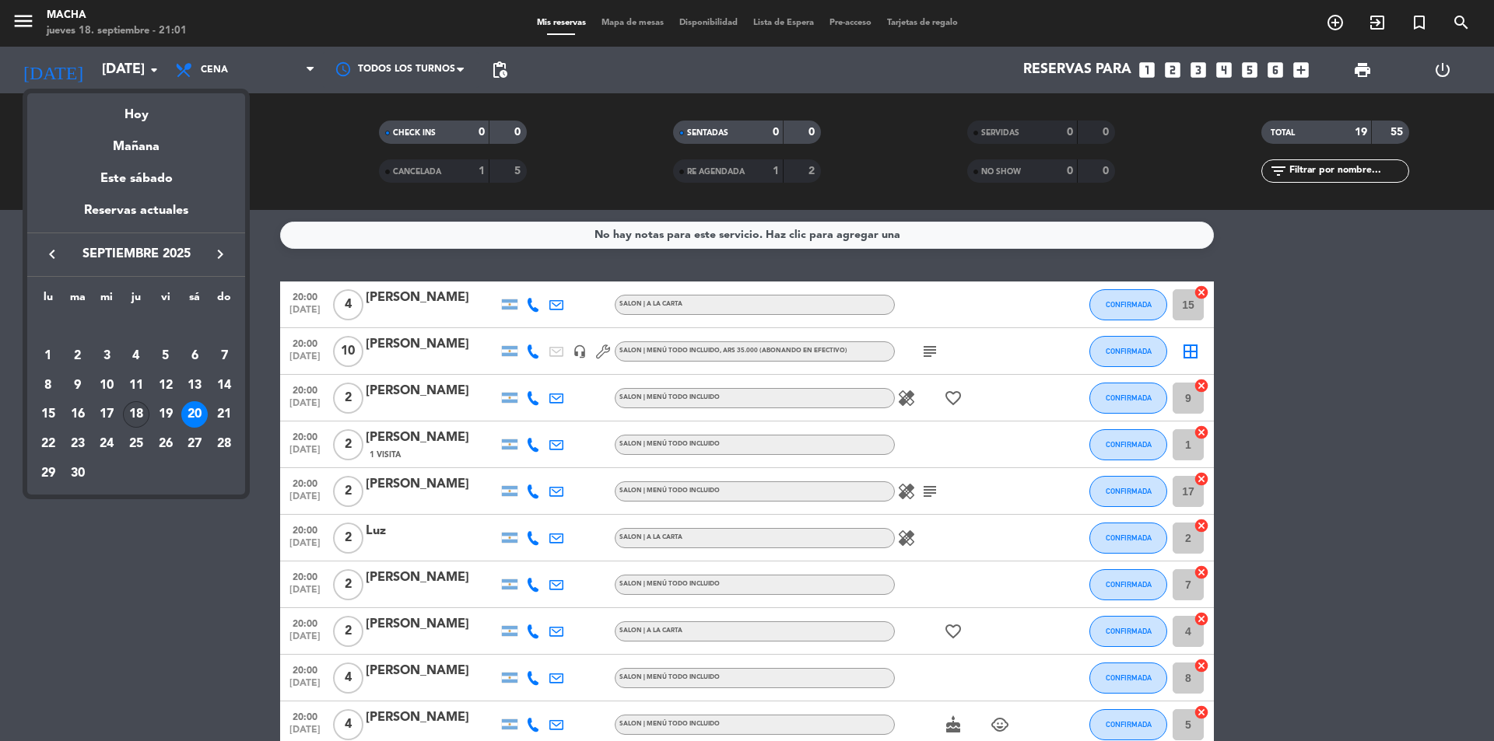
click at [148, 412] on div "18" at bounding box center [136, 414] width 26 height 26
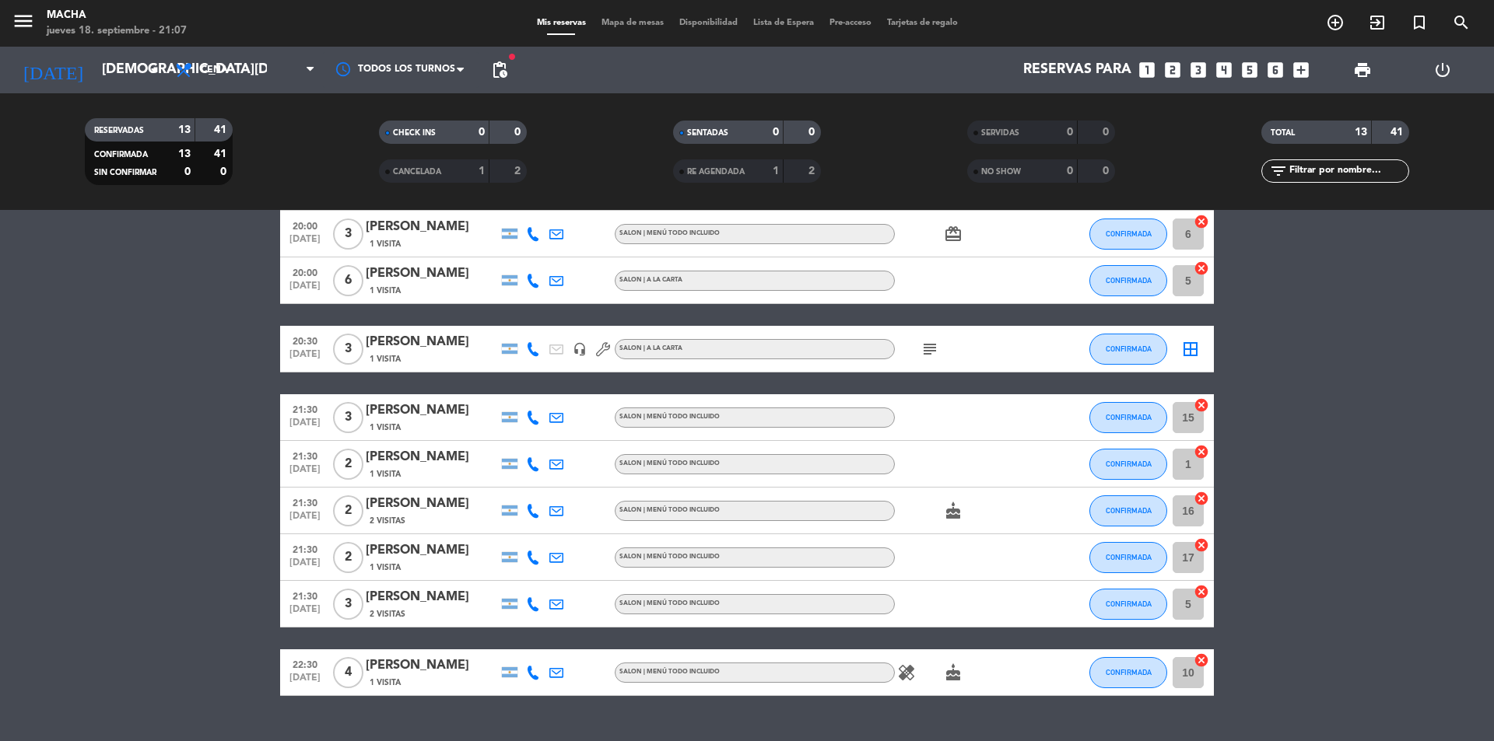
scroll to position [290, 0]
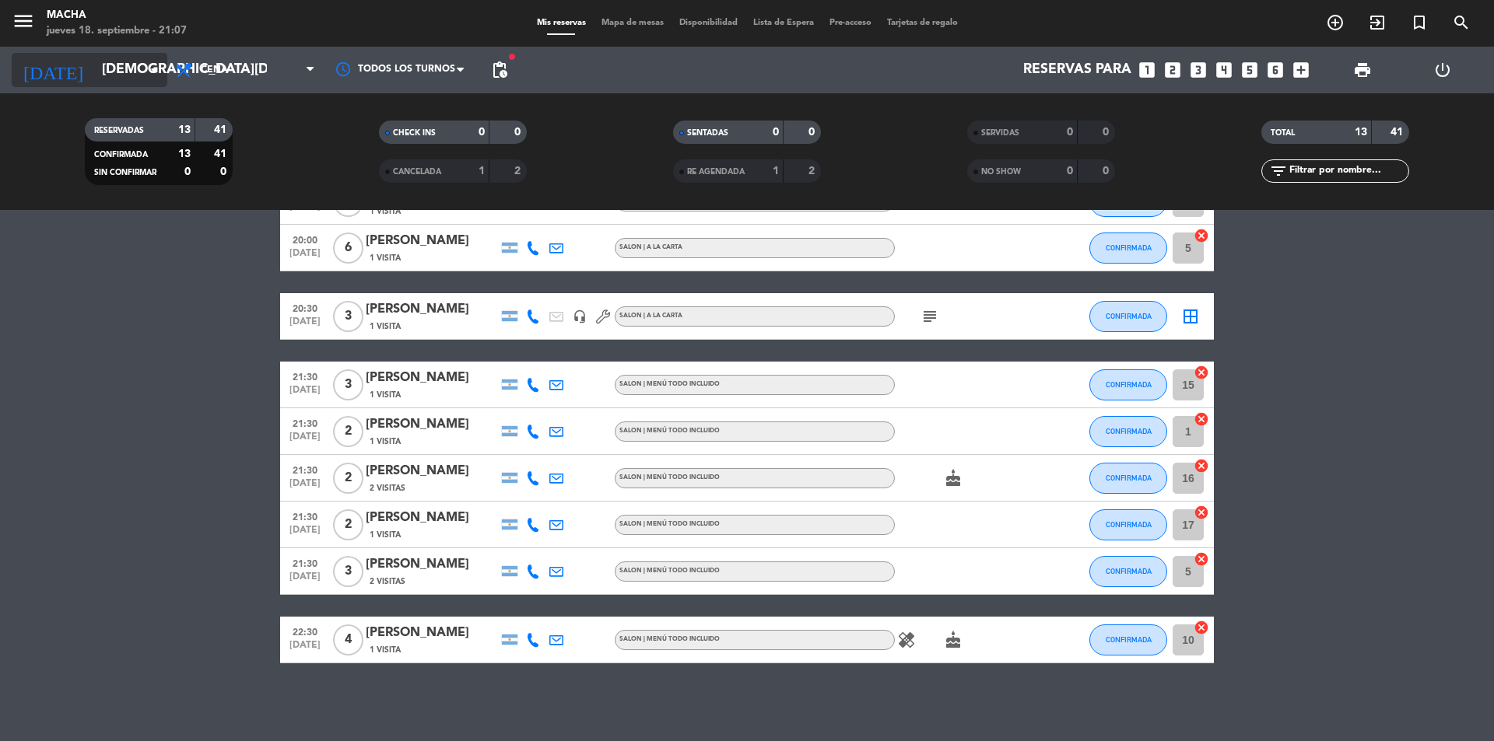
click at [101, 72] on input "[DEMOGRAPHIC_DATA][DATE]" at bounding box center [184, 69] width 181 height 31
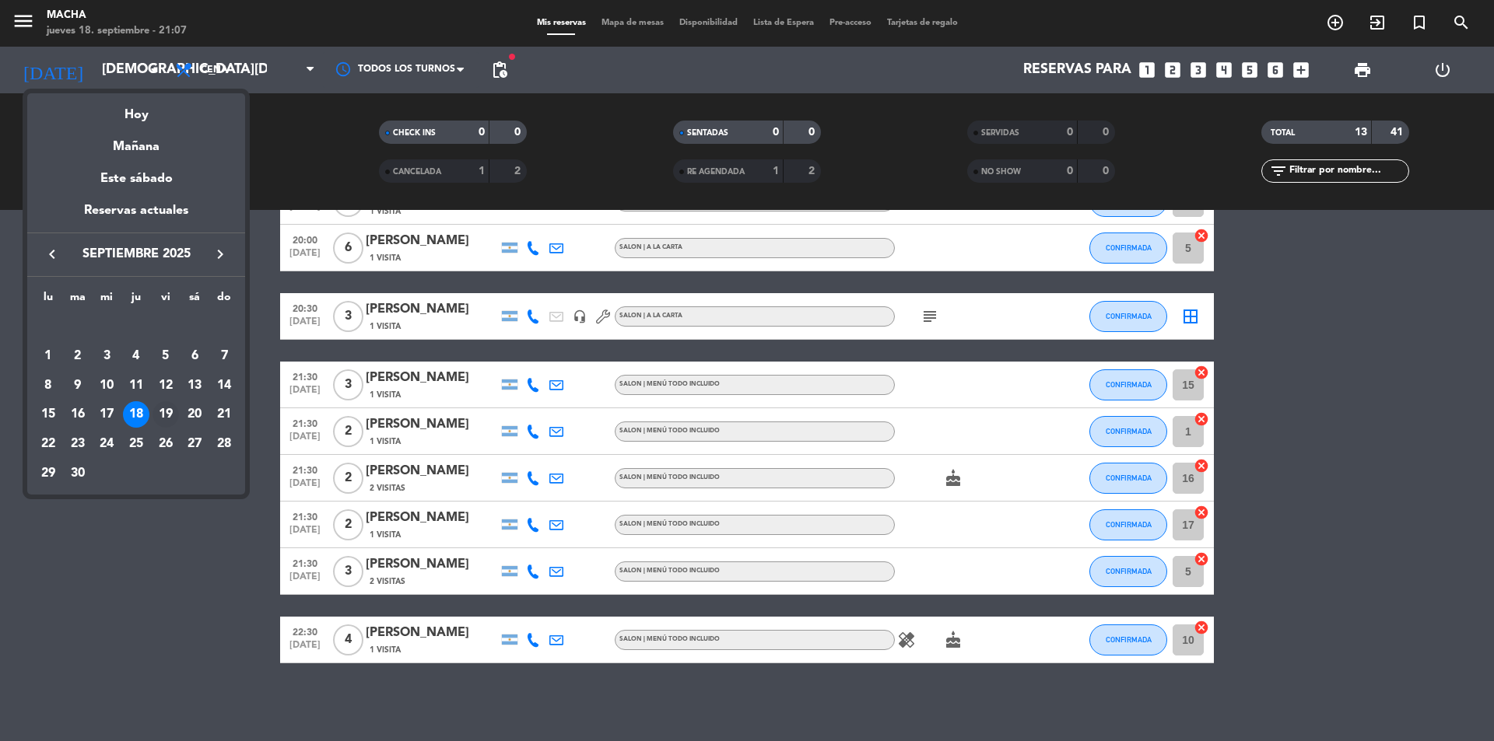
click at [173, 405] on div "19" at bounding box center [165, 414] width 26 height 26
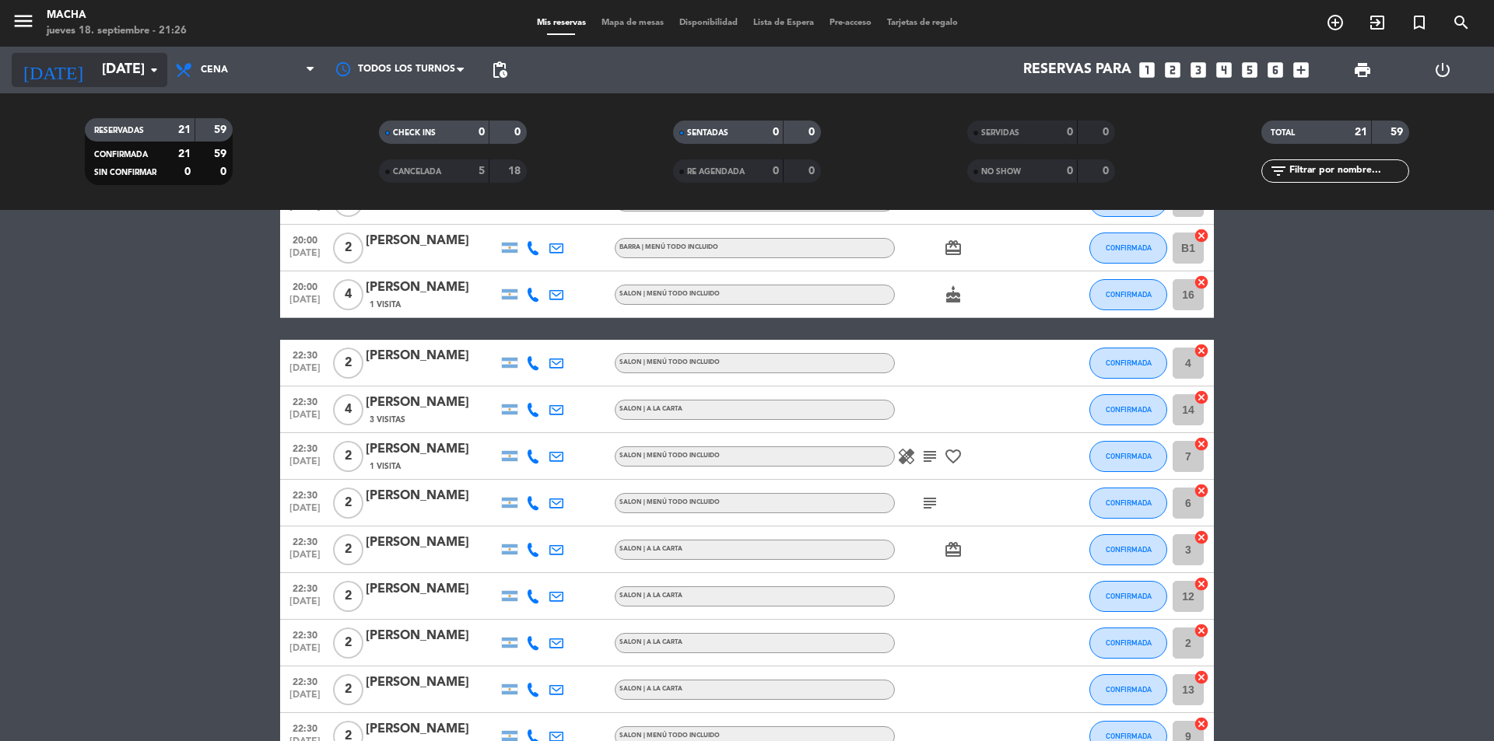
click at [120, 61] on input "[DATE]" at bounding box center [184, 69] width 181 height 31
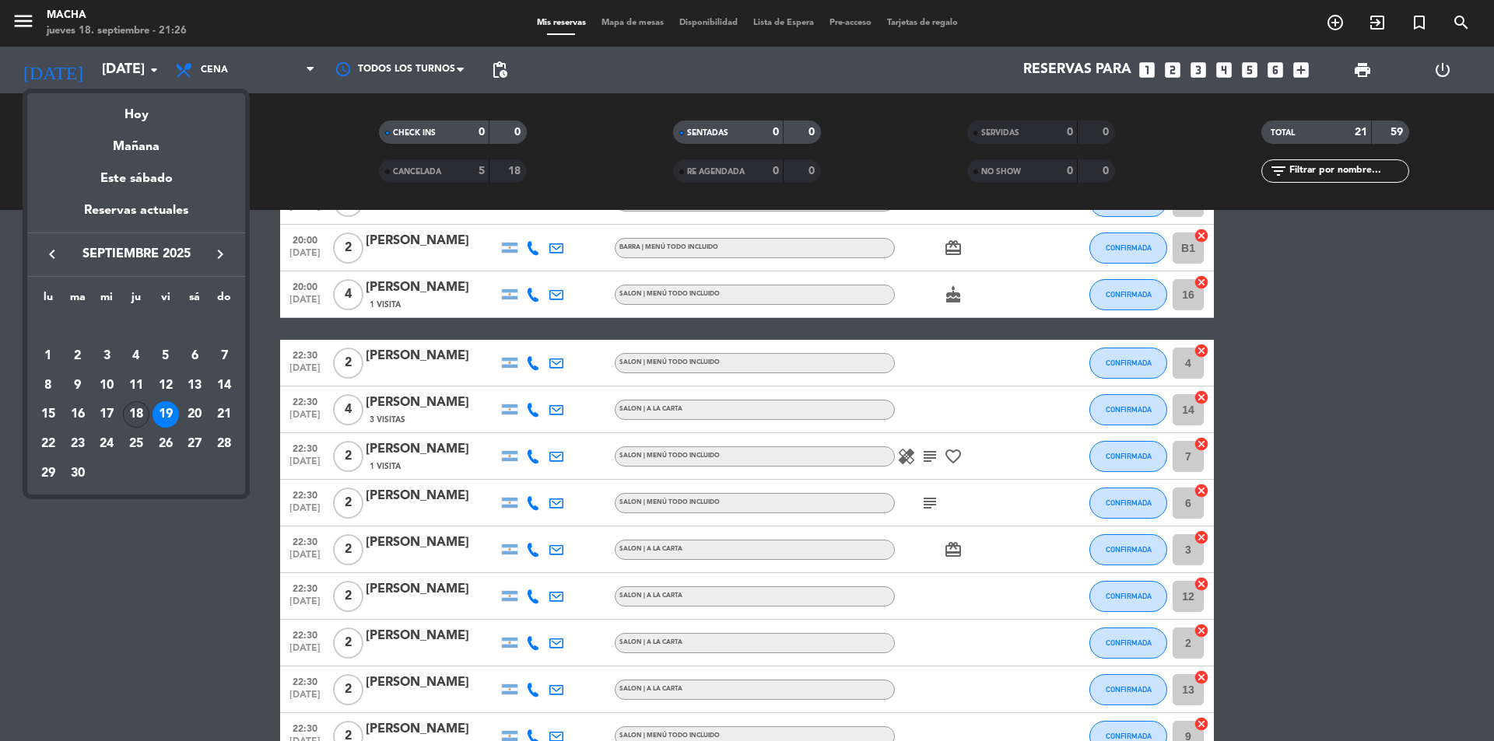
click at [141, 411] on div "18" at bounding box center [136, 414] width 26 height 26
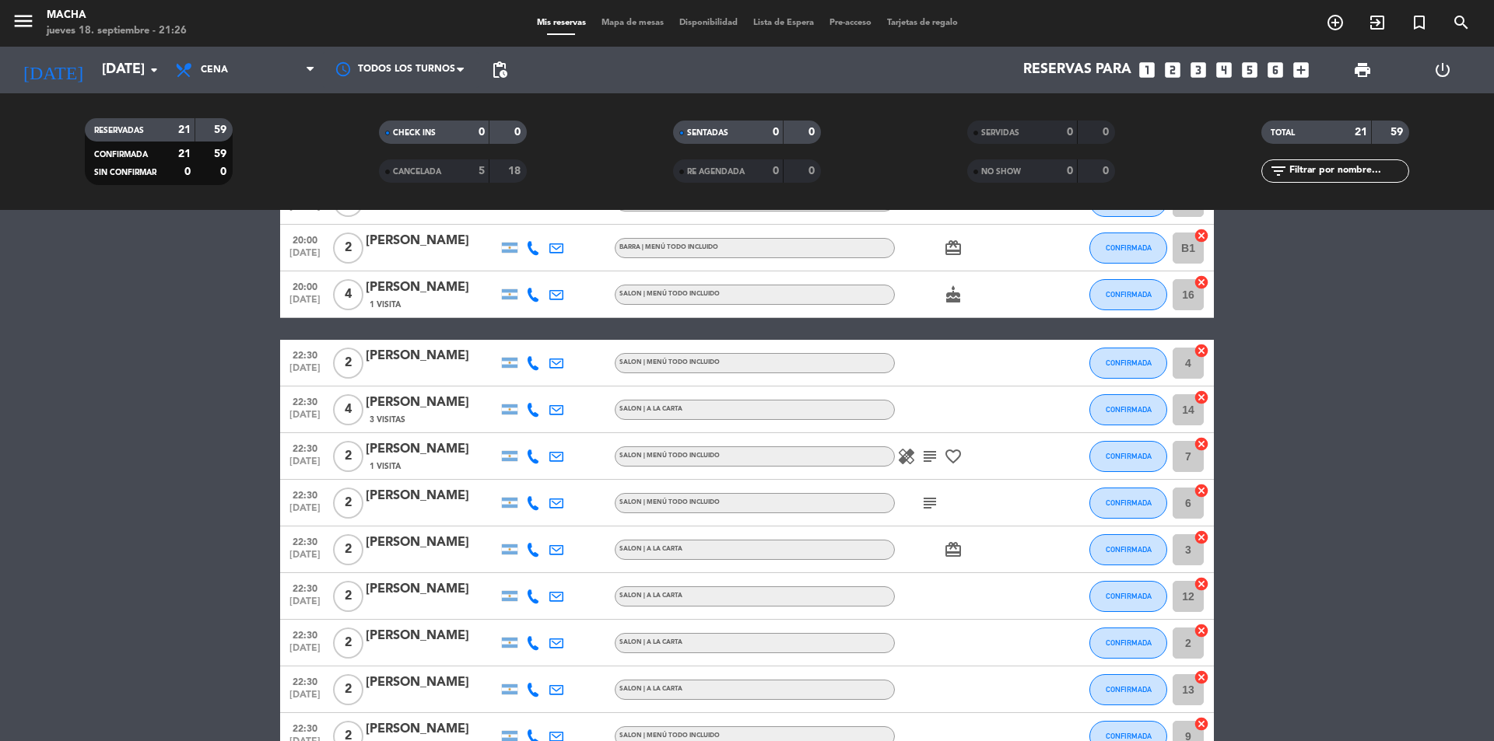
type input "[DEMOGRAPHIC_DATA][DATE]"
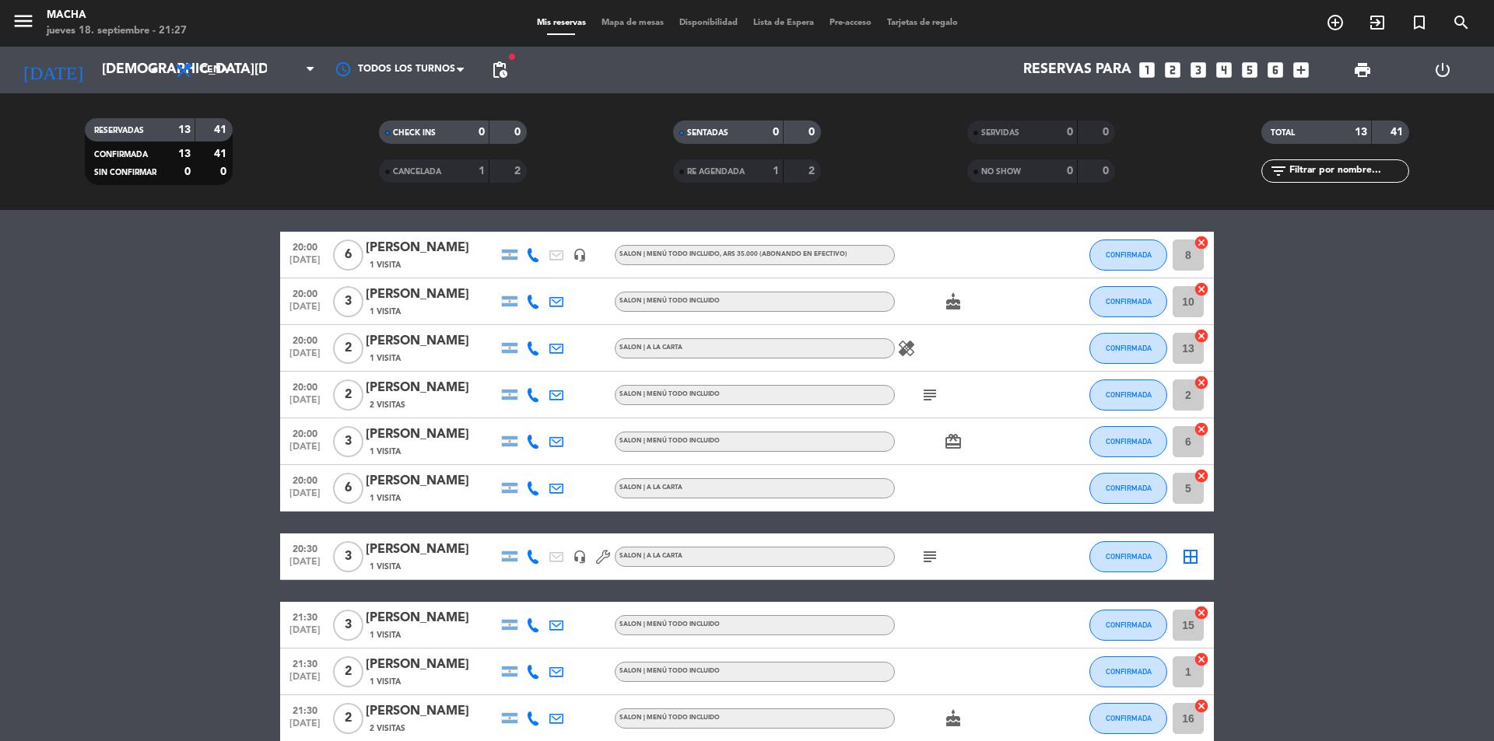
scroll to position [78, 0]
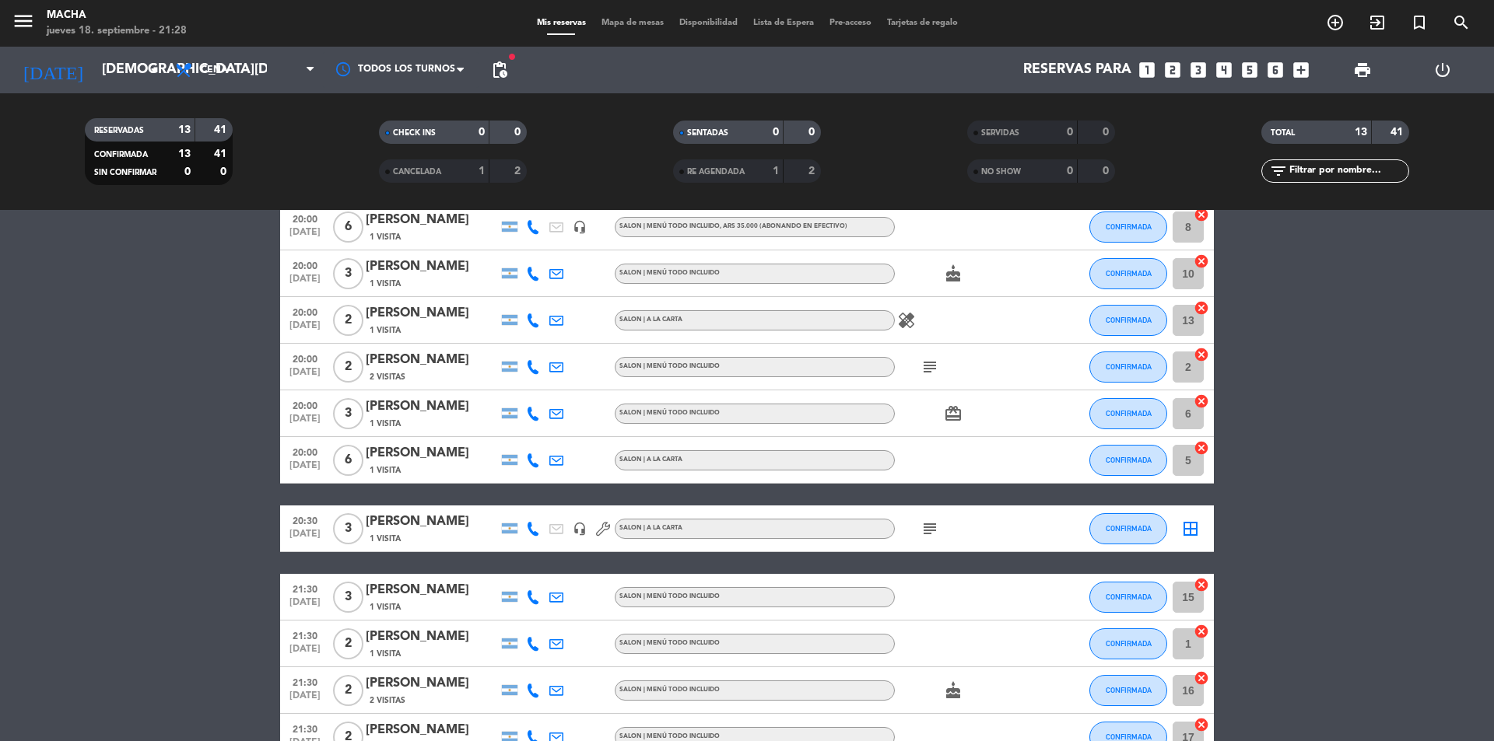
click at [534, 227] on icon at bounding box center [533, 227] width 14 height 14
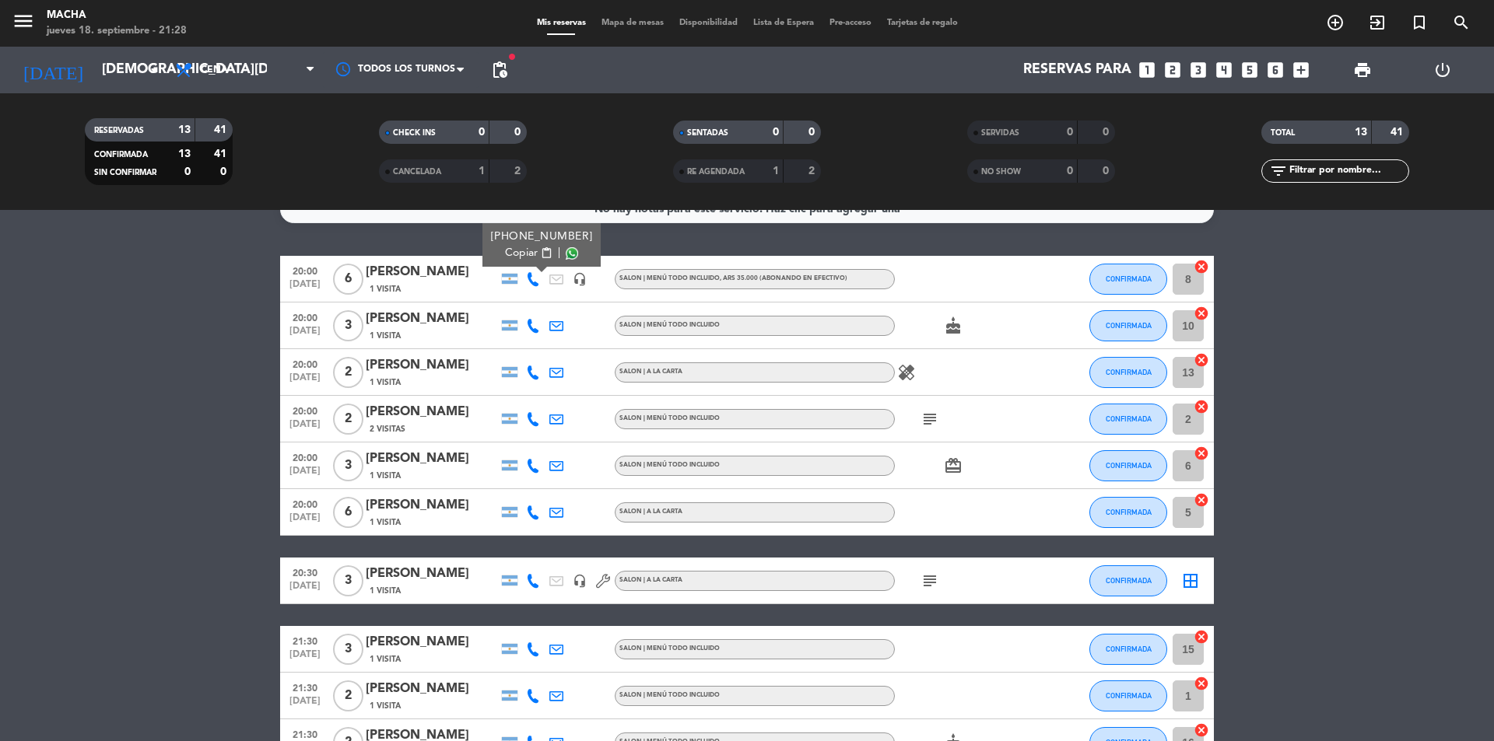
scroll to position [0, 0]
